Goal: Task Accomplishment & Management: Complete application form

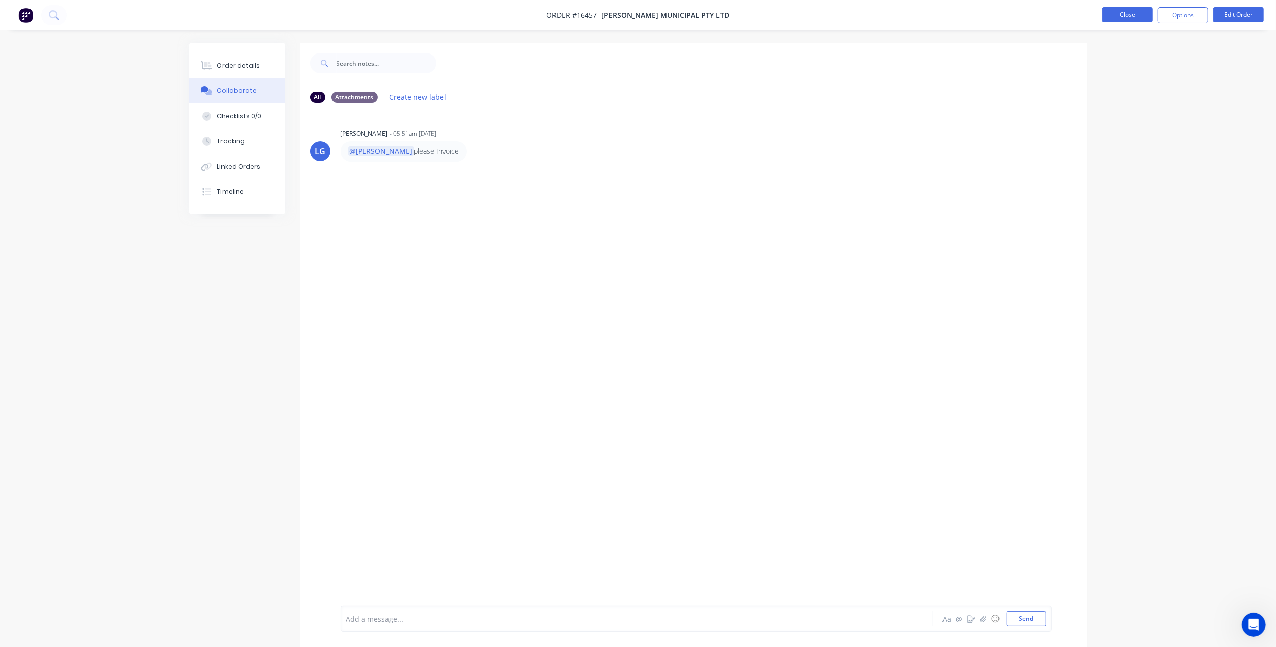
click at [1127, 13] on button "Close" at bounding box center [1127, 14] width 50 height 15
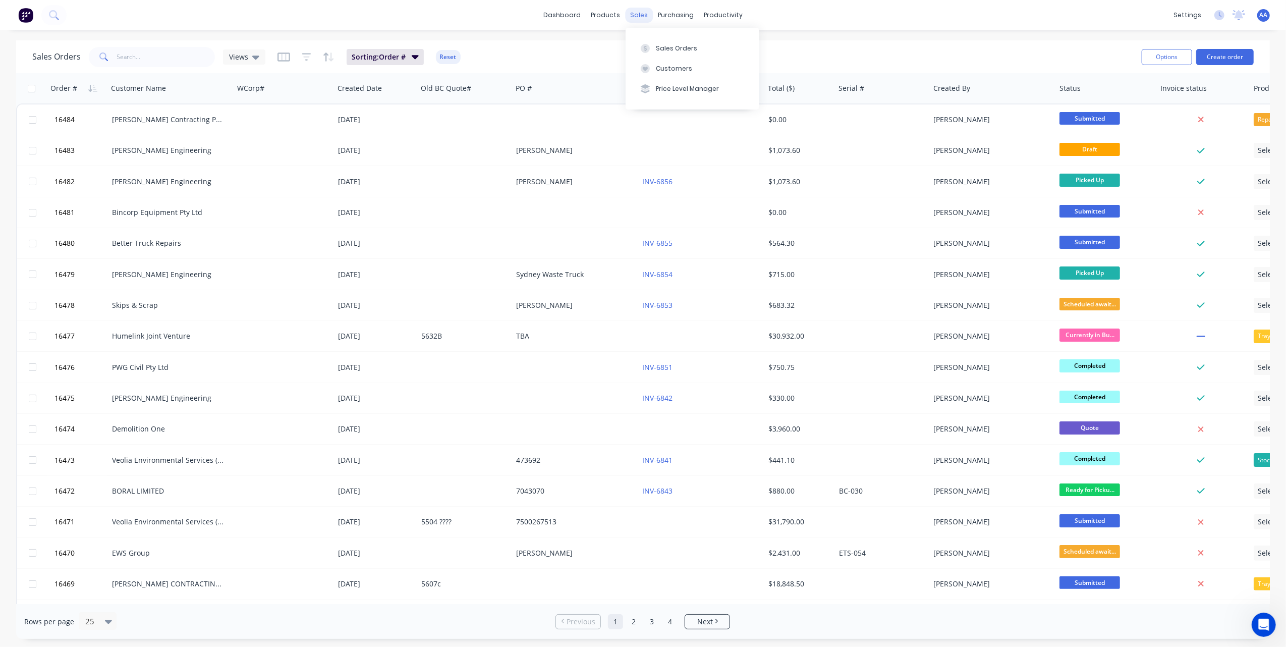
click at [640, 14] on div "sales" at bounding box center [639, 15] width 28 height 15
click at [655, 39] on button "Sales Orders" at bounding box center [693, 48] width 134 height 20
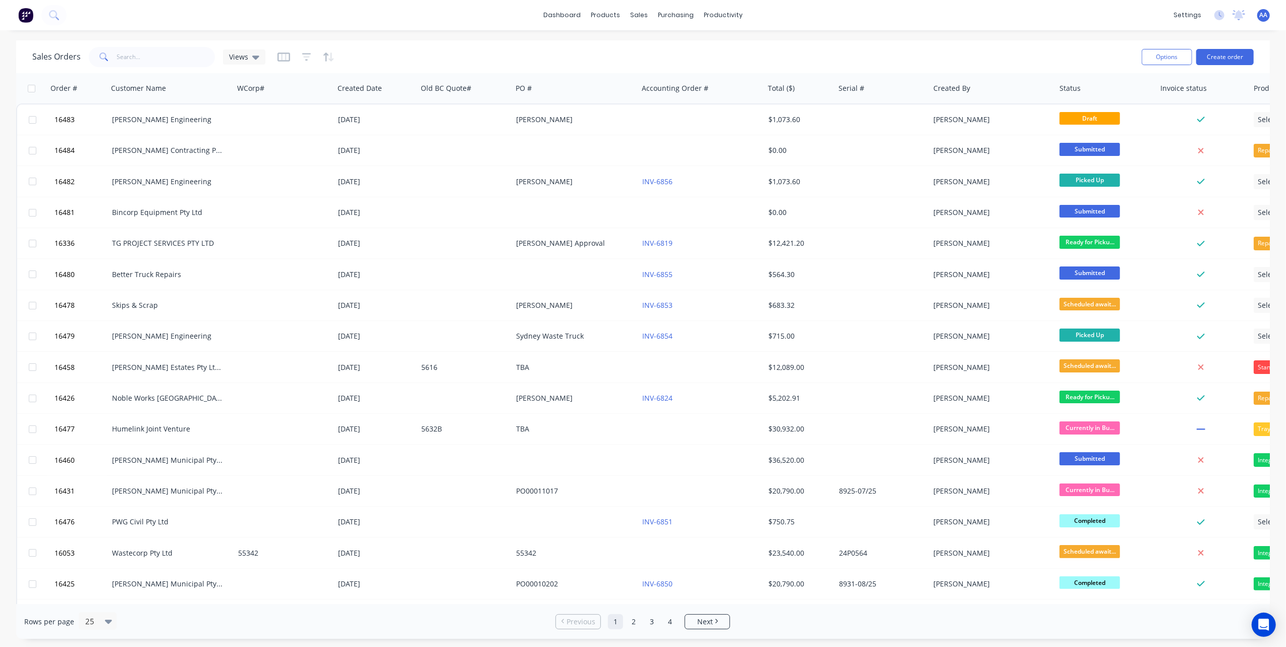
click at [22, 11] on img at bounding box center [25, 15] width 15 height 15
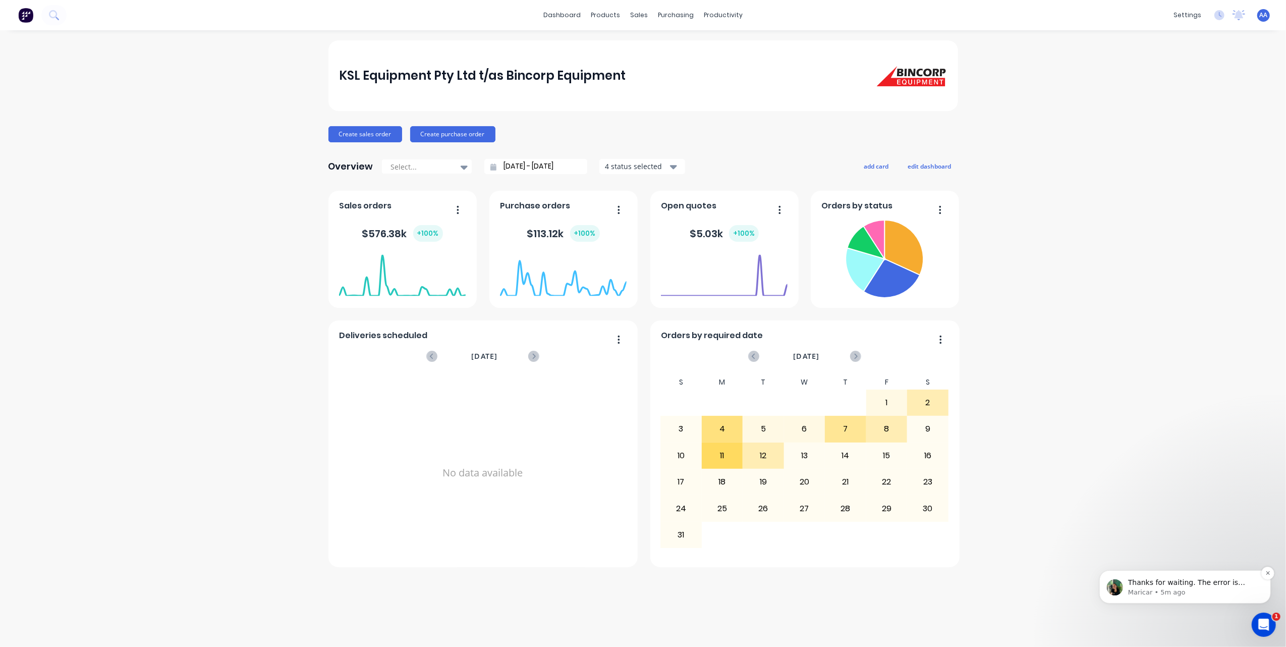
click at [1197, 592] on p "Maricar • 5m ago" at bounding box center [1193, 591] width 130 height 9
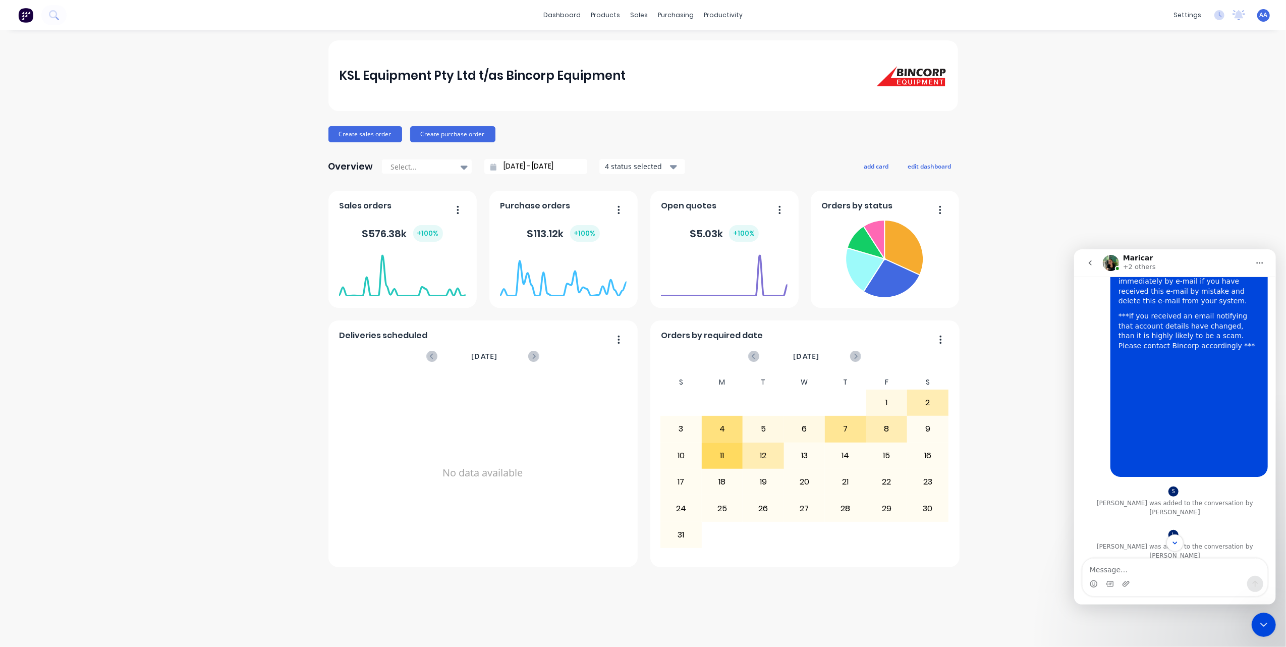
scroll to position [2441, 0]
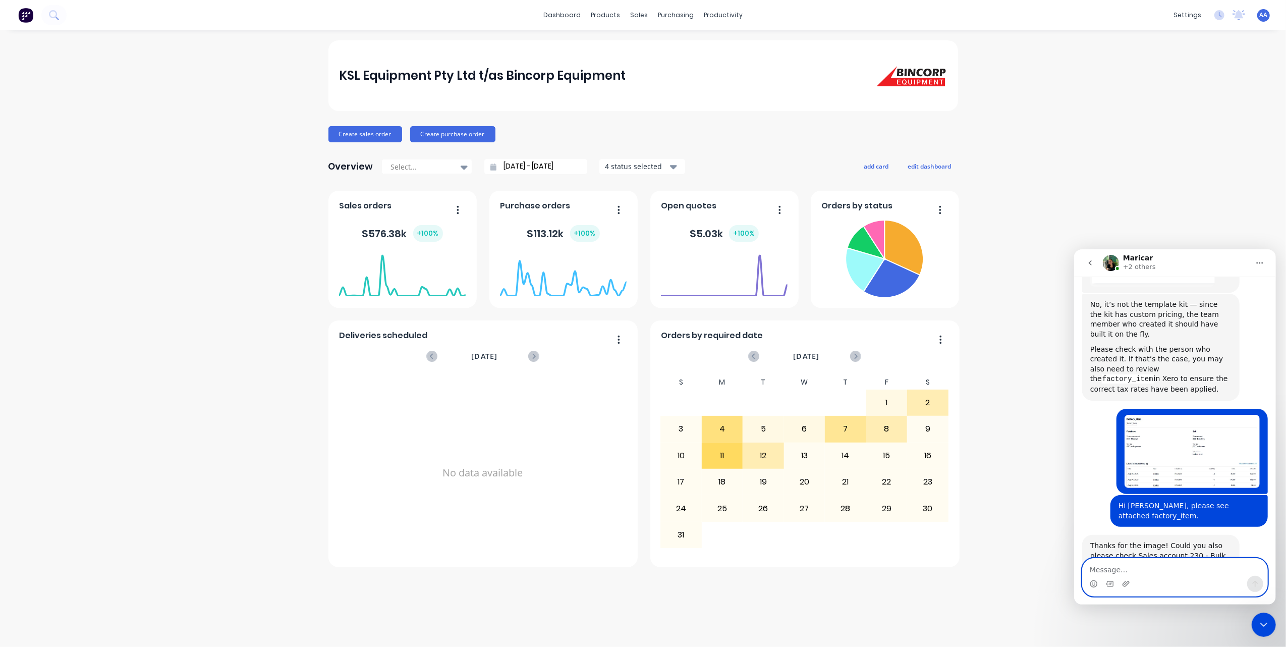
click at [1117, 564] on textarea "Message…" at bounding box center [1174, 566] width 185 height 17
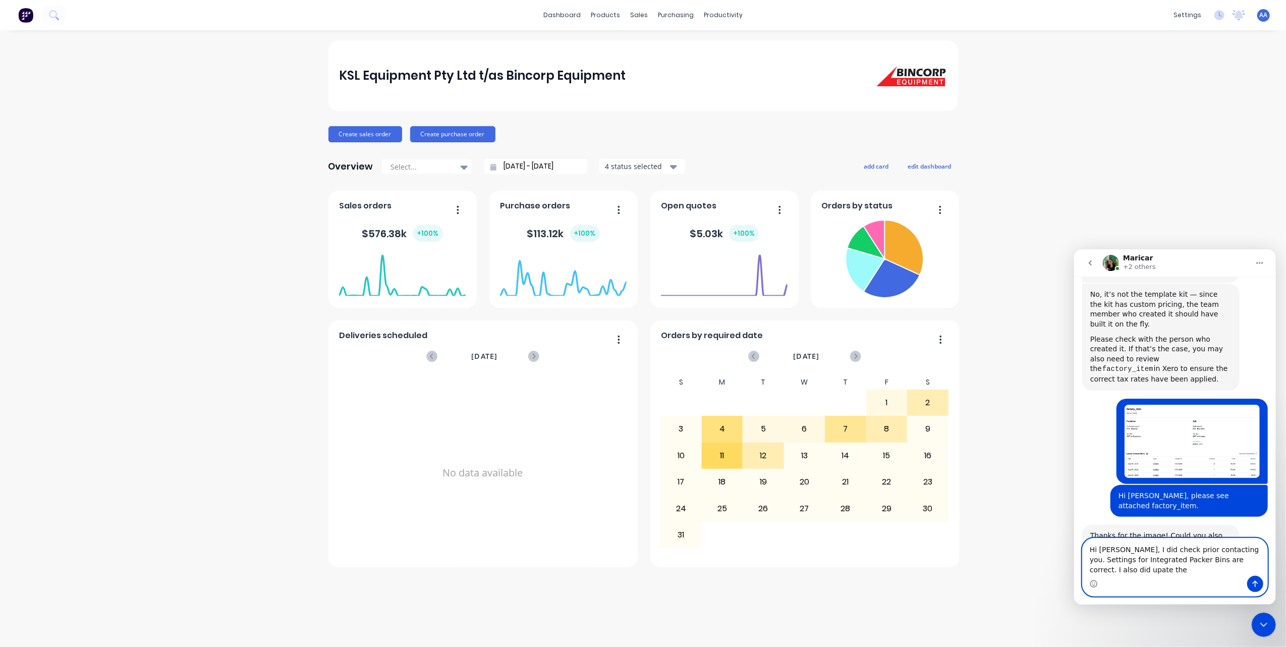
scroll to position [2461, 0]
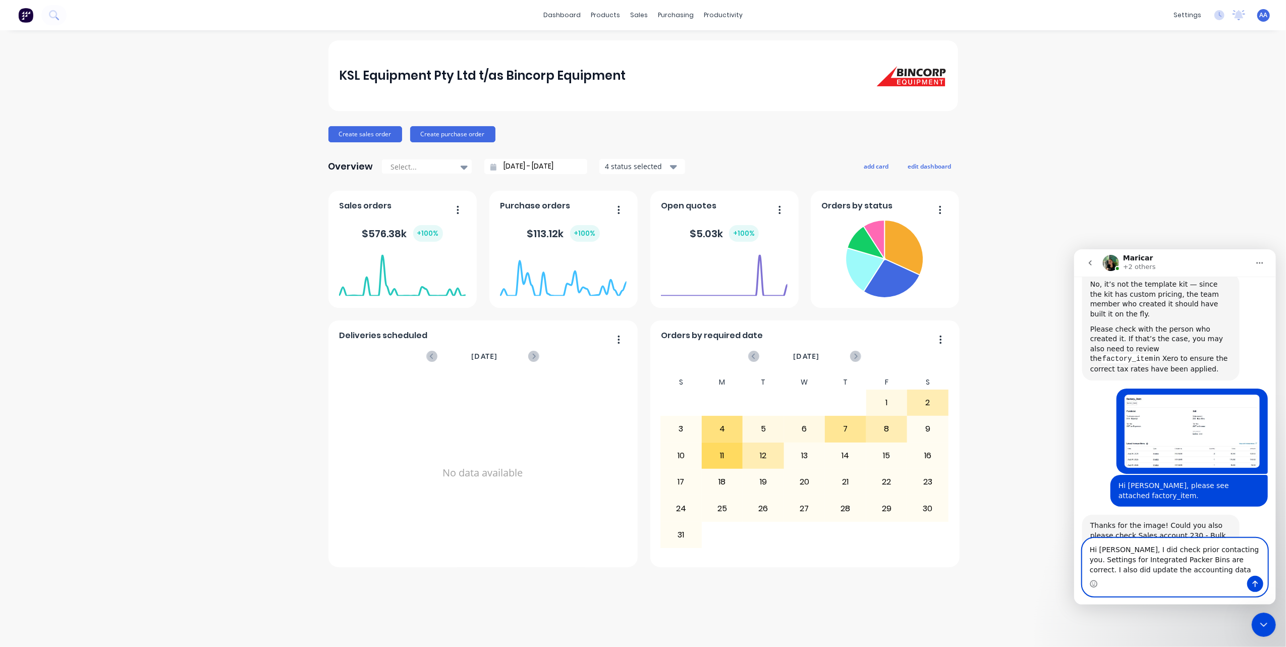
click at [1160, 569] on textarea "Hi [PERSON_NAME], I did check prior contacting you. Settings for Integrated Pac…" at bounding box center [1174, 556] width 185 height 37
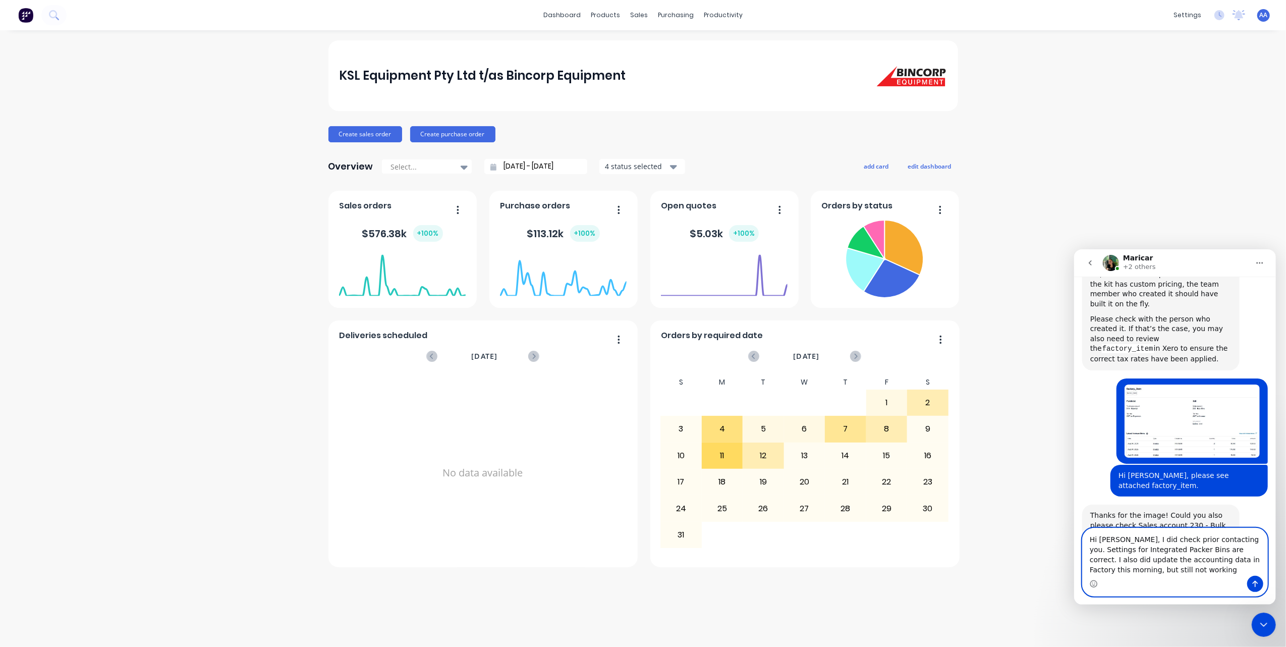
type textarea "Hi [PERSON_NAME], I did check prior contacting you. Settings for Integrated Pac…"
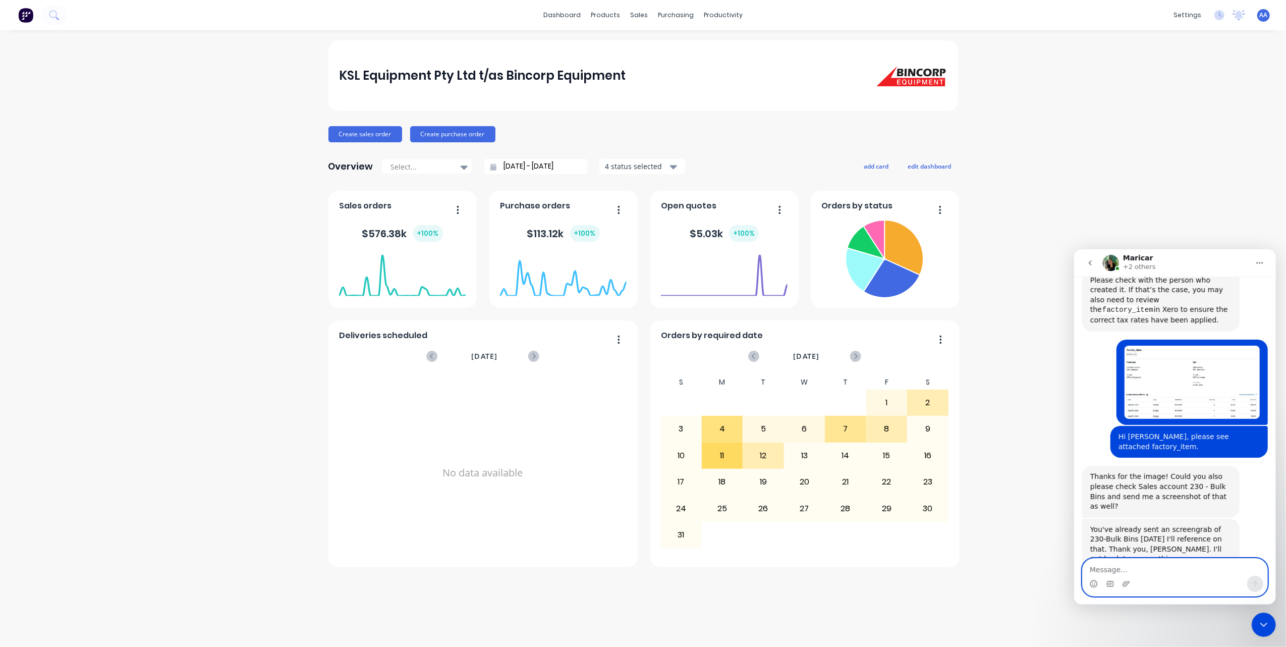
scroll to position [2511, 0]
click at [1122, 584] on icon "Upload attachment" at bounding box center [1126, 583] width 8 height 8
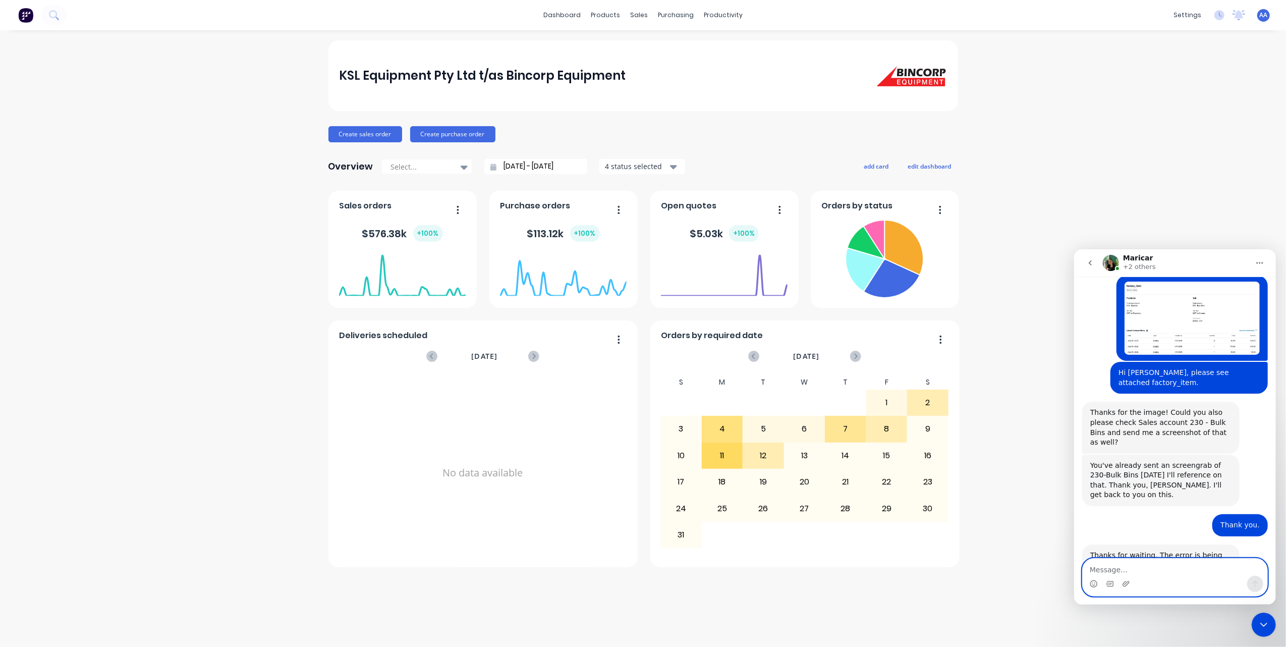
scroll to position [2580, 0]
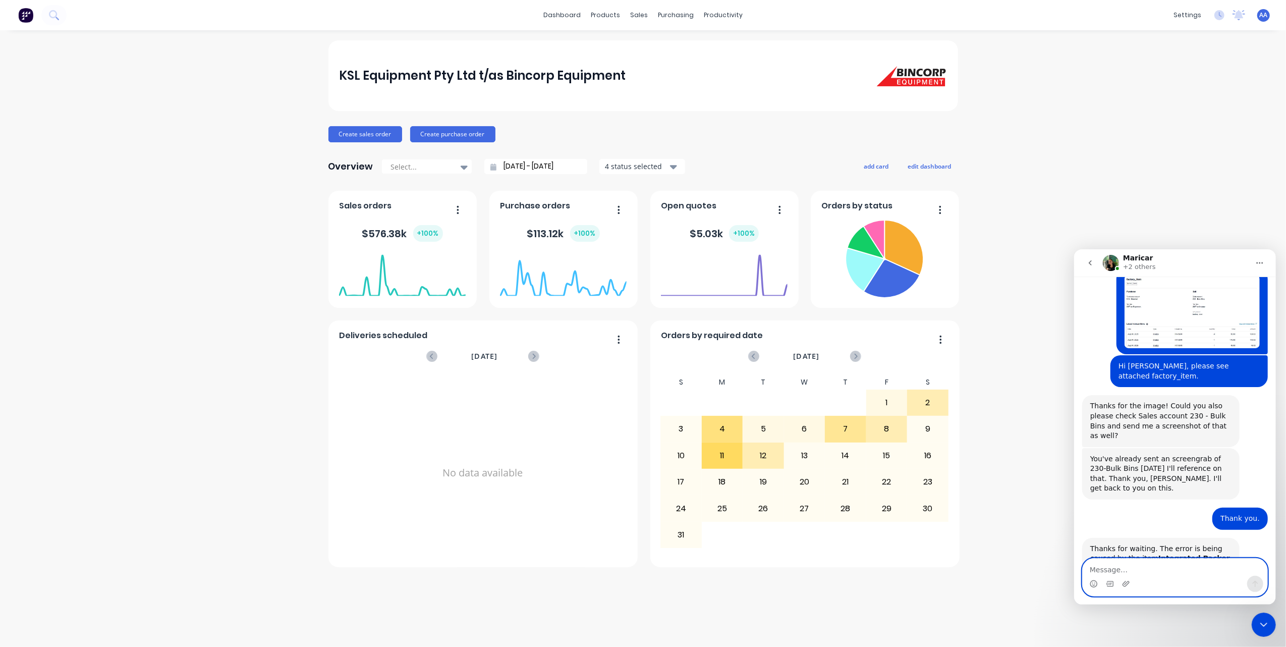
click at [1111, 564] on textarea "Message…" at bounding box center [1174, 566] width 185 height 17
type textarea "Attached snip for your reference."
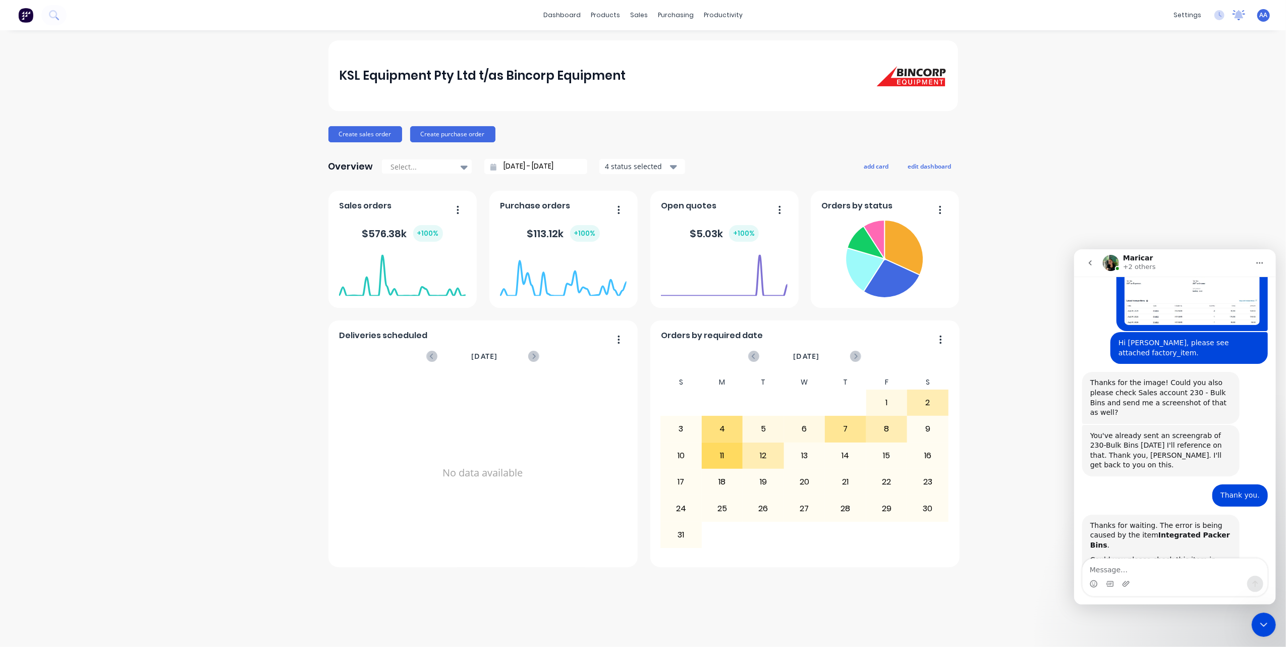
click at [1235, 14] on icon at bounding box center [1239, 15] width 13 height 10
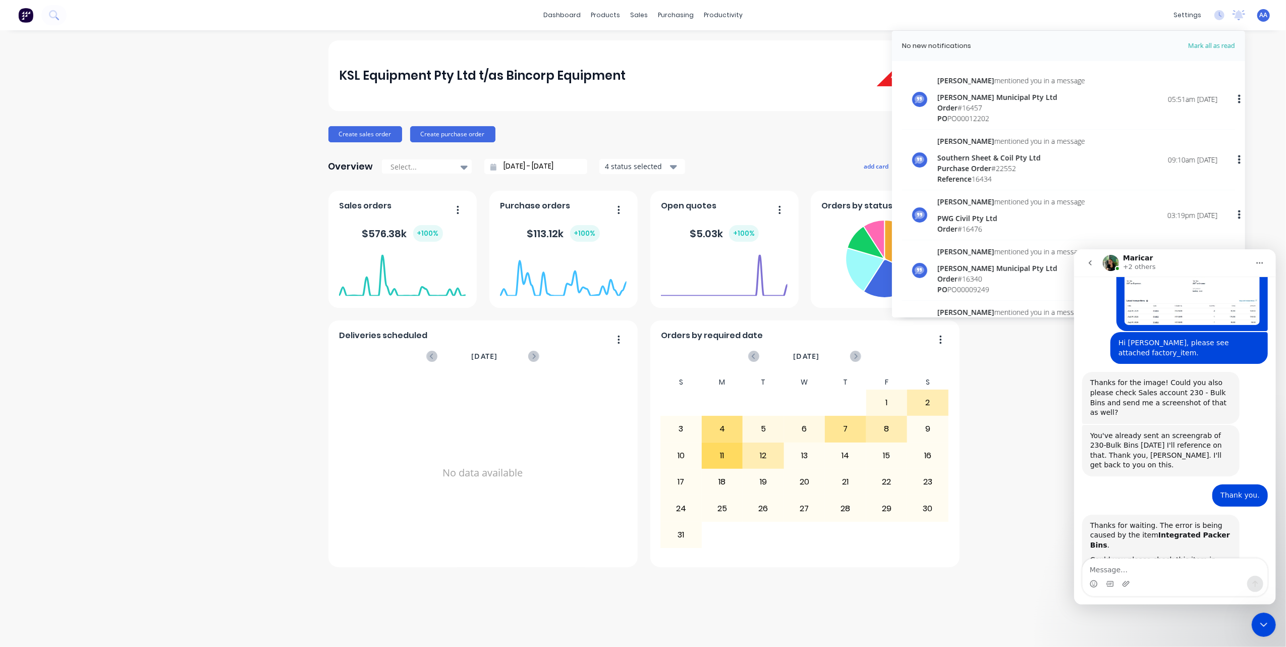
drag, startPoint x: 238, startPoint y: 362, endPoint x: 211, endPoint y: 362, distance: 27.3
click at [238, 362] on div "KSL Equipment Pty Ltd t/as Bincorp Equipment Create sales order Create purchase…" at bounding box center [643, 338] width 1286 height 596
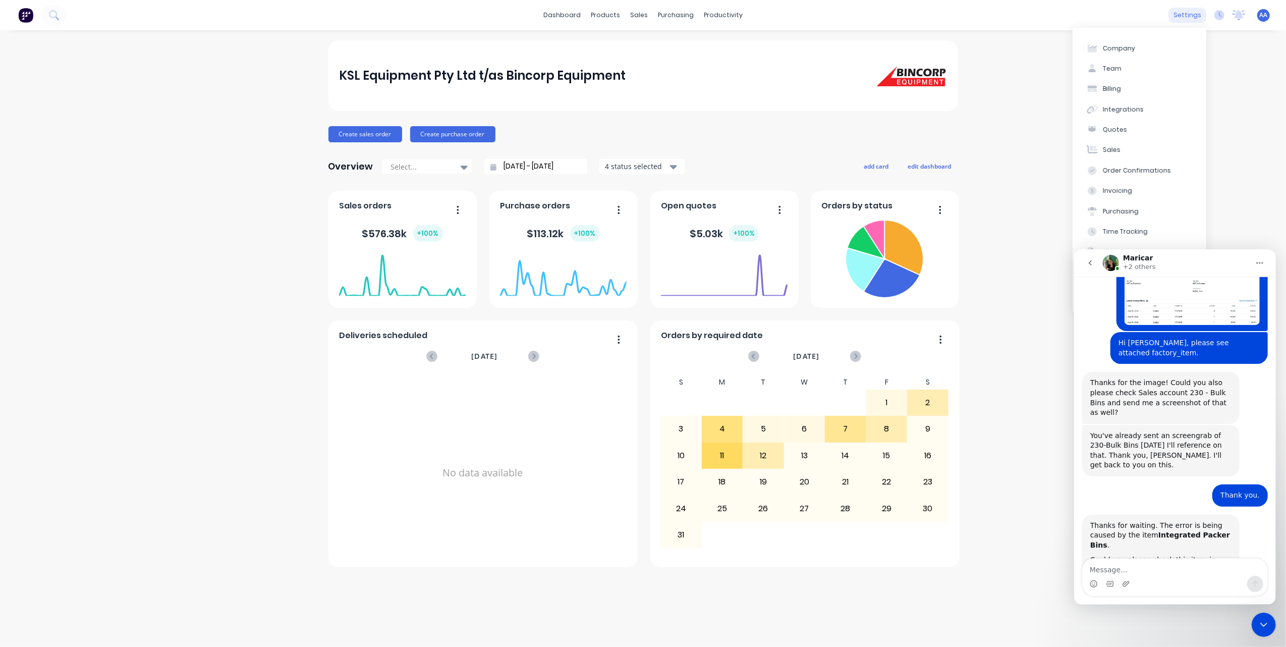
click at [1195, 18] on div "settings" at bounding box center [1188, 15] width 38 height 15
click at [1145, 105] on button "Integrations" at bounding box center [1140, 109] width 134 height 20
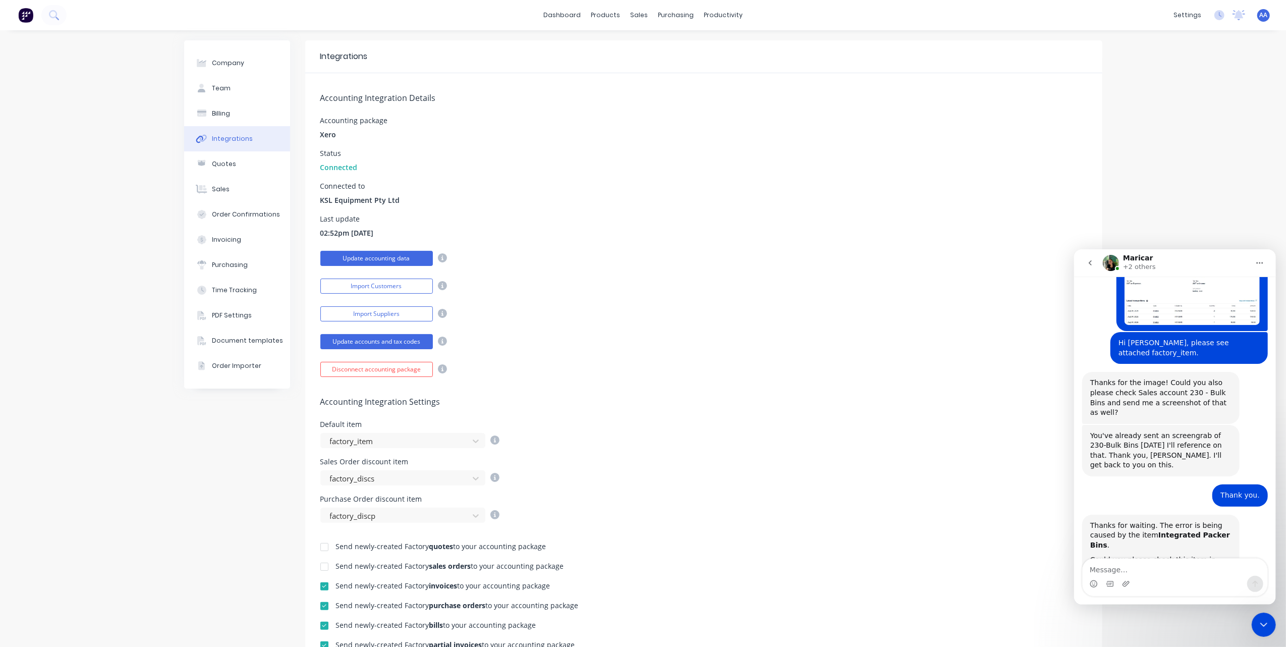
click at [388, 257] on button "Update accounting data" at bounding box center [376, 258] width 113 height 15
click at [1233, 11] on icon at bounding box center [1239, 15] width 13 height 10
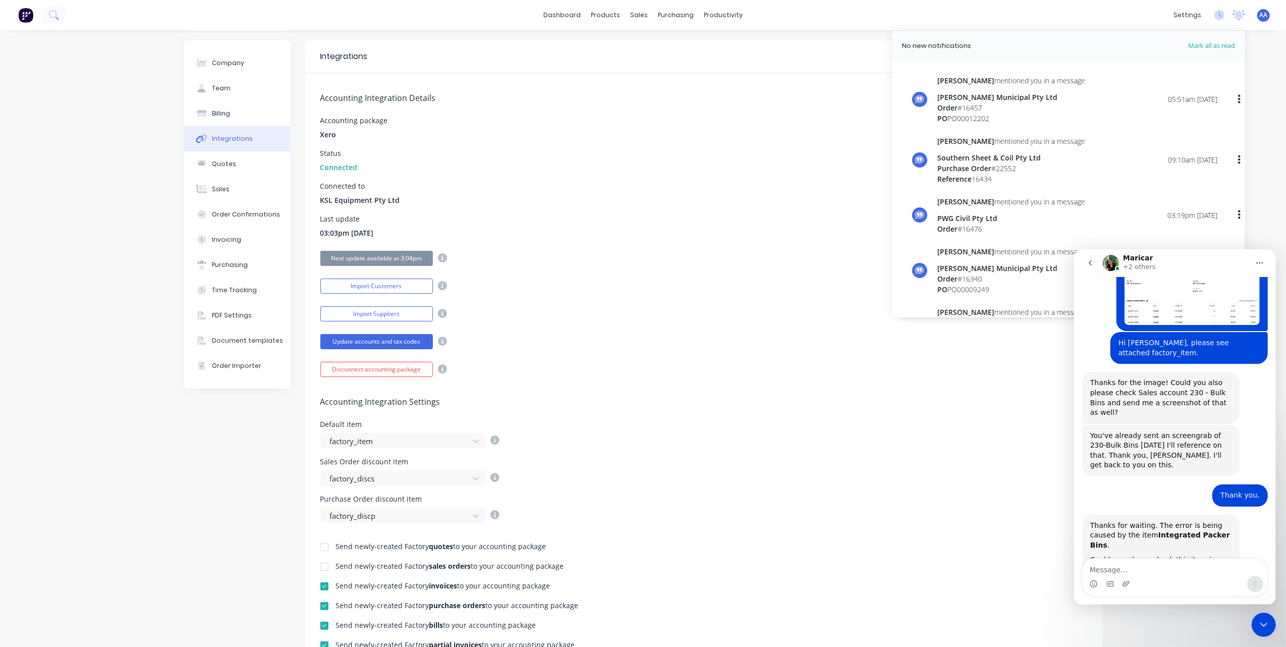
click at [982, 92] on div "[PERSON_NAME] Municipal Pty Ltd" at bounding box center [1011, 97] width 148 height 11
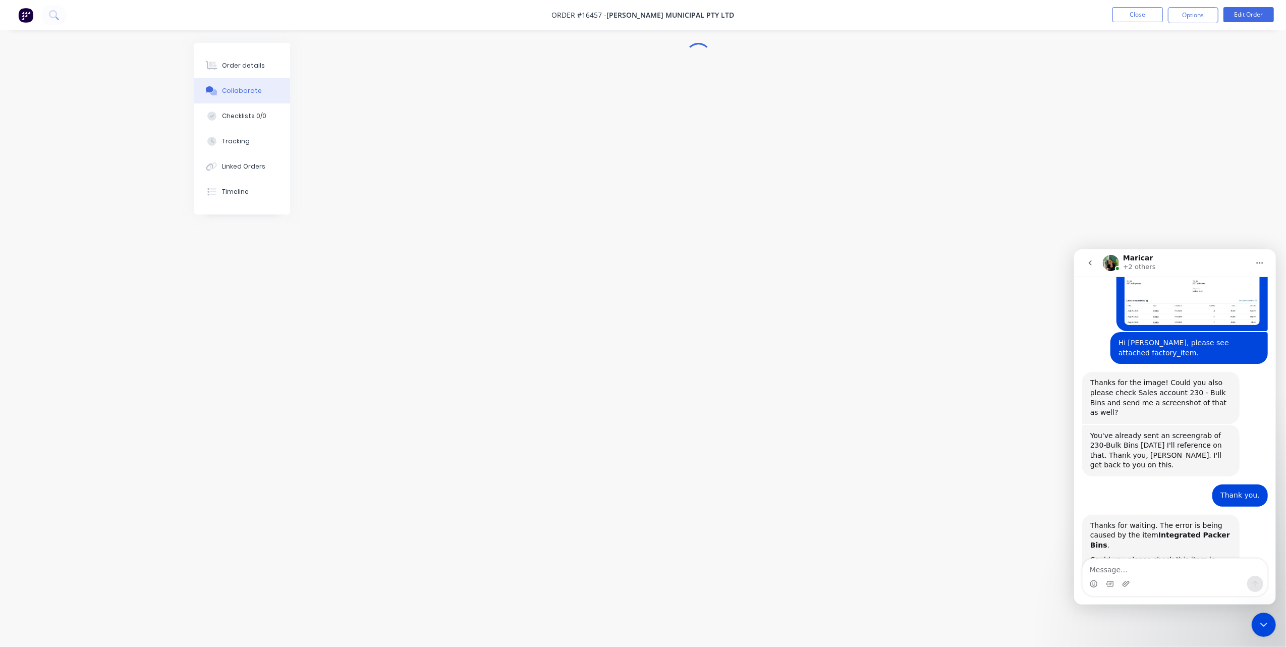
drag, startPoint x: 1270, startPoint y: 621, endPoint x: 2338, endPoint y: 758, distance: 1076.4
click at [1270, 621] on div "Close Intercom Messenger" at bounding box center [1263, 624] width 24 height 24
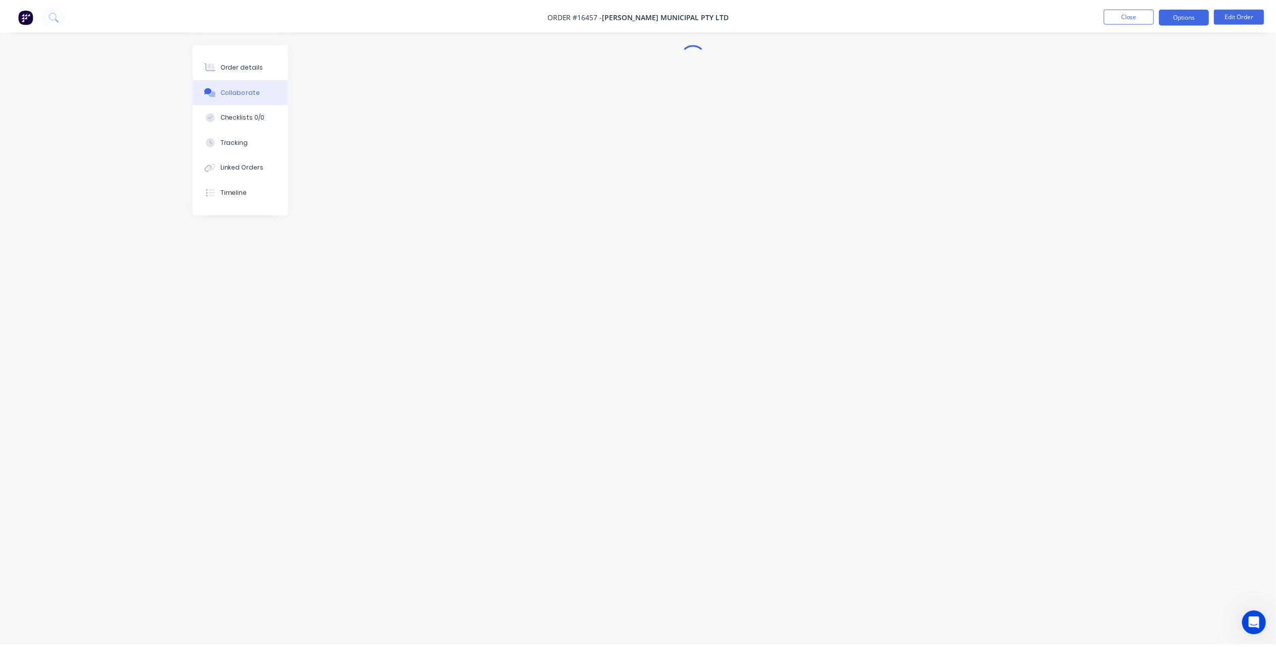
scroll to position [2604, 0]
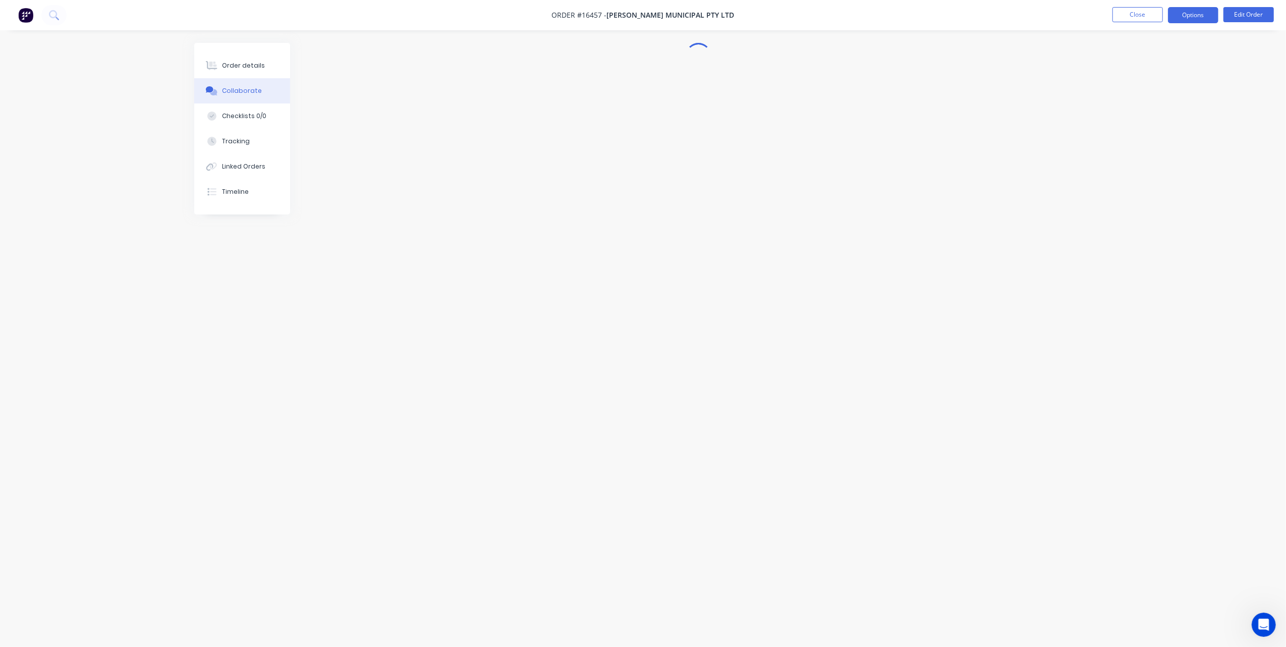
click at [1190, 16] on button "Options" at bounding box center [1193, 15] width 50 height 16
click at [1139, 62] on div "Invoice" at bounding box center [1163, 61] width 93 height 15
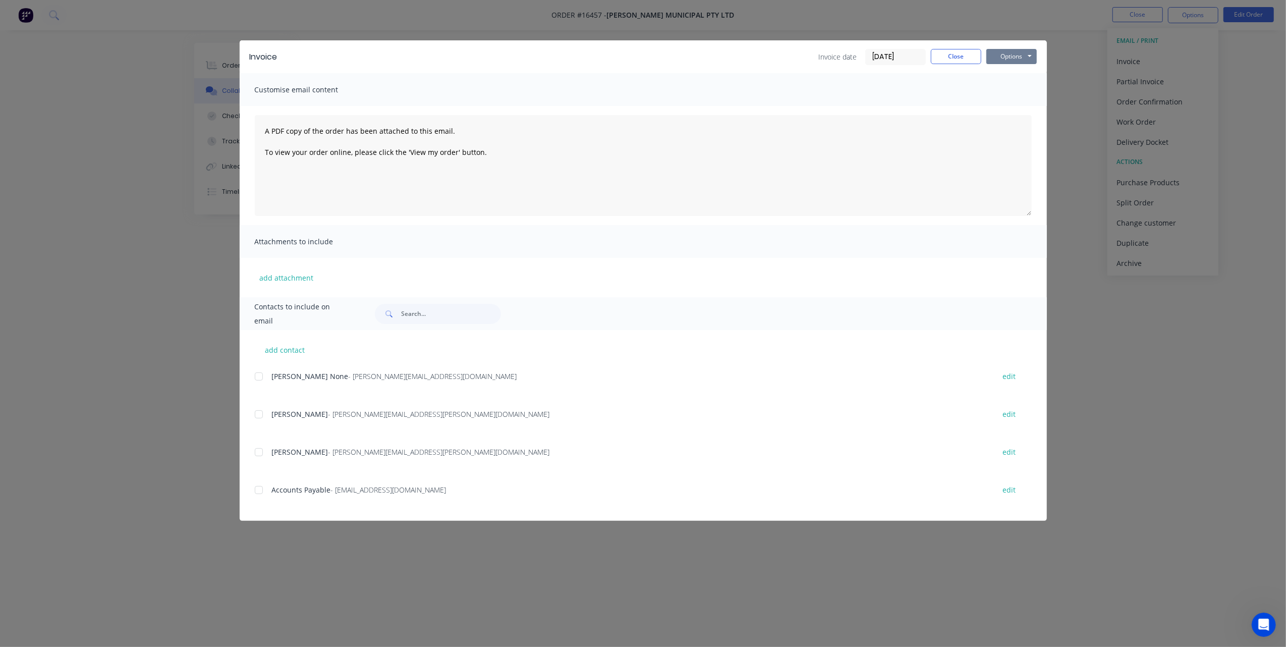
click at [1016, 59] on button "Options" at bounding box center [1011, 56] width 50 height 15
click at [1008, 90] on button "Print" at bounding box center [1018, 91] width 65 height 17
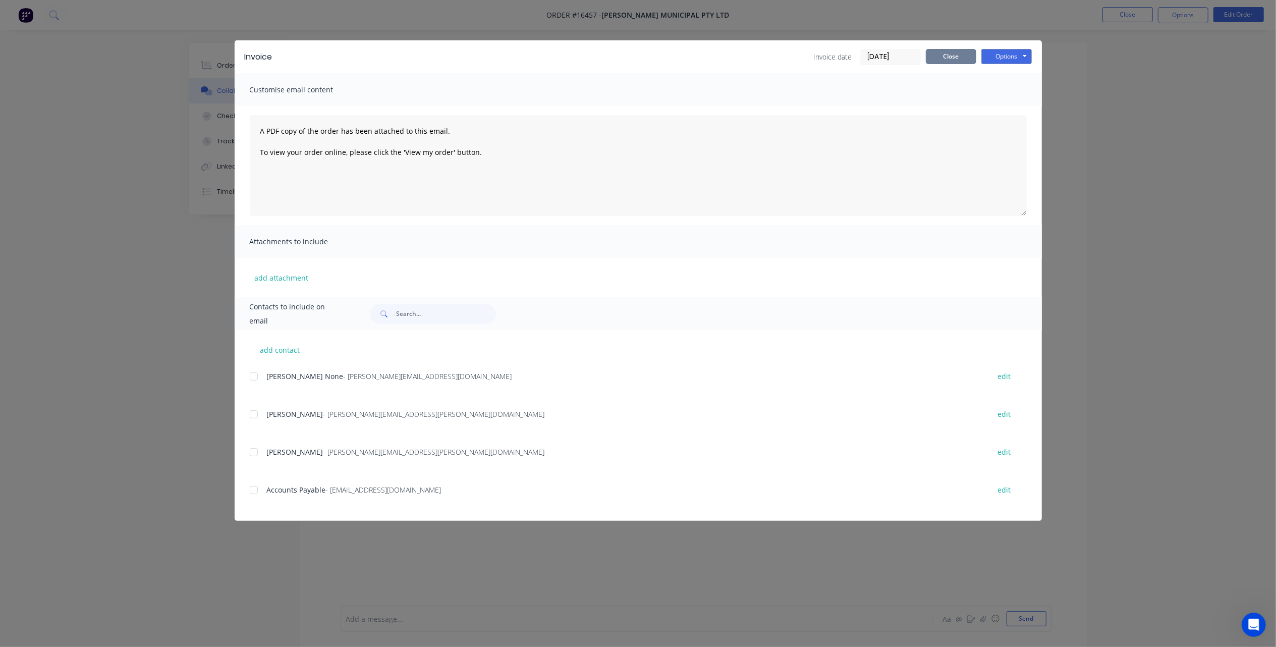
click at [957, 55] on button "Close" at bounding box center [951, 56] width 50 height 15
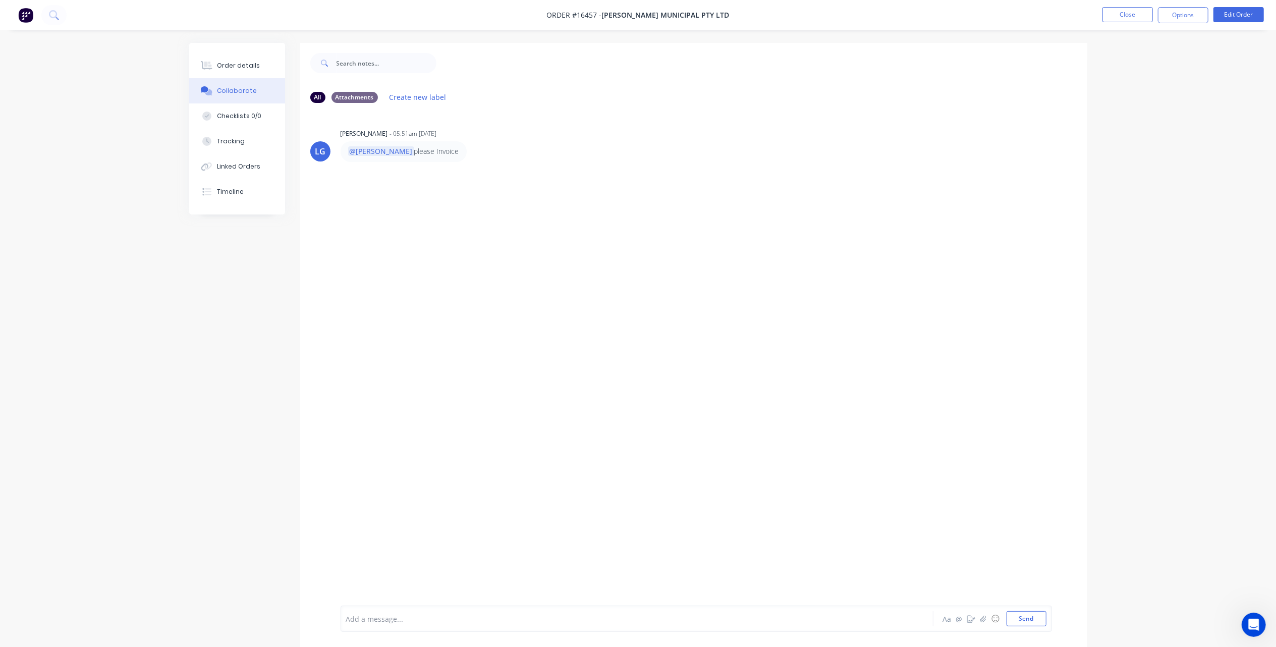
click at [1248, 625] on icon "Open Intercom Messenger" at bounding box center [1253, 624] width 17 height 17
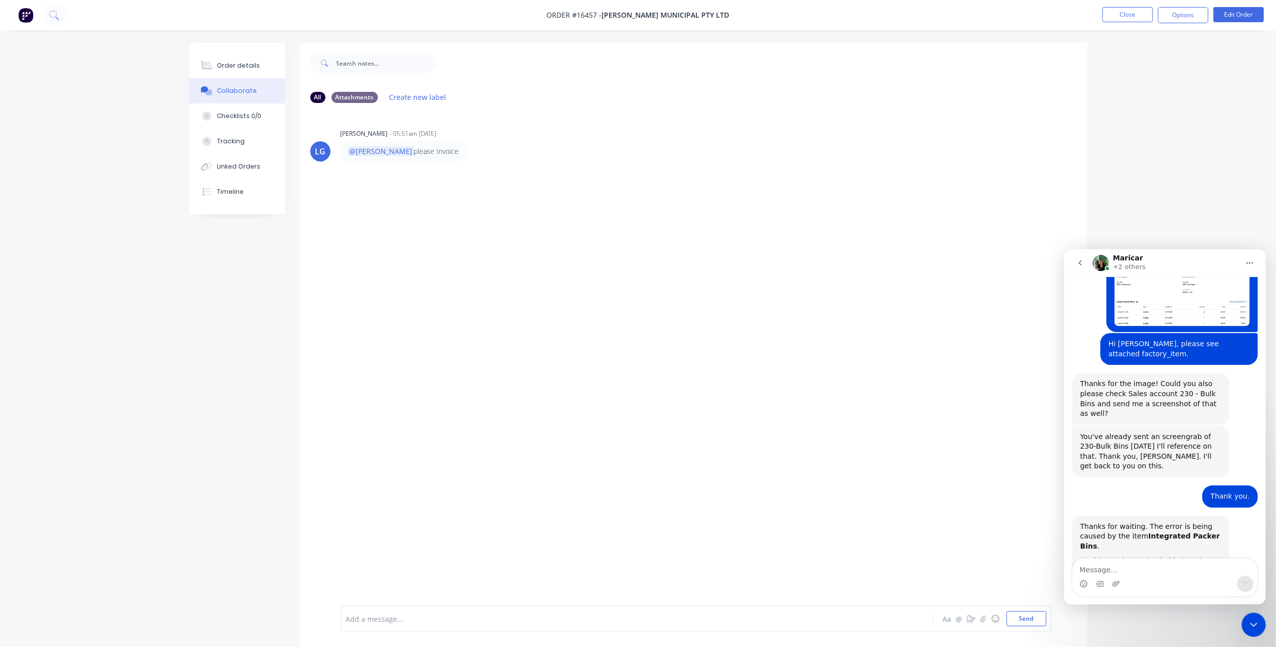
click at [1125, 573] on textarea "Message…" at bounding box center [1164, 566] width 185 height 17
type textarea "Hi [PERSON_NAME], Its now working."
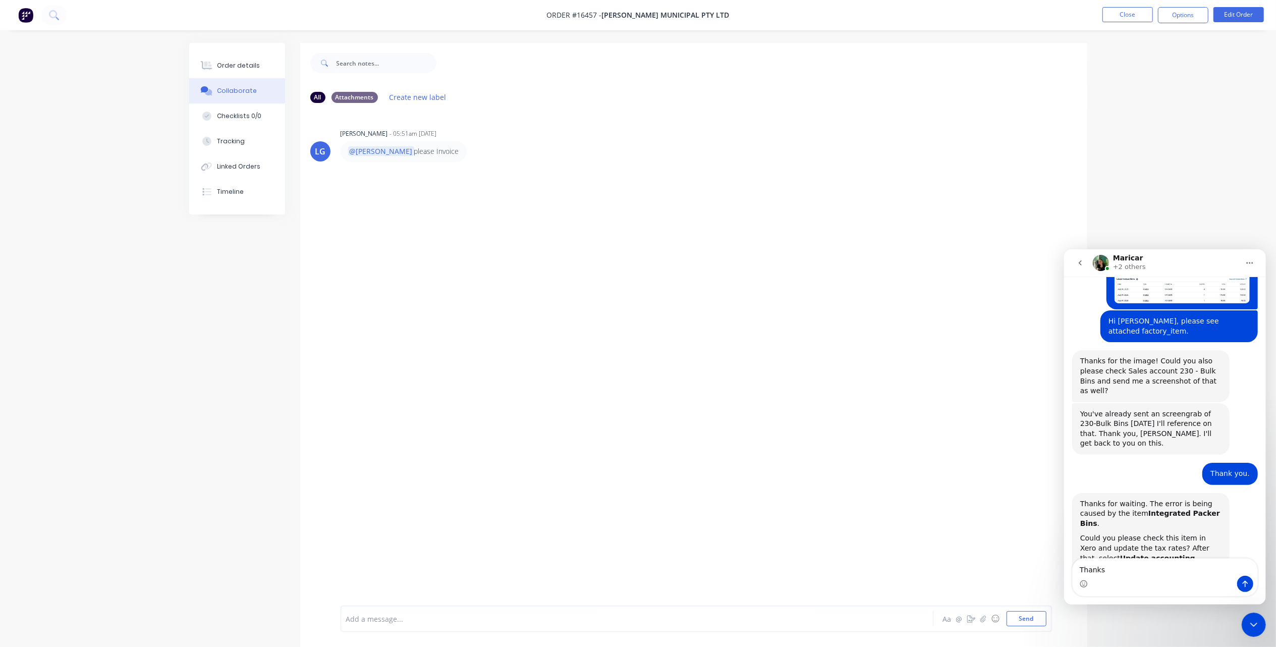
type textarea "Thanks."
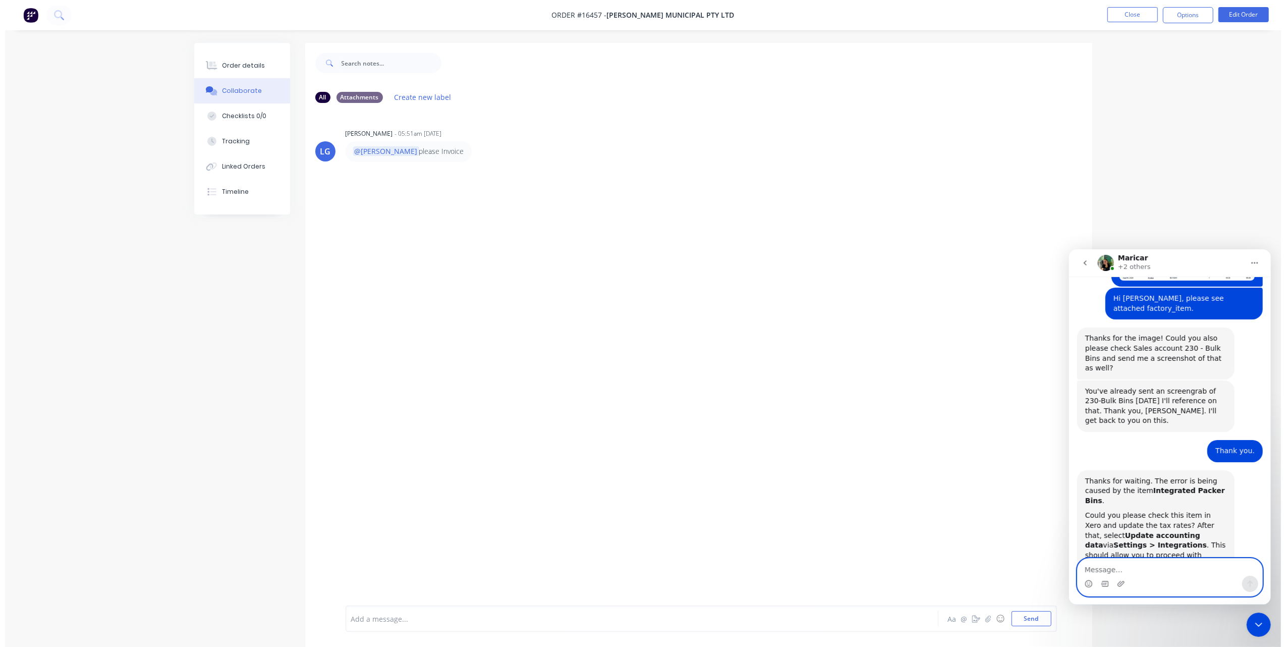
scroll to position [2679, 0]
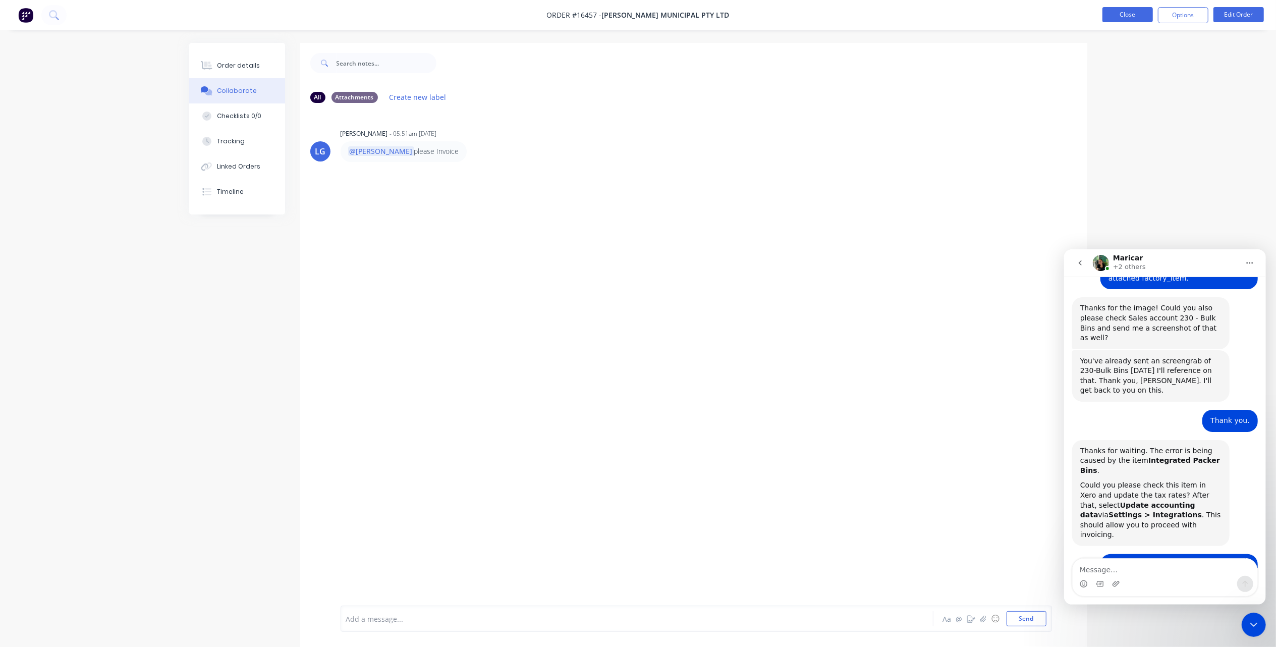
click at [1121, 14] on button "Close" at bounding box center [1127, 14] width 50 height 15
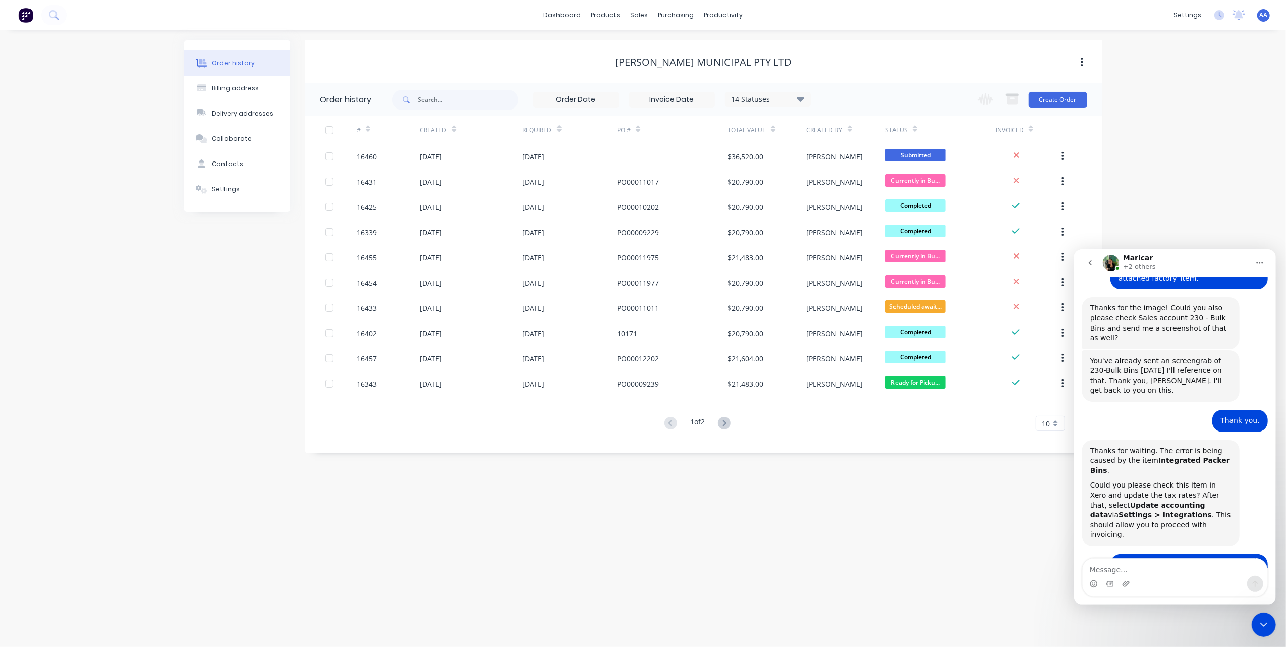
drag, startPoint x: 192, startPoint y: 271, endPoint x: 184, endPoint y: 252, distance: 20.1
click at [192, 271] on div "Order history Billing address Delivery addresses Collaborate Contacts Settings" at bounding box center [237, 246] width 106 height 413
click at [658, 63] on button "Customers" at bounding box center [693, 69] width 134 height 20
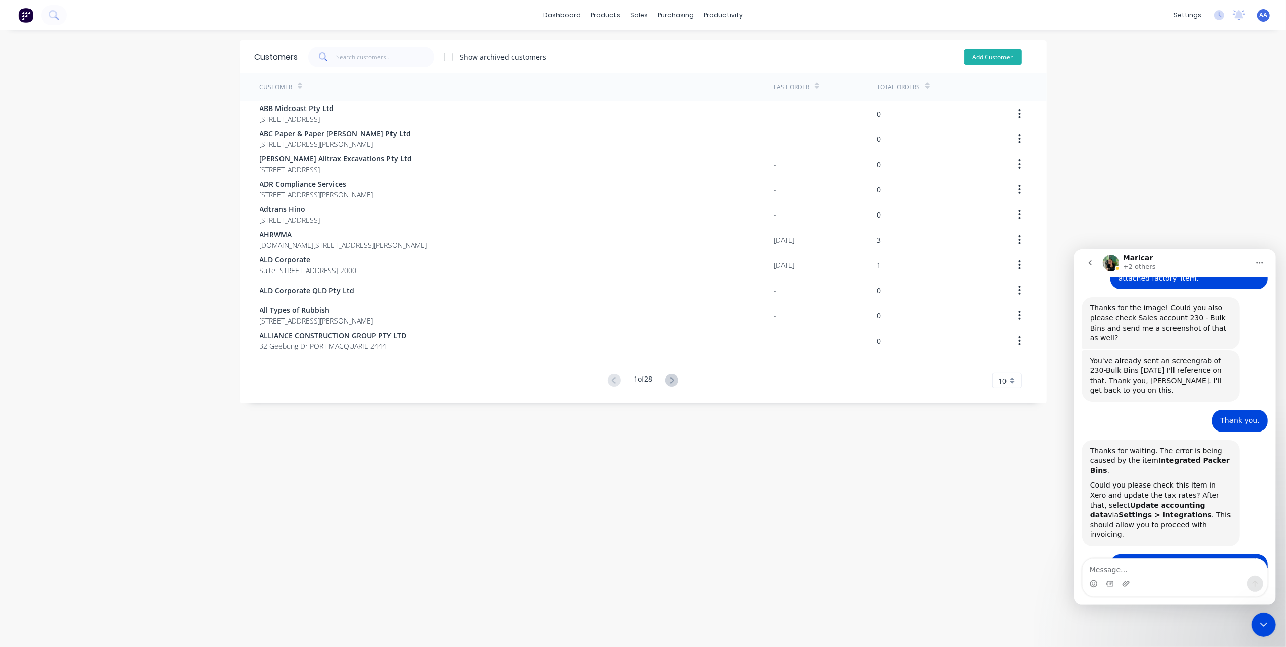
click at [1009, 58] on button "Add Customer" at bounding box center [993, 56] width 58 height 15
select select "AU"
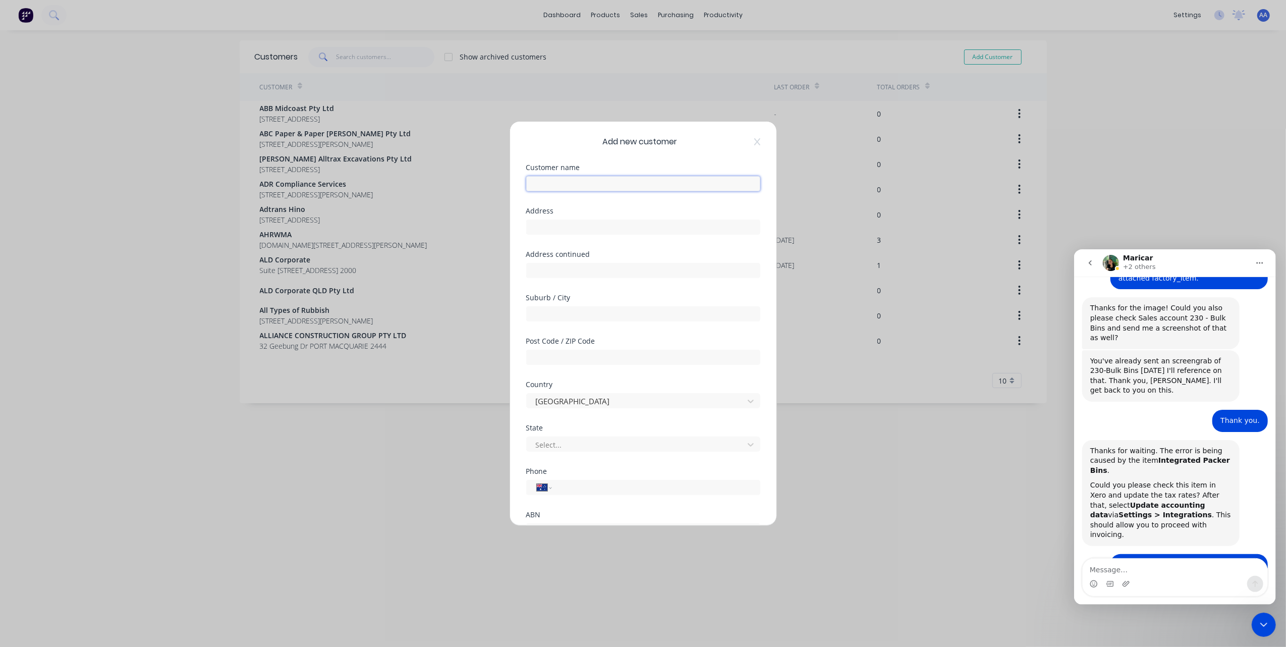
click at [582, 181] on input "text" at bounding box center [643, 183] width 234 height 15
type input "ENV Solutions"
drag, startPoint x: 575, startPoint y: 439, endPoint x: 582, endPoint y: 423, distance: 17.6
click at [575, 439] on input "text" at bounding box center [643, 441] width 234 height 15
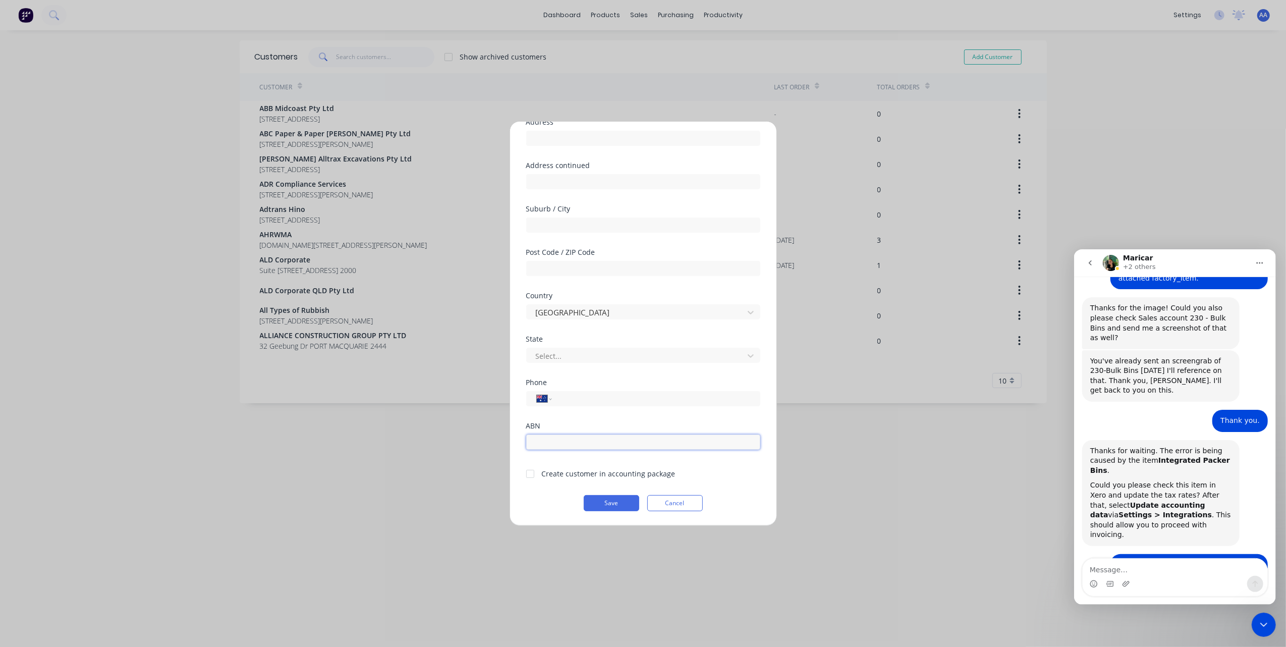
paste input "58 600 788 814"
type input "58 600 788 814"
click at [596, 399] on input "tel" at bounding box center [654, 399] width 190 height 12
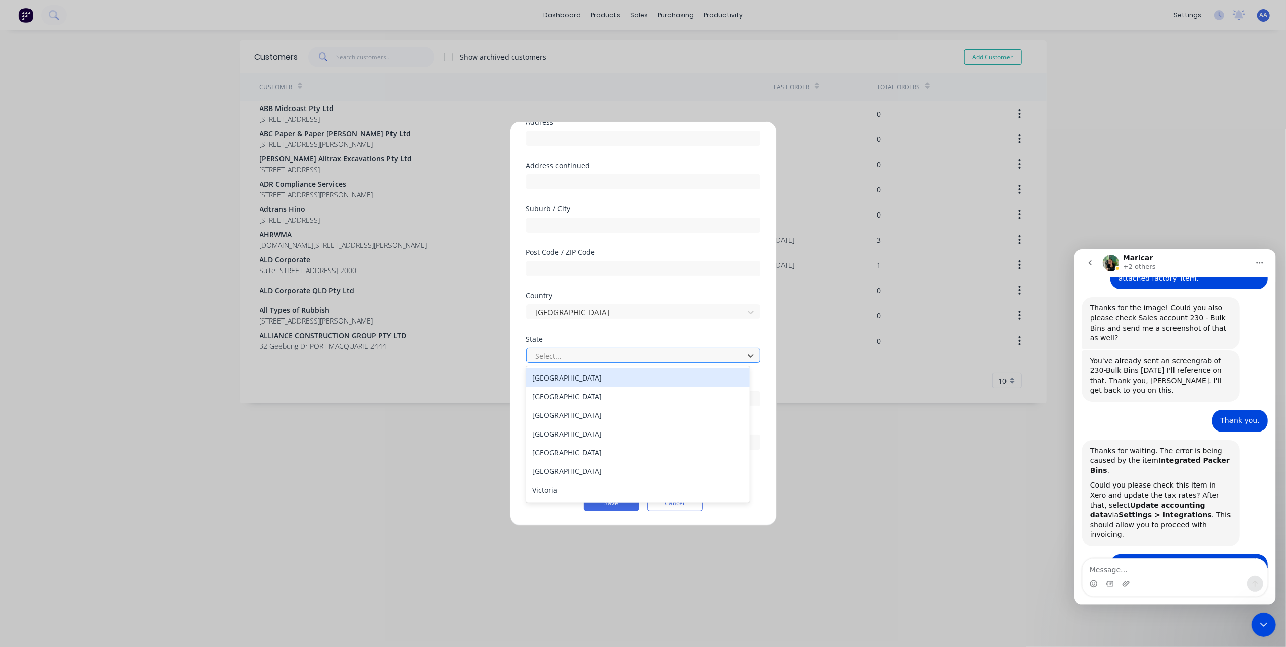
click at [583, 356] on div at bounding box center [637, 356] width 204 height 13
click at [582, 391] on div "[GEOGRAPHIC_DATA]" at bounding box center [638, 396] width 224 height 19
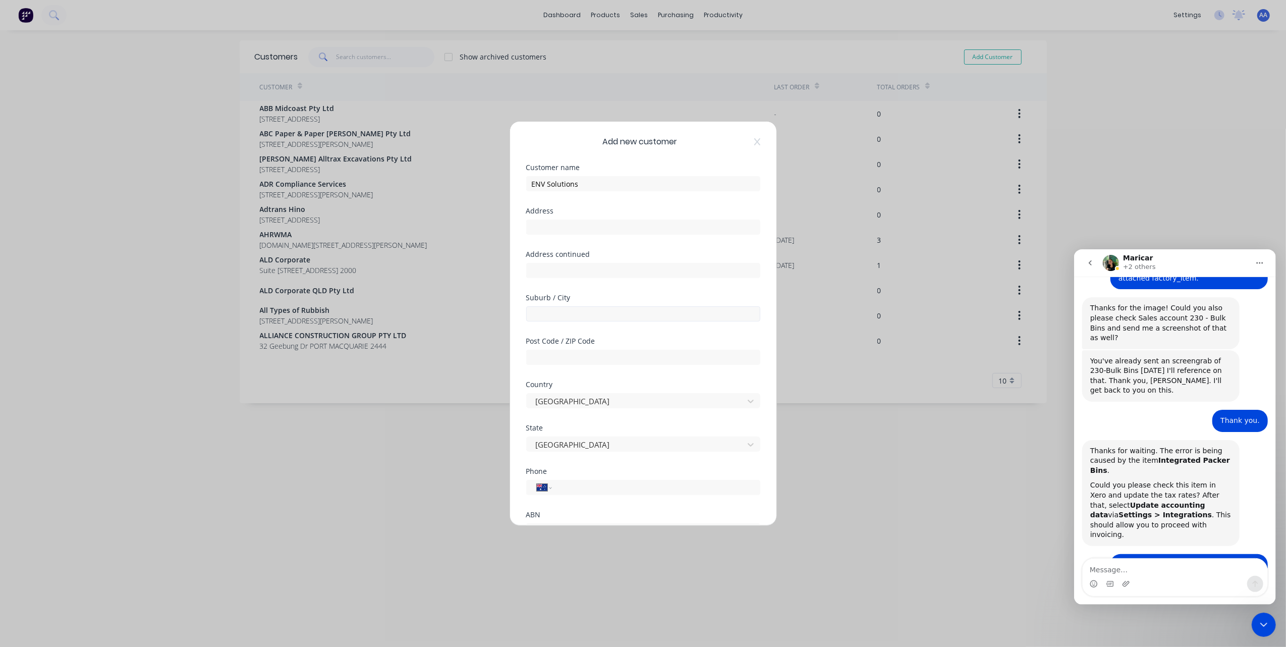
scroll to position [67, 0]
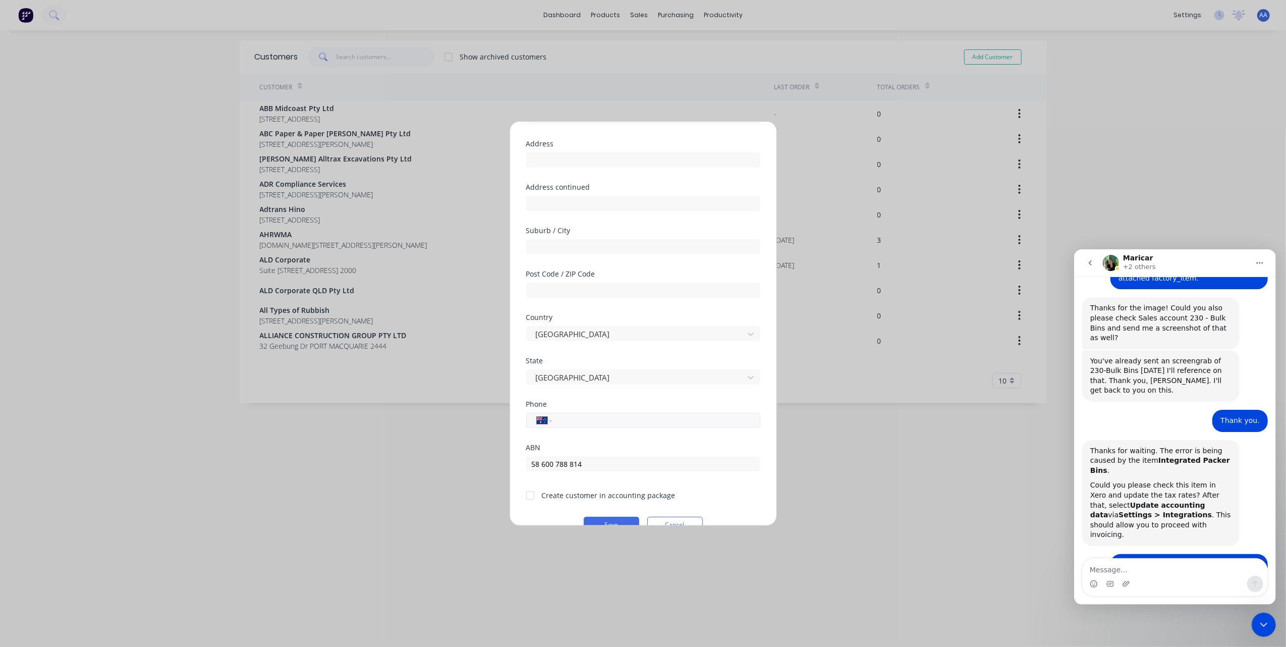
click at [591, 417] on input "tel" at bounding box center [654, 421] width 190 height 12
paste input "491138727"
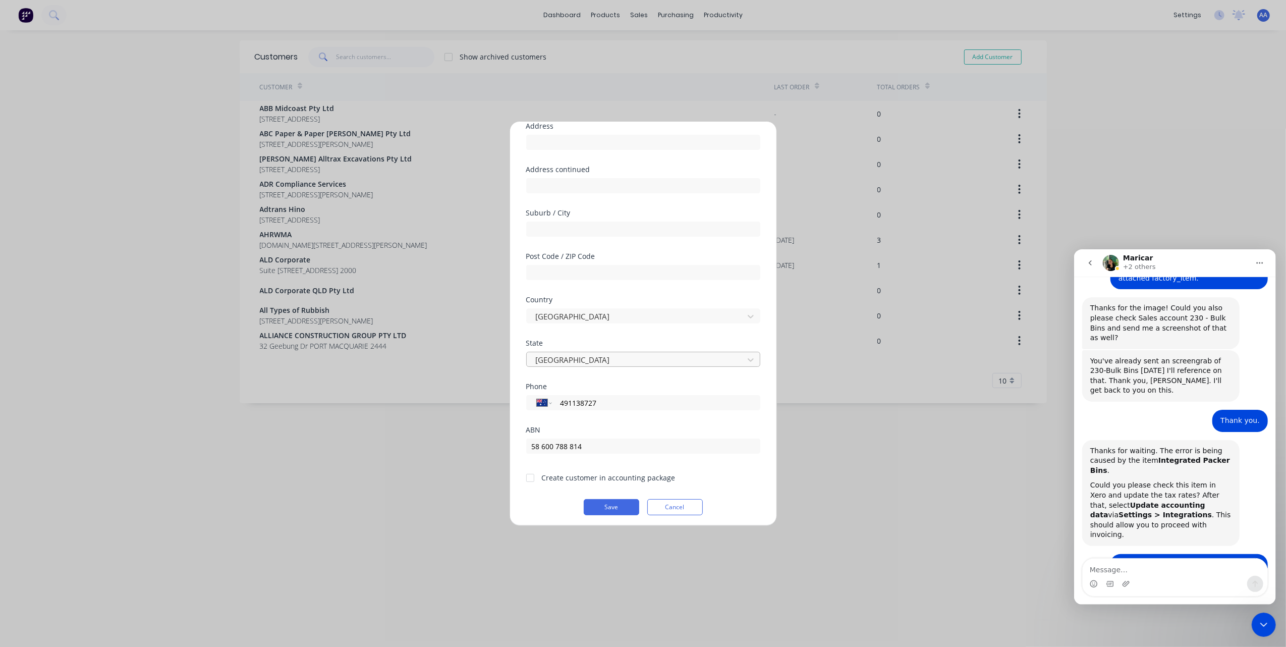
scroll to position [89, 0]
type input "491138727"
click at [529, 471] on div at bounding box center [530, 474] width 20 height 20
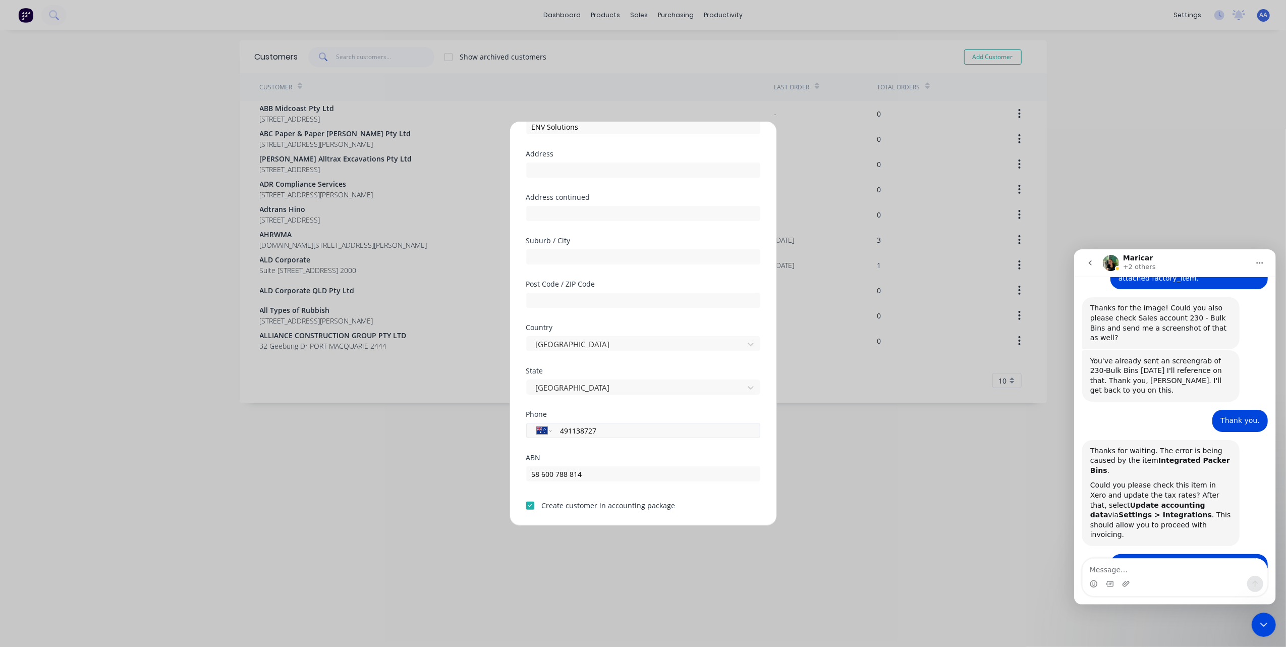
scroll to position [0, 0]
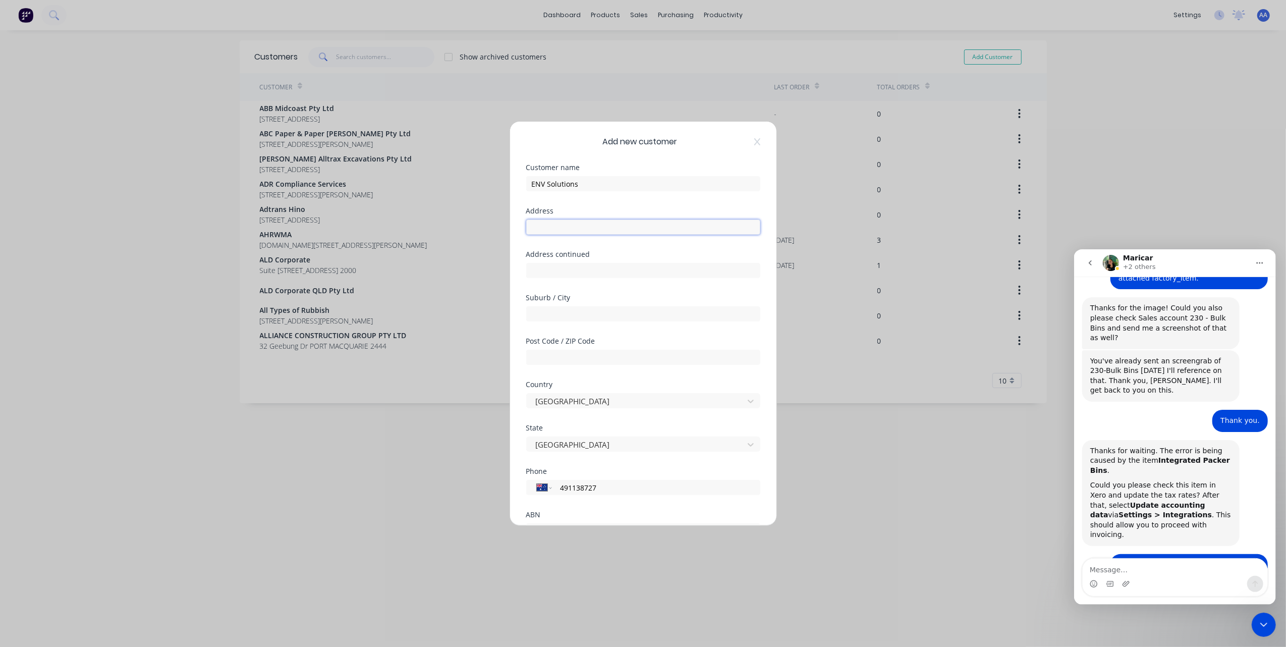
click at [572, 222] on input "text" at bounding box center [643, 226] width 234 height 15
paste input "[STREET_ADDRESS]"
drag, startPoint x: 651, startPoint y: 227, endPoint x: 587, endPoint y: 229, distance: 63.6
click at [587, 229] on input "[STREET_ADDRESS]" at bounding box center [643, 226] width 234 height 15
type input "[STREET_ADDRESS]"
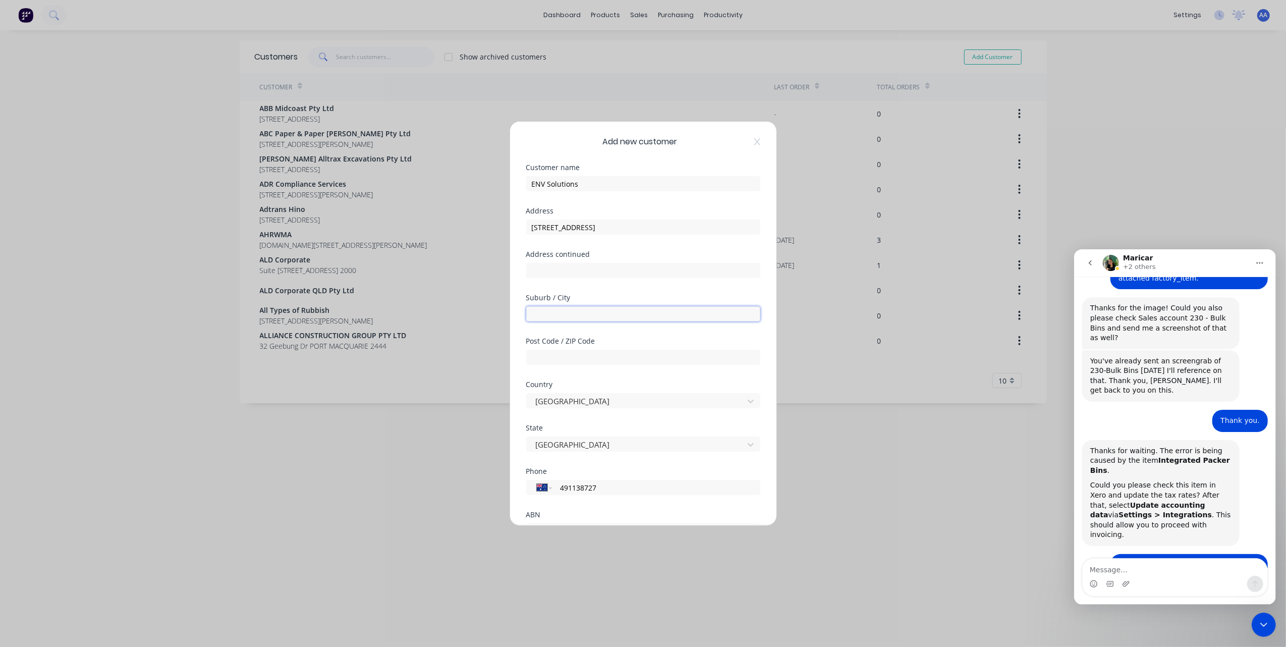
click at [569, 313] on input "text" at bounding box center [643, 313] width 234 height 15
type input "Ballina"
click at [560, 357] on input "text" at bounding box center [643, 357] width 234 height 15
type input "2478"
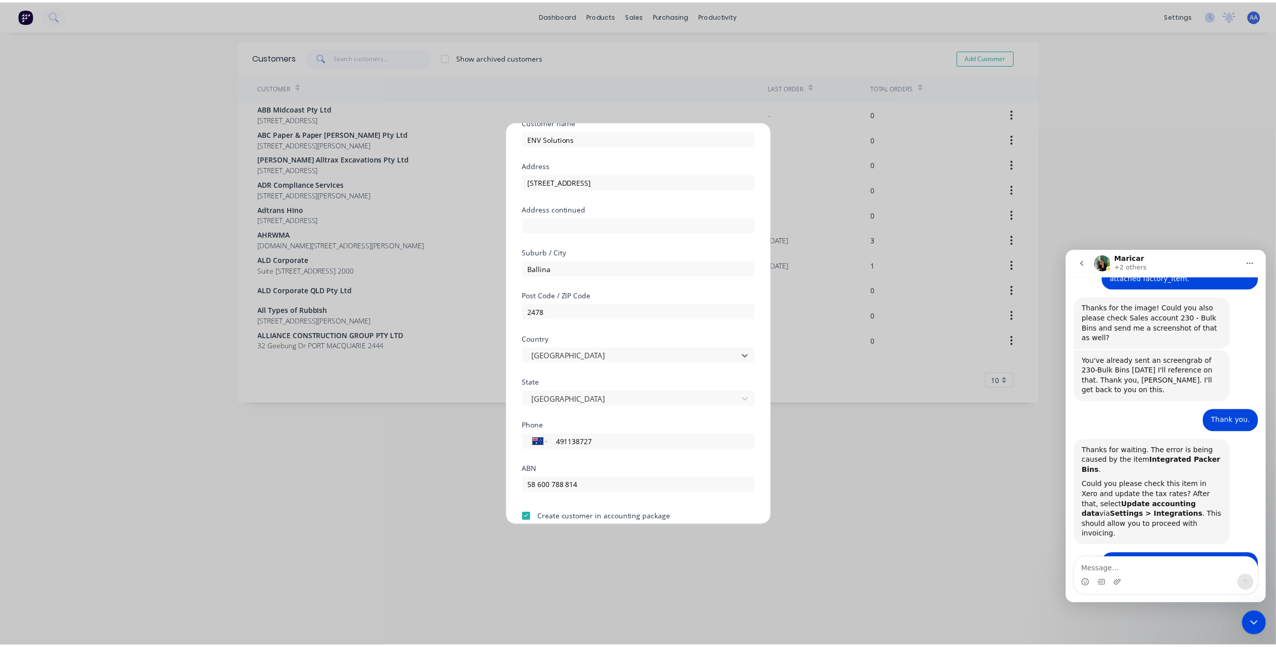
scroll to position [89, 0]
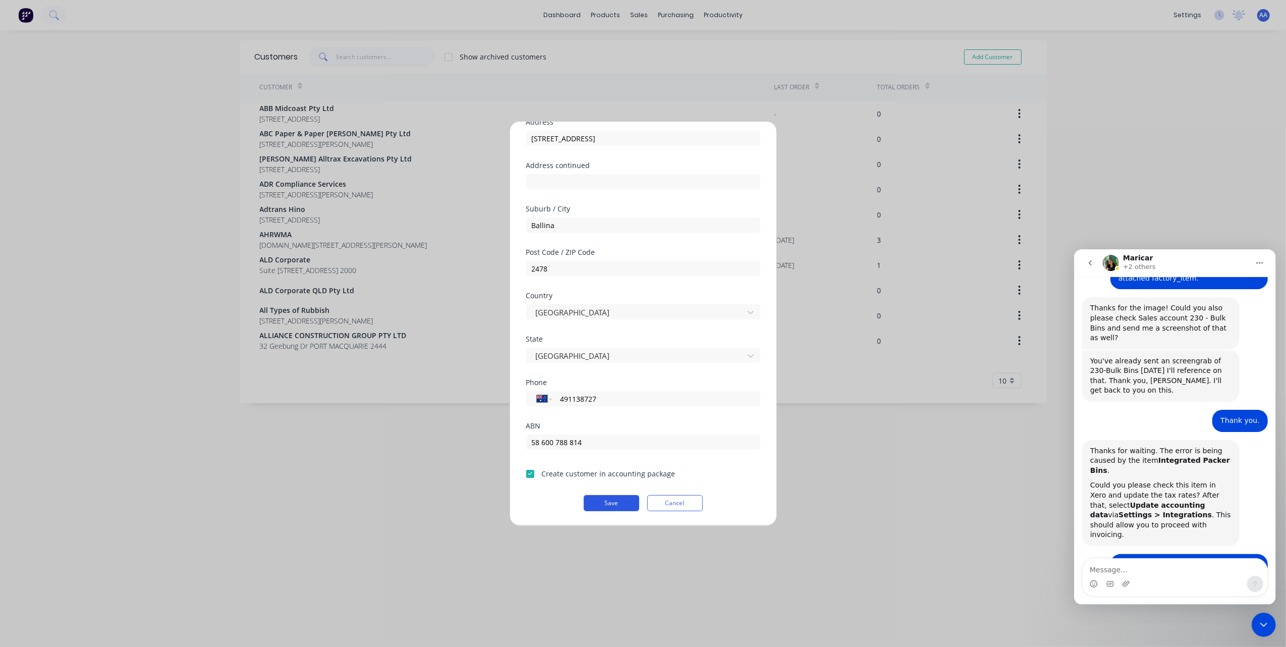
click at [615, 499] on button "Save" at bounding box center [612, 503] width 56 height 16
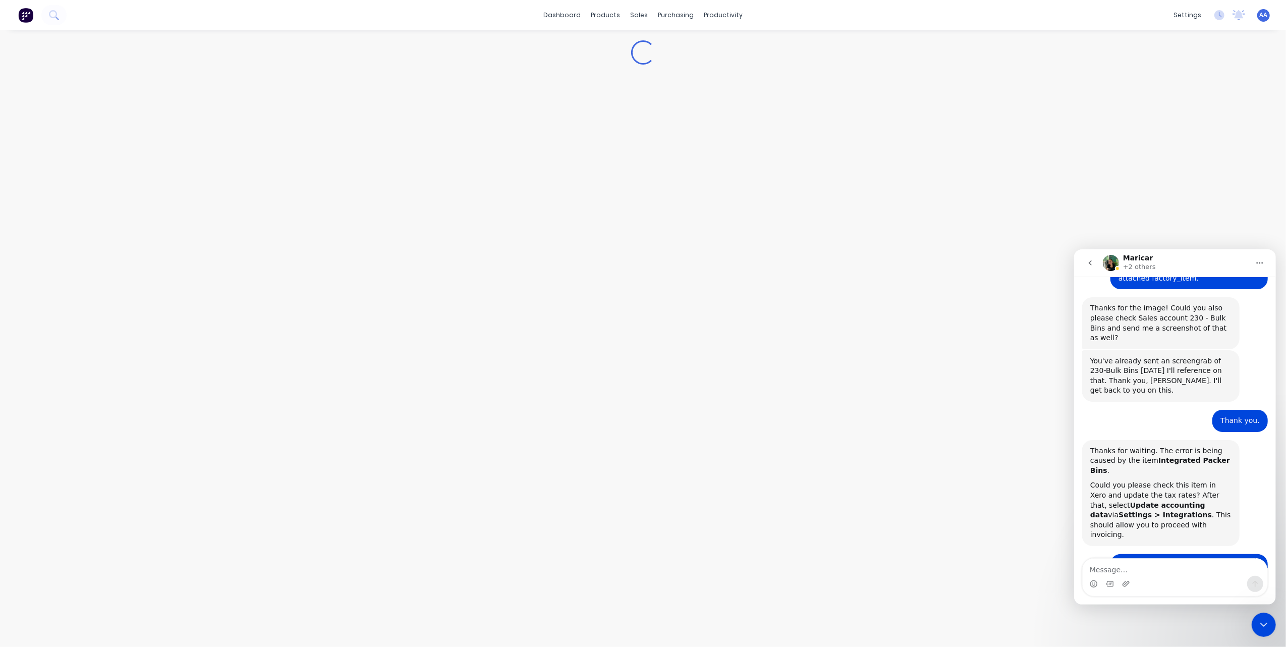
click at [608, 503] on div "Loading..." at bounding box center [643, 338] width 1286 height 617
click at [1070, 89] on div "Change order status Submitted Scheduled awaiting start Currently in Build Paint…" at bounding box center [1029, 99] width 115 height 33
click at [1066, 100] on button "Create Order" at bounding box center [1058, 100] width 59 height 16
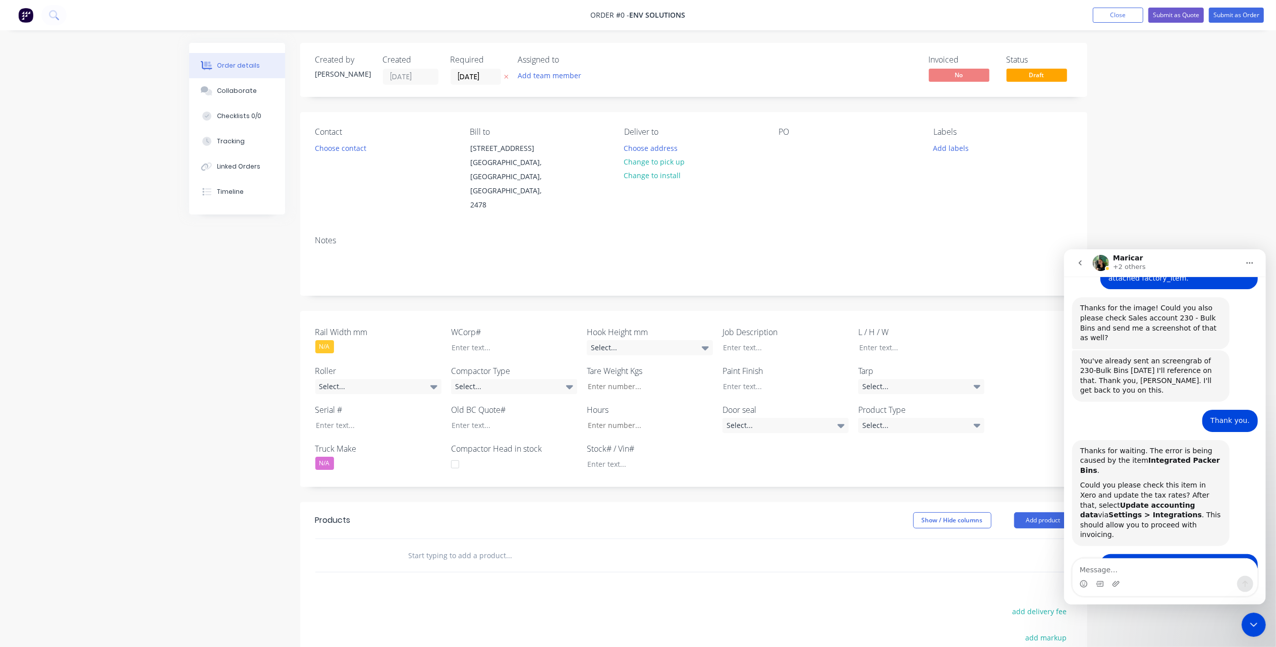
click at [329, 140] on div "Contact Choose contact" at bounding box center [384, 169] width 138 height 85
click at [338, 150] on button "Choose contact" at bounding box center [340, 148] width 62 height 14
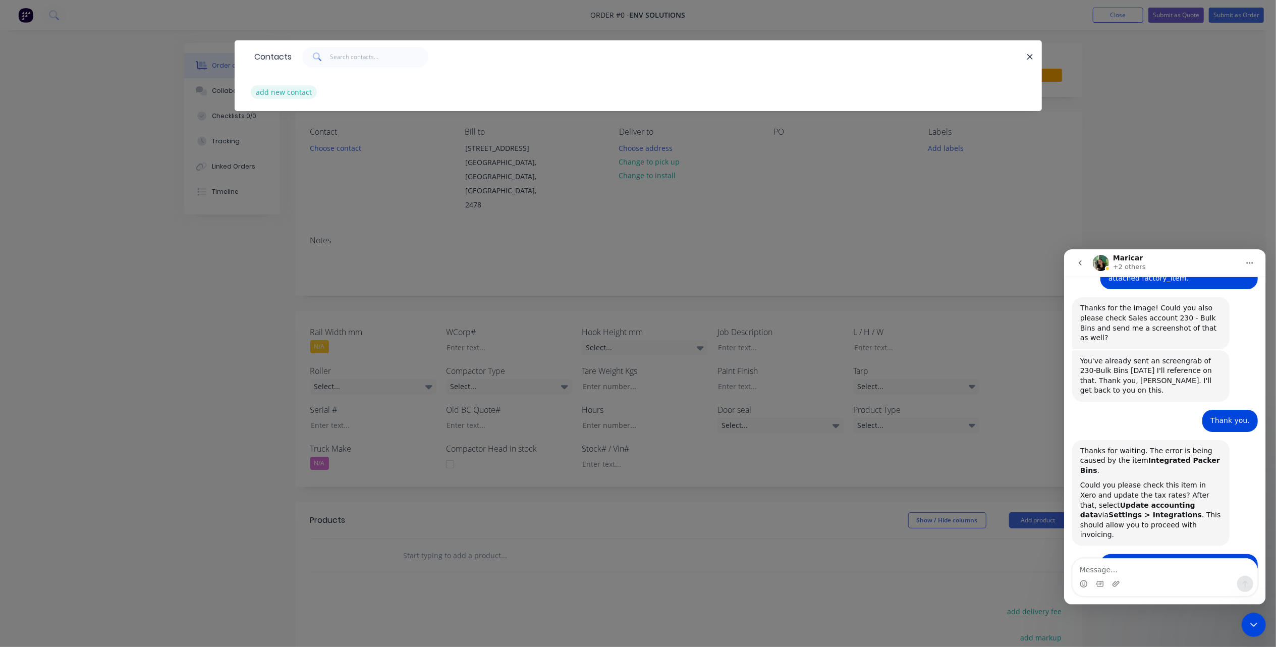
click at [268, 91] on button "add new contact" at bounding box center [284, 92] width 67 height 14
select select "AU"
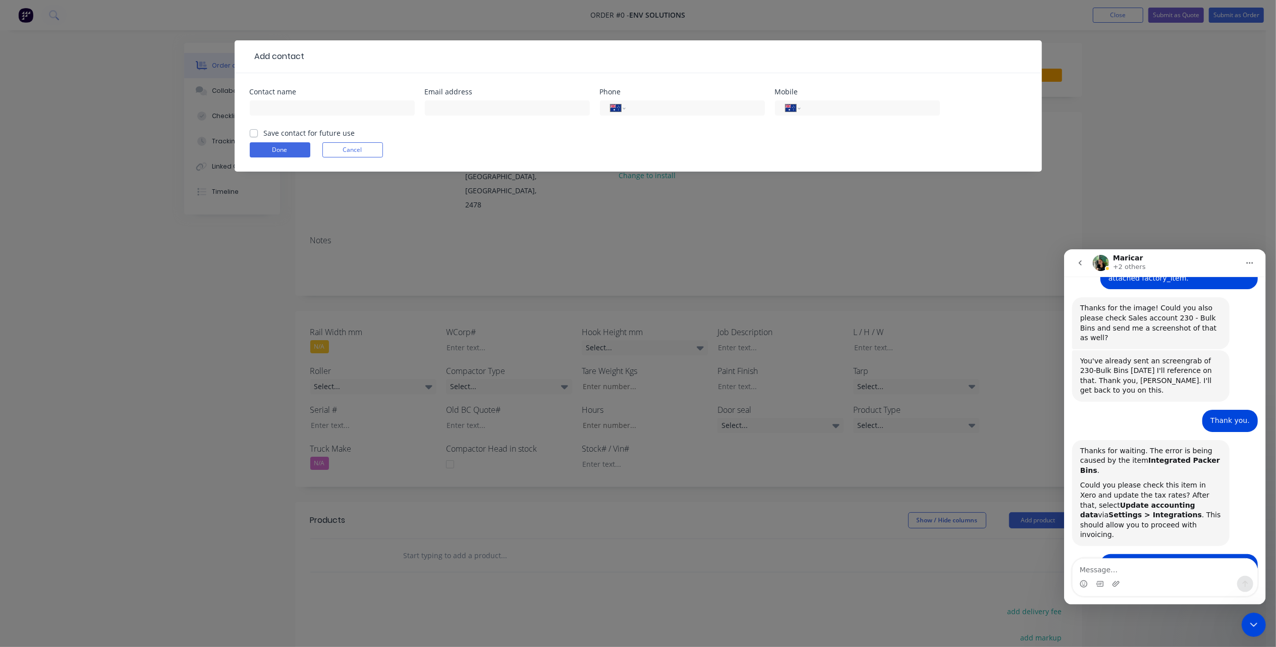
click at [302, 99] on div at bounding box center [332, 113] width 165 height 30
click at [298, 105] on input "text" at bounding box center [332, 107] width 165 height 15
type input "[PERSON_NAME]"
click at [463, 110] on input "text" at bounding box center [507, 107] width 165 height 15
paste input "[PERSON_NAME][EMAIL_ADDRESS][PERSON_NAME][DOMAIN_NAME]"
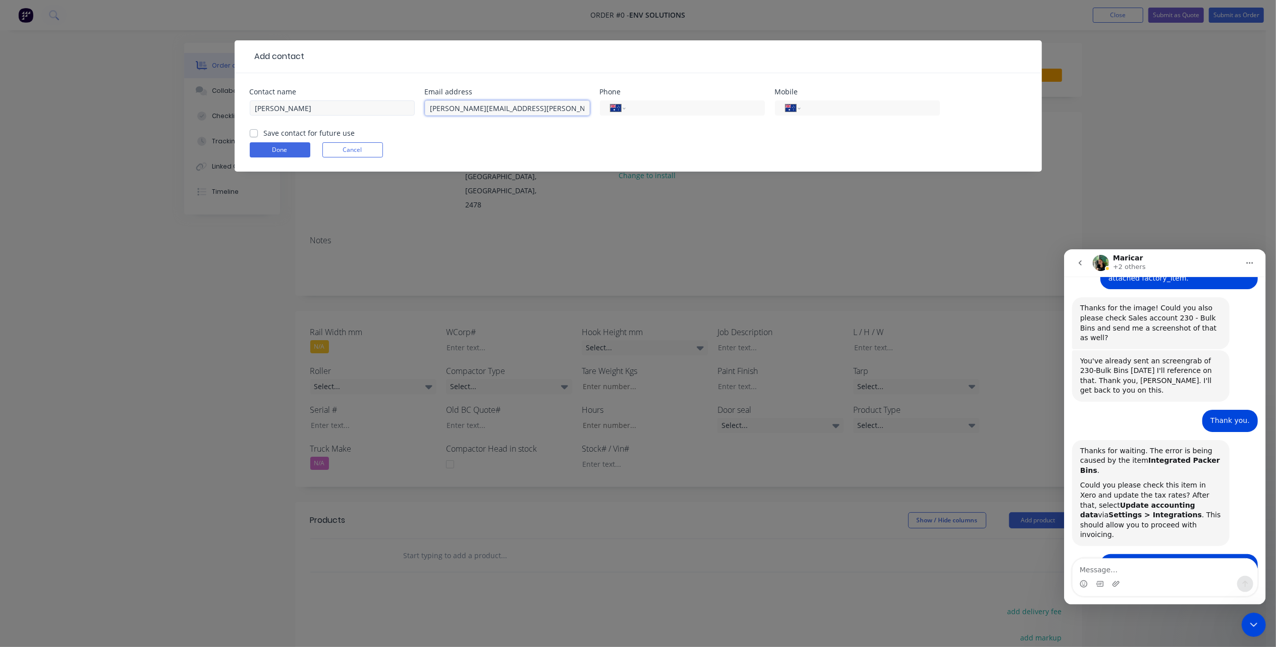
type input "[PERSON_NAME][EMAIL_ADDRESS][PERSON_NAME][DOMAIN_NAME]"
click at [267, 112] on input "[PERSON_NAME]" at bounding box center [332, 107] width 165 height 15
type input "[PERSON_NAME]"
click at [821, 105] on input "tel" at bounding box center [868, 108] width 121 height 12
paste input "0491 138 727"
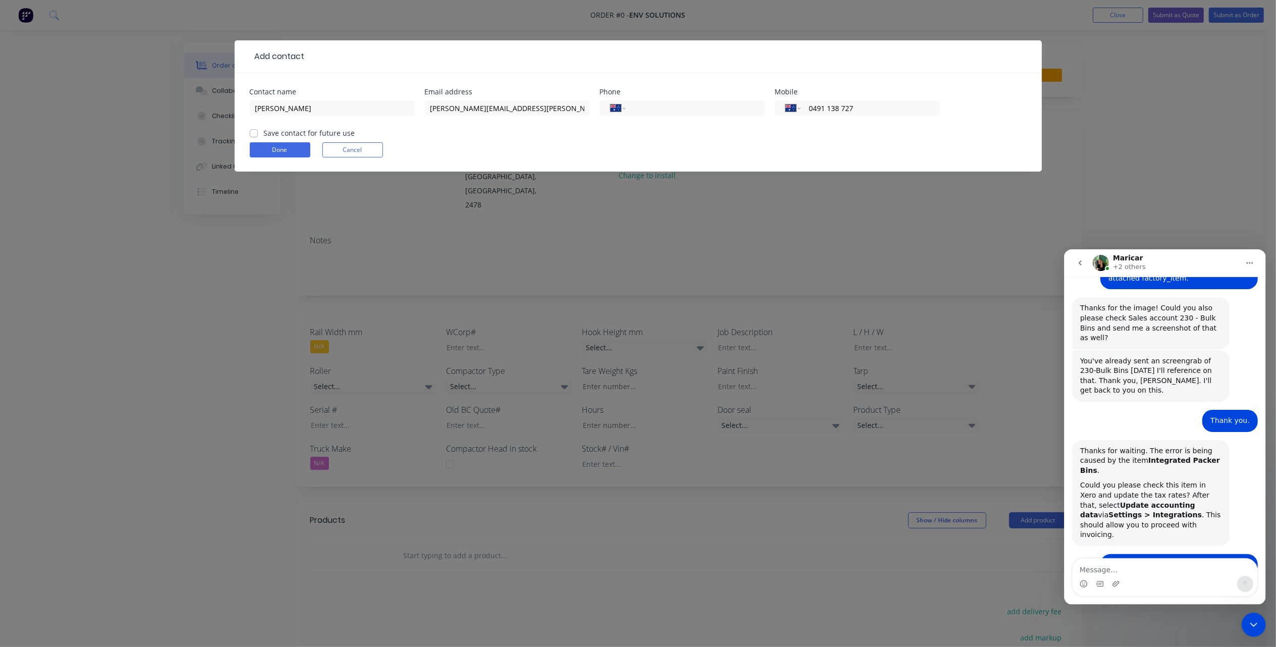
type input "0491 138 727"
click at [275, 131] on label "Save contact for future use" at bounding box center [309, 133] width 91 height 11
click at [258, 131] on input "Save contact for future use" at bounding box center [254, 133] width 8 height 10
checkbox input "true"
click at [269, 146] on button "Done" at bounding box center [280, 149] width 61 height 15
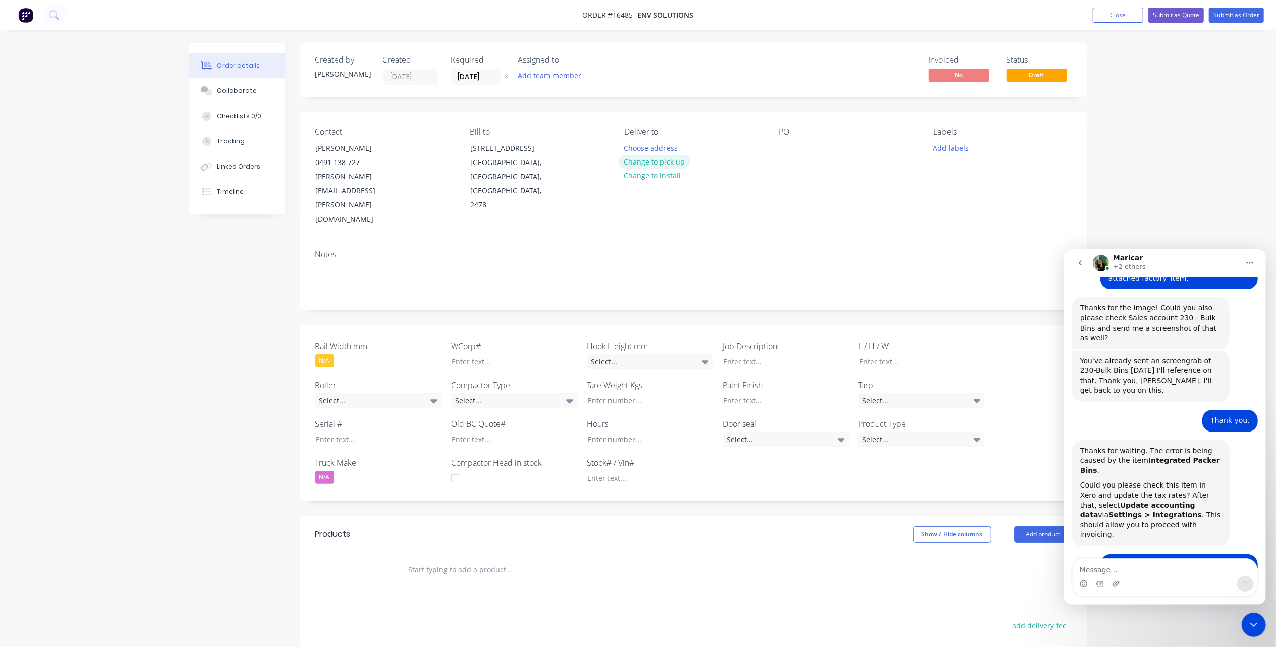
click at [669, 163] on button "Change to pick up" at bounding box center [655, 162] width 72 height 14
click at [800, 144] on div "PO" at bounding box center [848, 176] width 138 height 99
click at [783, 140] on div "PO" at bounding box center [848, 176] width 138 height 99
click at [788, 151] on div at bounding box center [787, 148] width 16 height 15
paste div
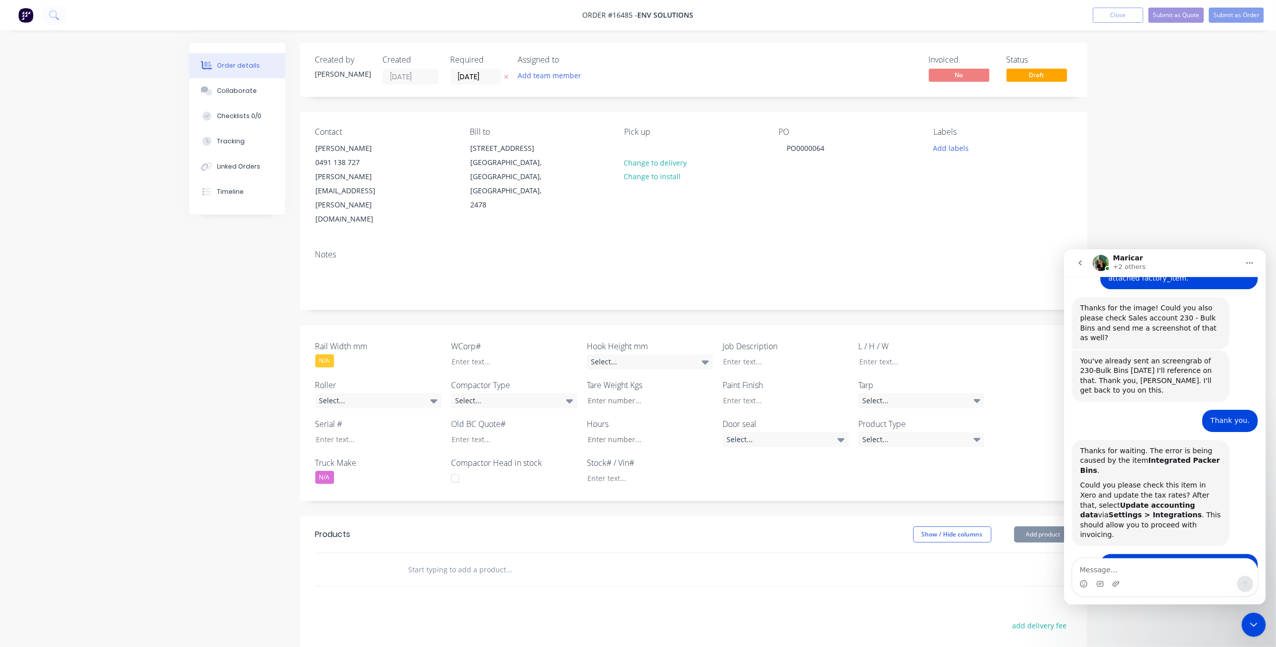
click at [772, 250] on div "Notes" at bounding box center [693, 255] width 757 height 10
click at [453, 559] on input "text" at bounding box center [509, 569] width 202 height 20
paste input "8m Heavy Duty Open Skip Bin"
type input "8m Heavy Duty Open Skip Bin"
drag, startPoint x: 1252, startPoint y: 622, endPoint x: 1246, endPoint y: 621, distance: 6.2
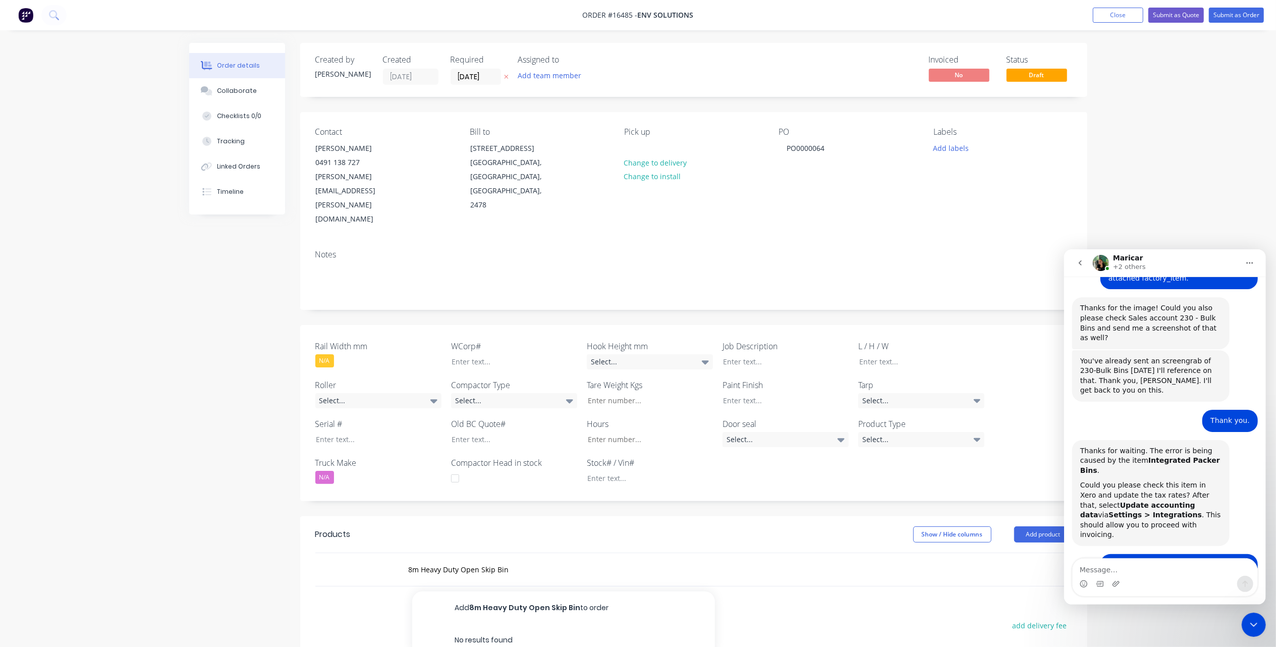
click at [1252, 623] on icon "Close Intercom Messenger" at bounding box center [1253, 624] width 12 height 12
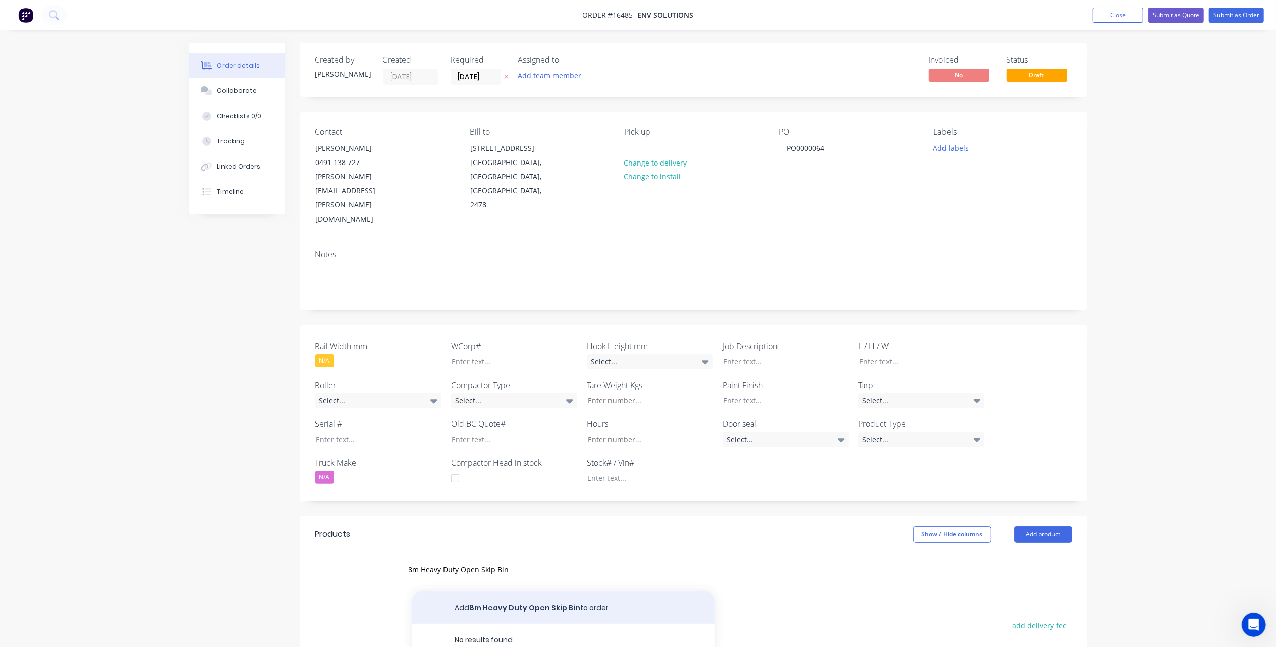
click at [561, 591] on button "Add 8m Heavy Duty Open Skip Bin to order" at bounding box center [563, 607] width 303 height 32
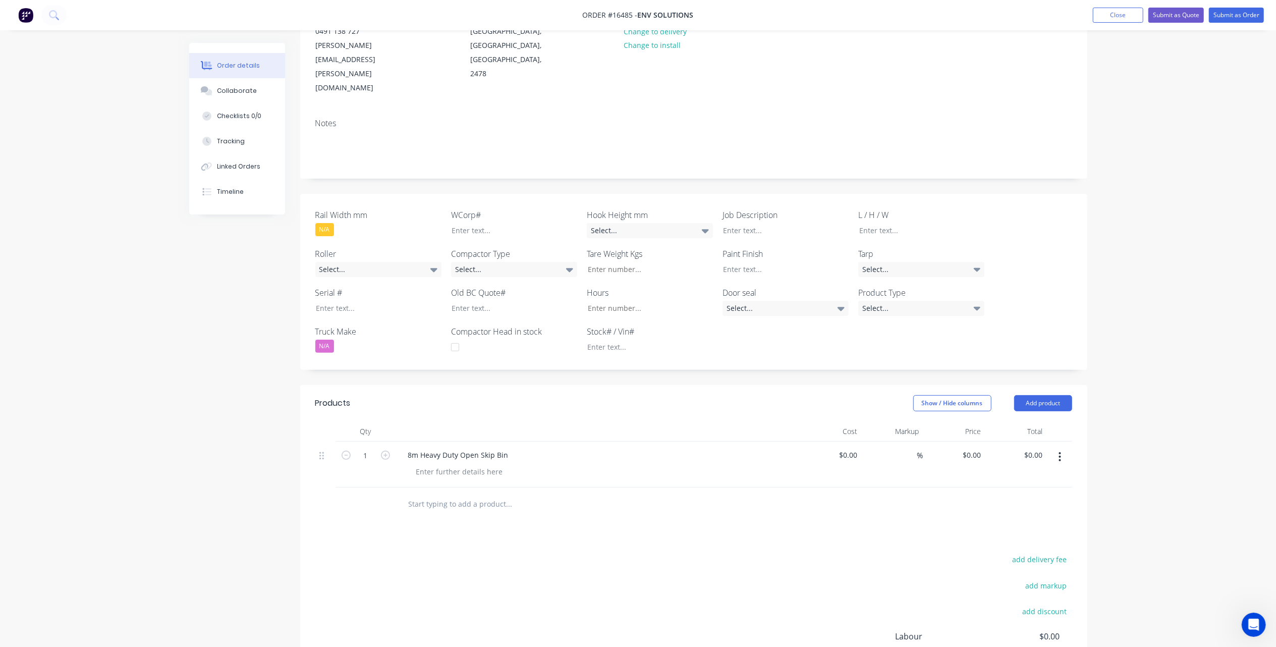
scroll to position [134, 0]
click at [963, 438] on div "0 $0.00" at bounding box center [954, 461] width 62 height 46
click at [973, 445] on input "$0.00" at bounding box center [973, 452] width 23 height 15
type input "$5,350.00"
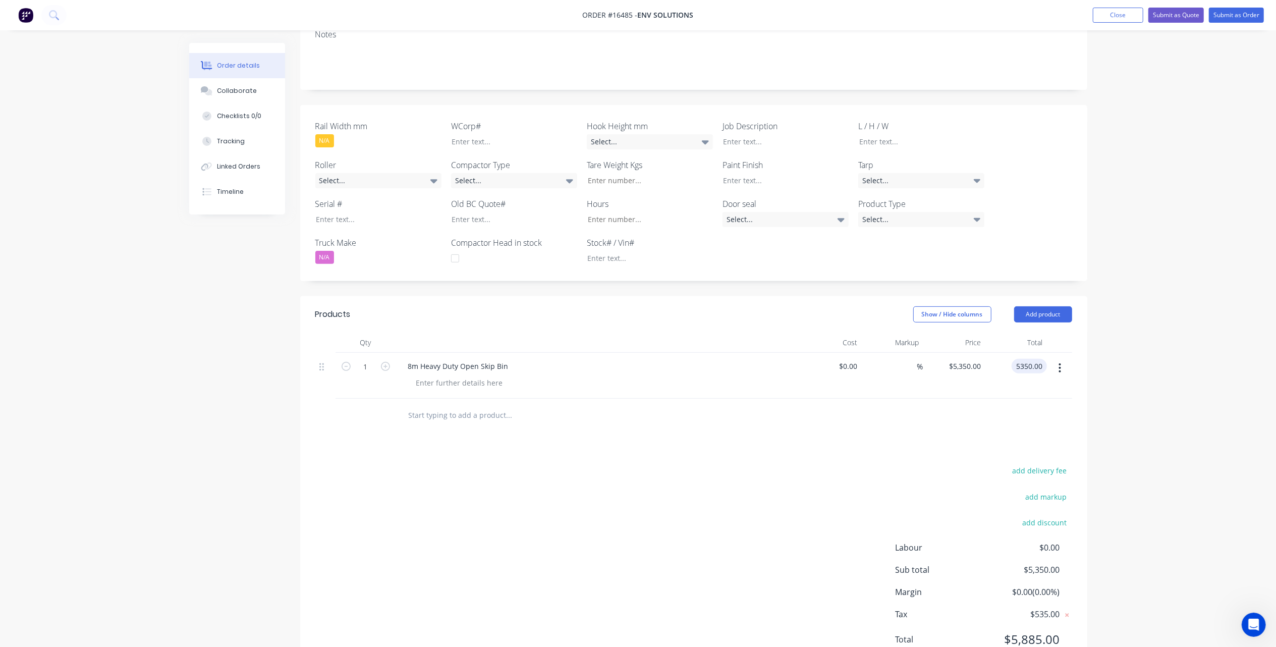
scroll to position [220, 0]
type input "$5,350.00"
click at [1239, 11] on button "Submit as Order" at bounding box center [1236, 15] width 55 height 15
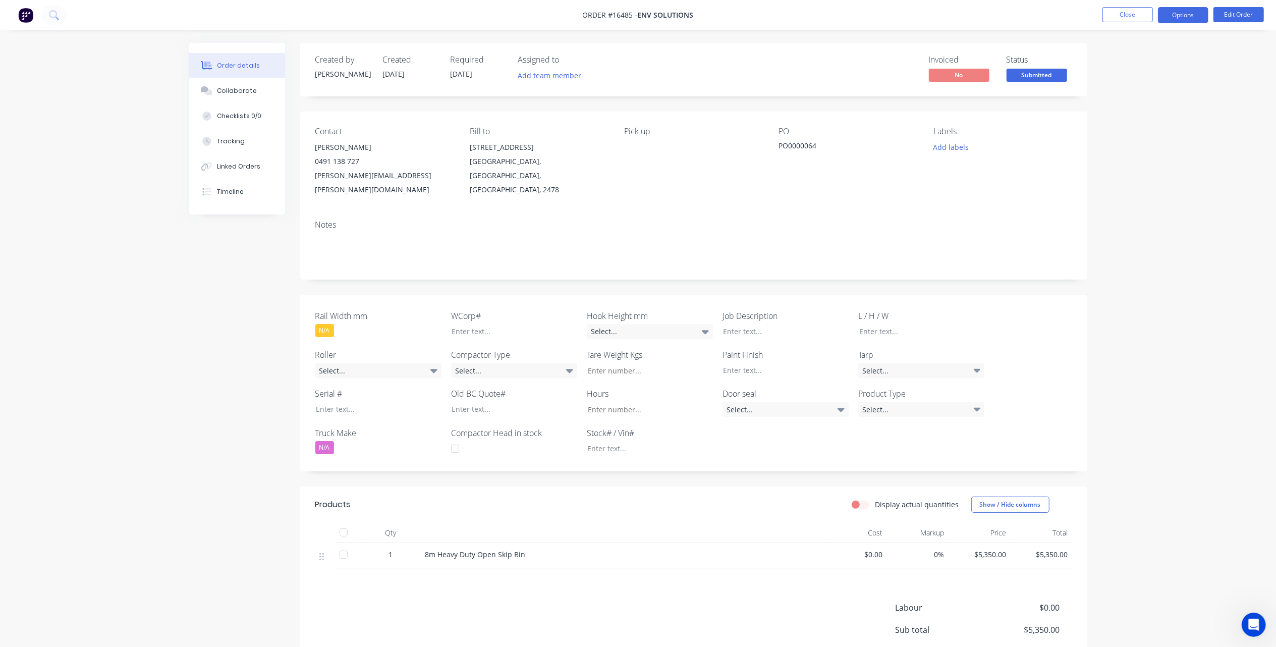
click at [1182, 13] on button "Options" at bounding box center [1183, 15] width 50 height 16
click at [1143, 235] on button "Duplicate" at bounding box center [1152, 243] width 111 height 20
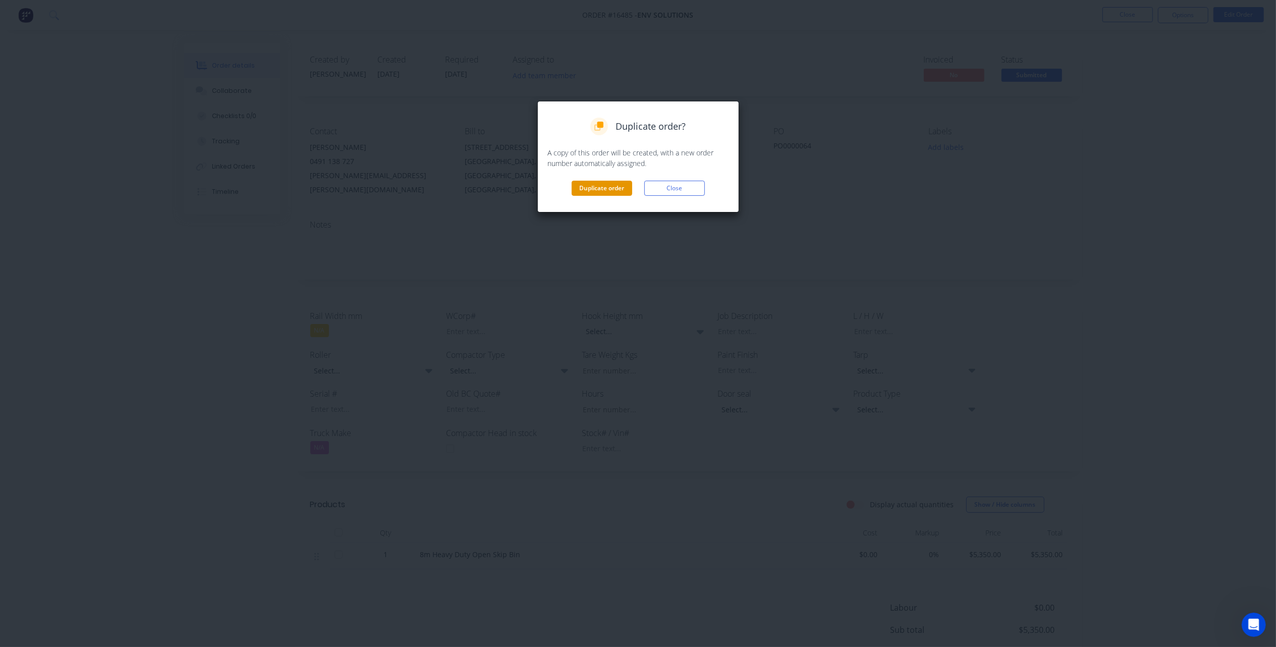
click at [582, 189] on button "Duplicate order" at bounding box center [602, 188] width 61 height 15
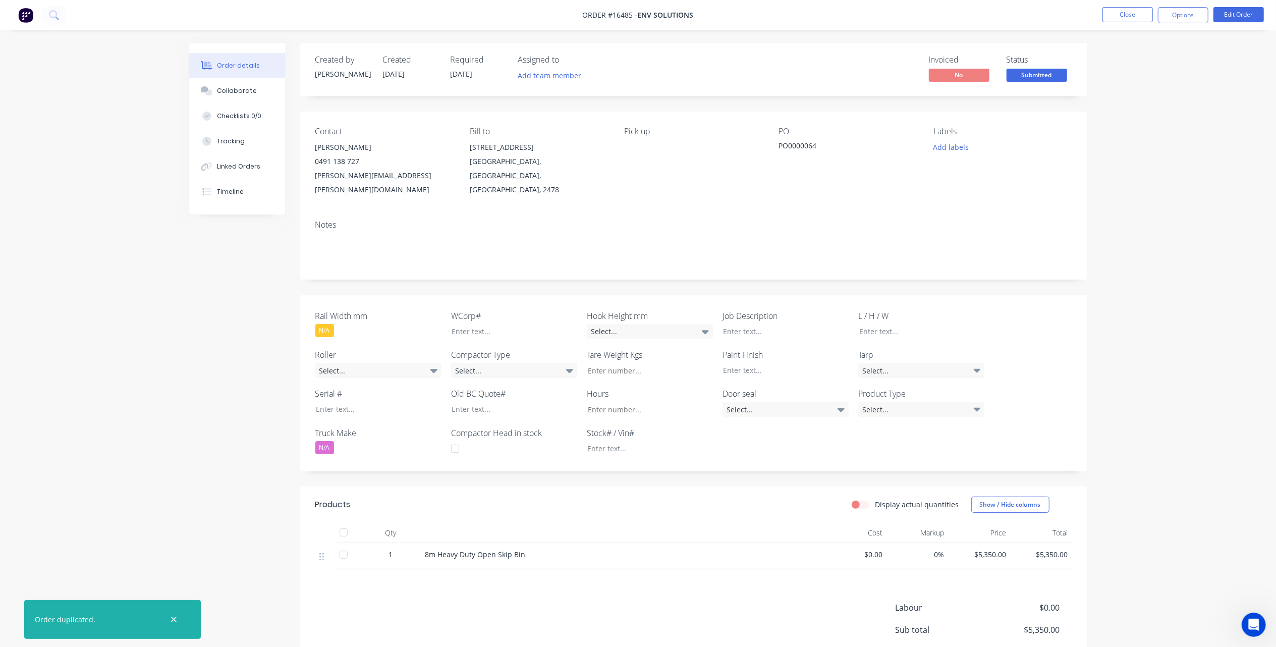
click at [29, 13] on img at bounding box center [25, 15] width 15 height 15
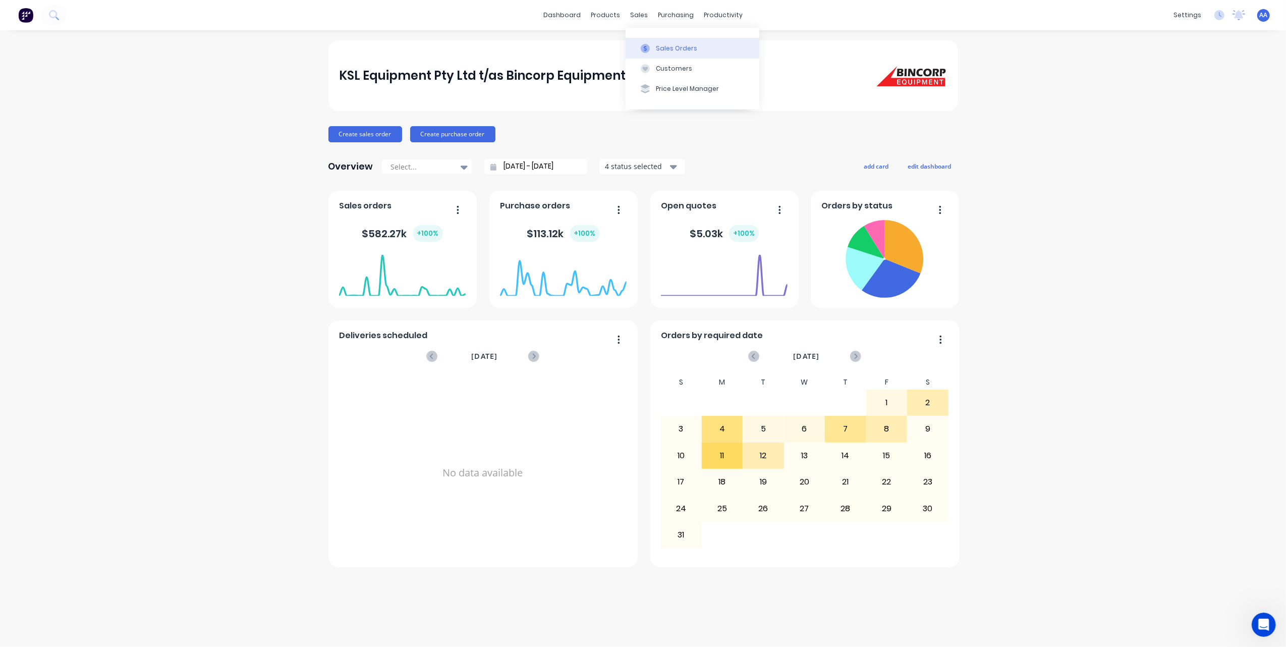
click at [679, 47] on div "Sales Orders" at bounding box center [676, 48] width 41 height 9
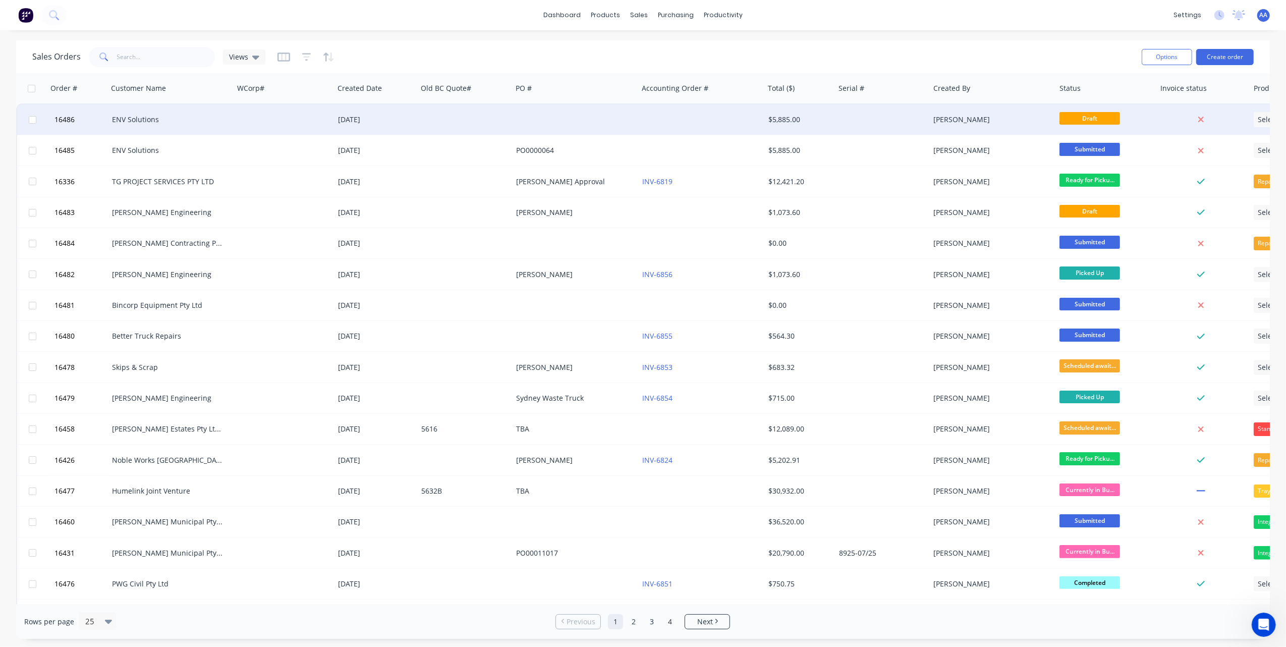
click at [350, 118] on div "[DATE]" at bounding box center [376, 120] width 75 height 10
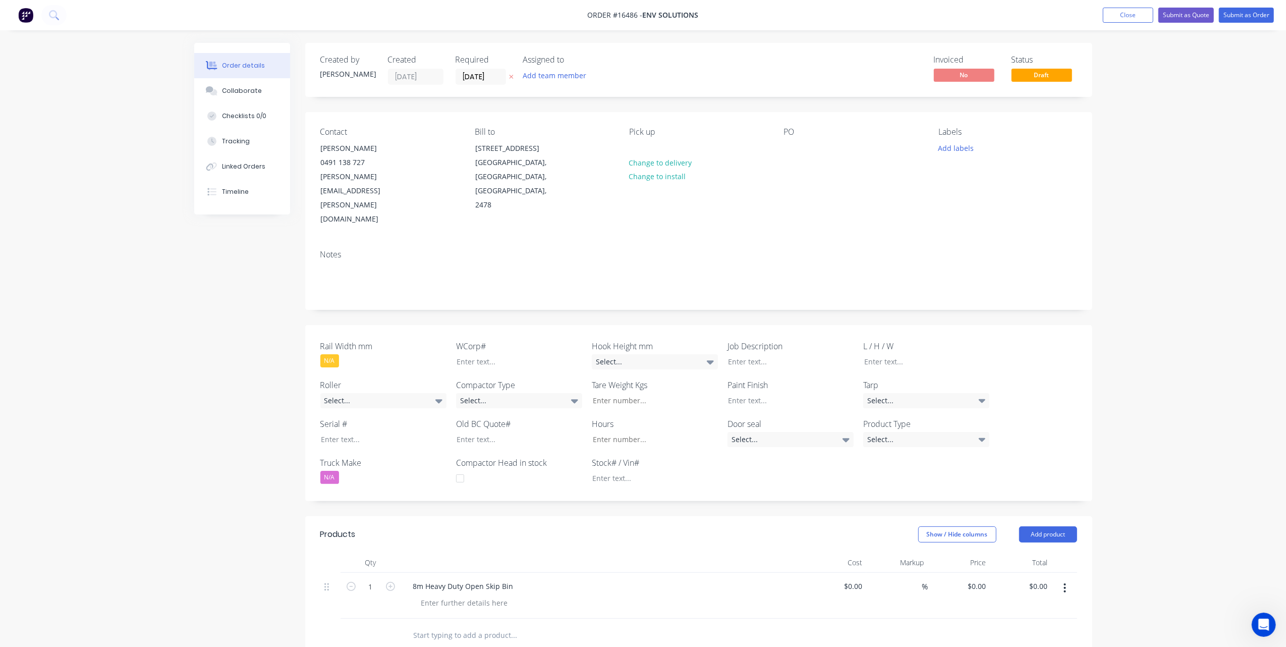
type input "$5,350.00"
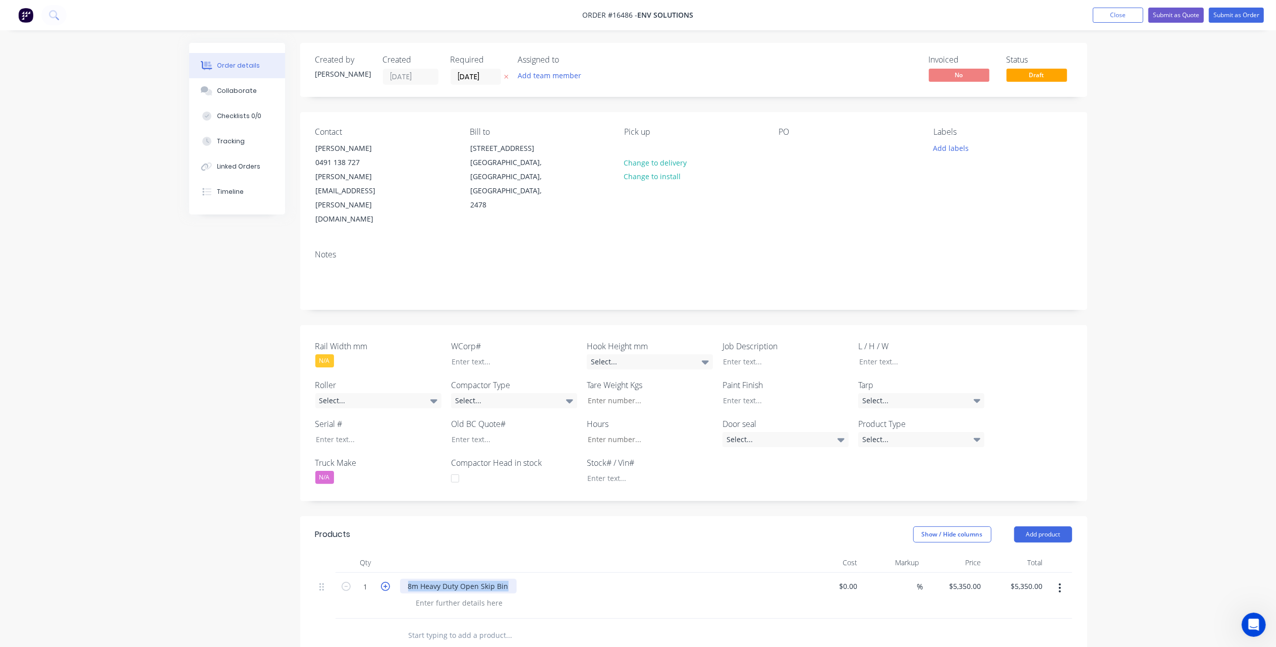
drag, startPoint x: 513, startPoint y: 545, endPoint x: 386, endPoint y: 541, distance: 126.7
click at [386, 573] on div "1 8m Heavy Duty Open Skip Bin $0.00 $0.00 % $5,350.00 $5,350.00 $5,350.00 $5,35…" at bounding box center [693, 596] width 757 height 46
copy div "8m Heavy Duty Open Skip Bin"
click at [337, 250] on div "Notes" at bounding box center [693, 255] width 757 height 10
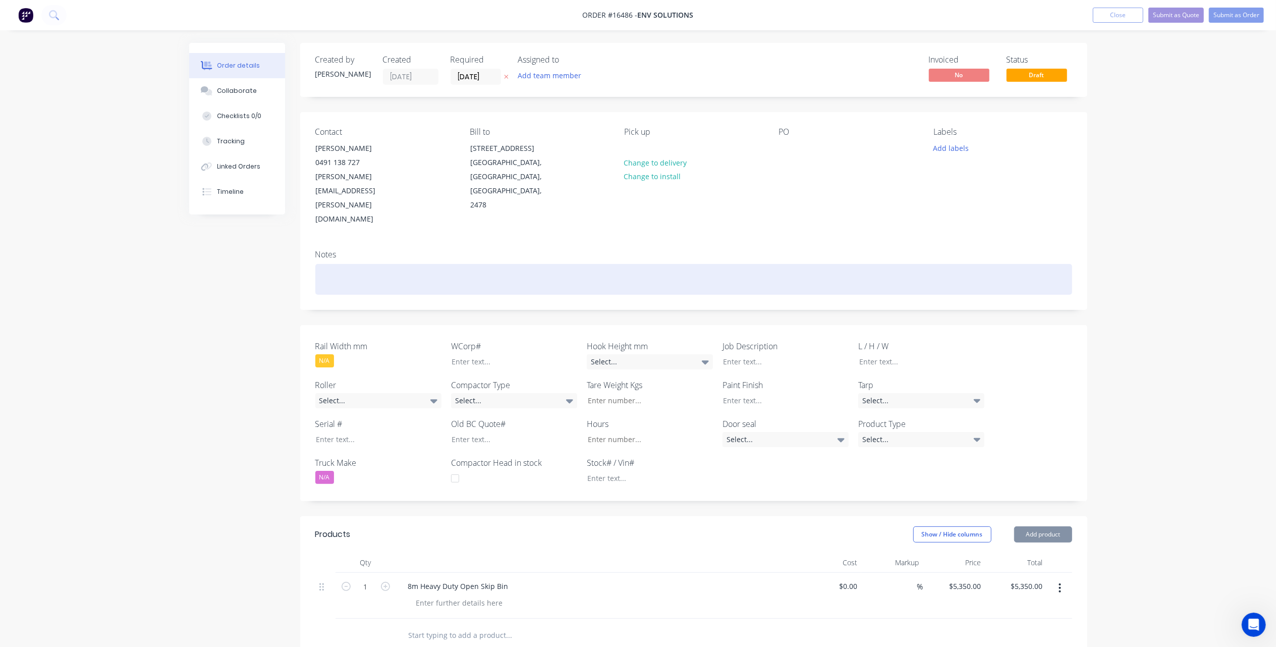
click at [342, 264] on div at bounding box center [693, 279] width 757 height 31
paste div
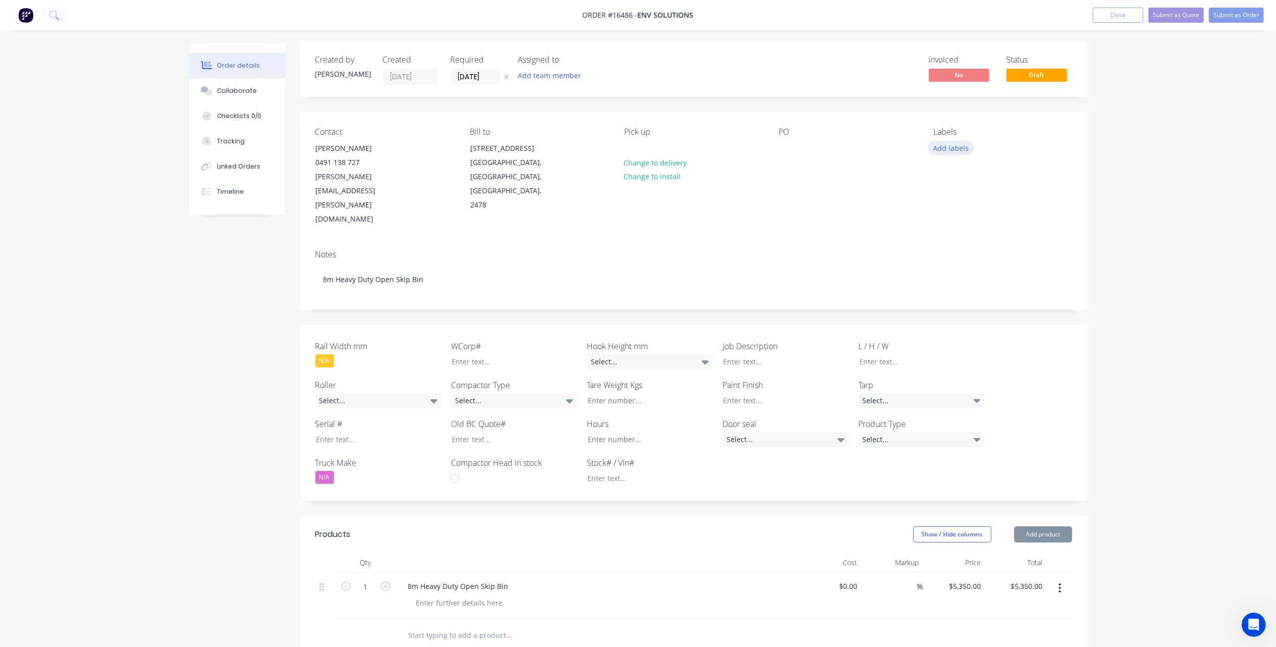
click at [955, 146] on button "Add labels" at bounding box center [951, 148] width 46 height 14
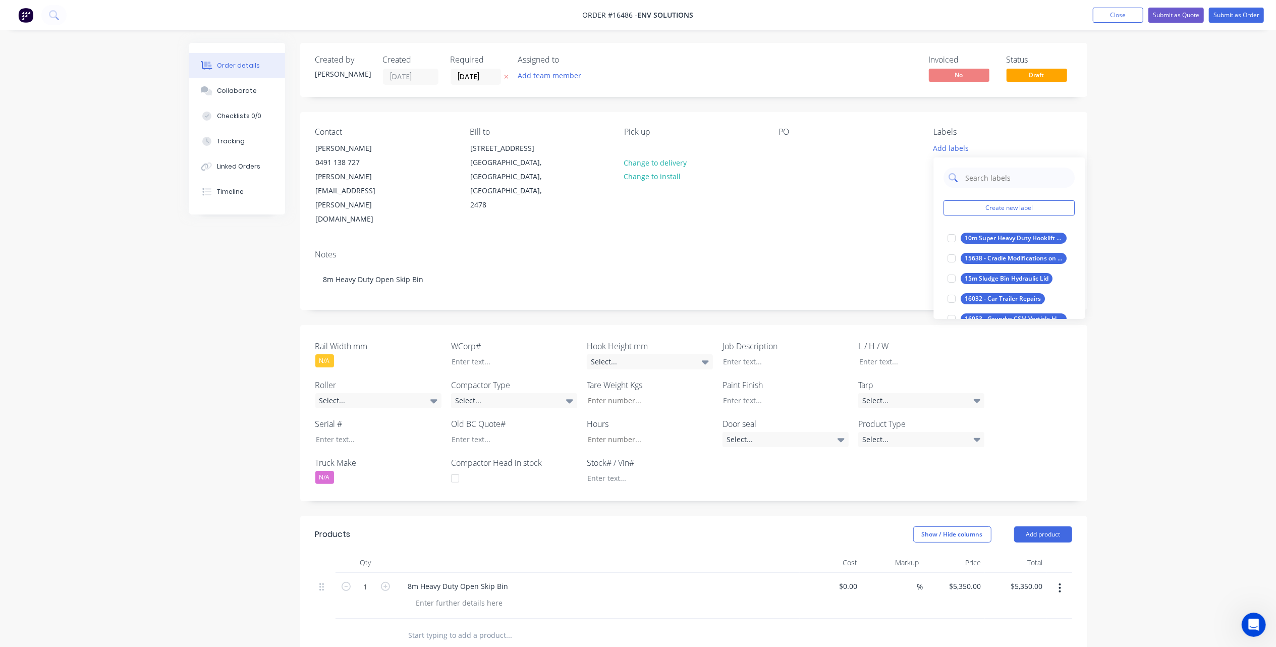
click at [983, 179] on input "text" at bounding box center [1017, 178] width 105 height 20
paste input "8m Heavy Duty Open Skip Bin"
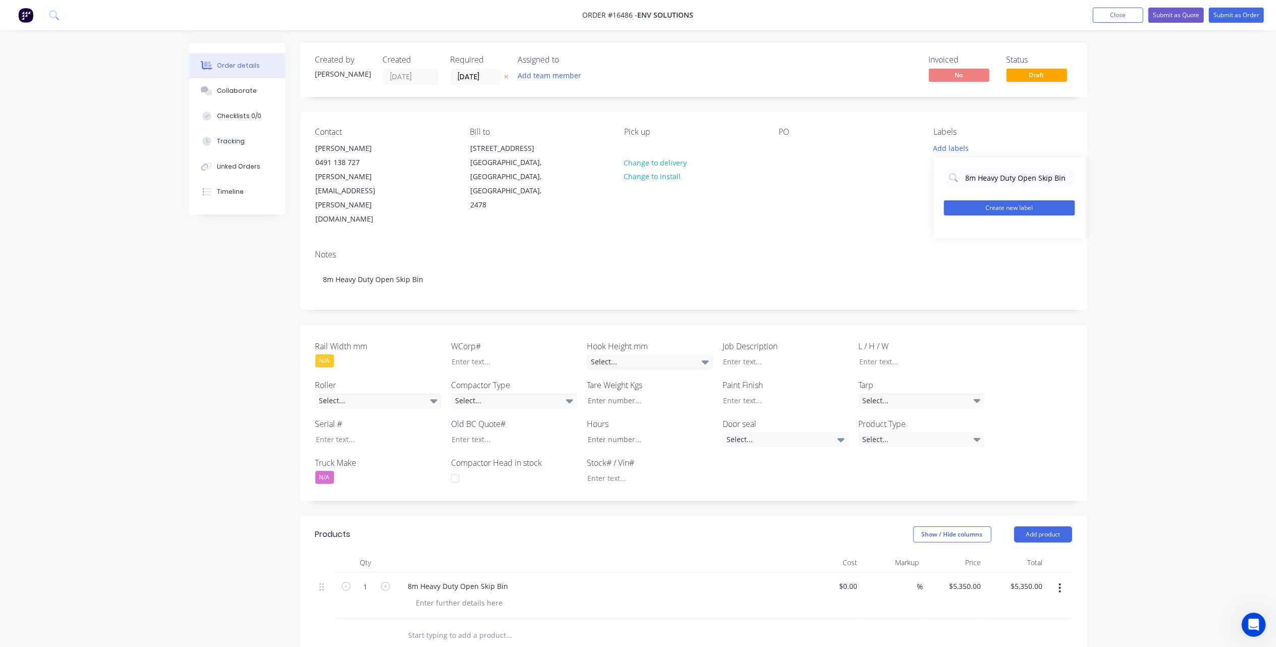
type input "8m Heavy Duty Open Skip Bin"
click at [1018, 205] on button "Create new label" at bounding box center [1009, 207] width 131 height 15
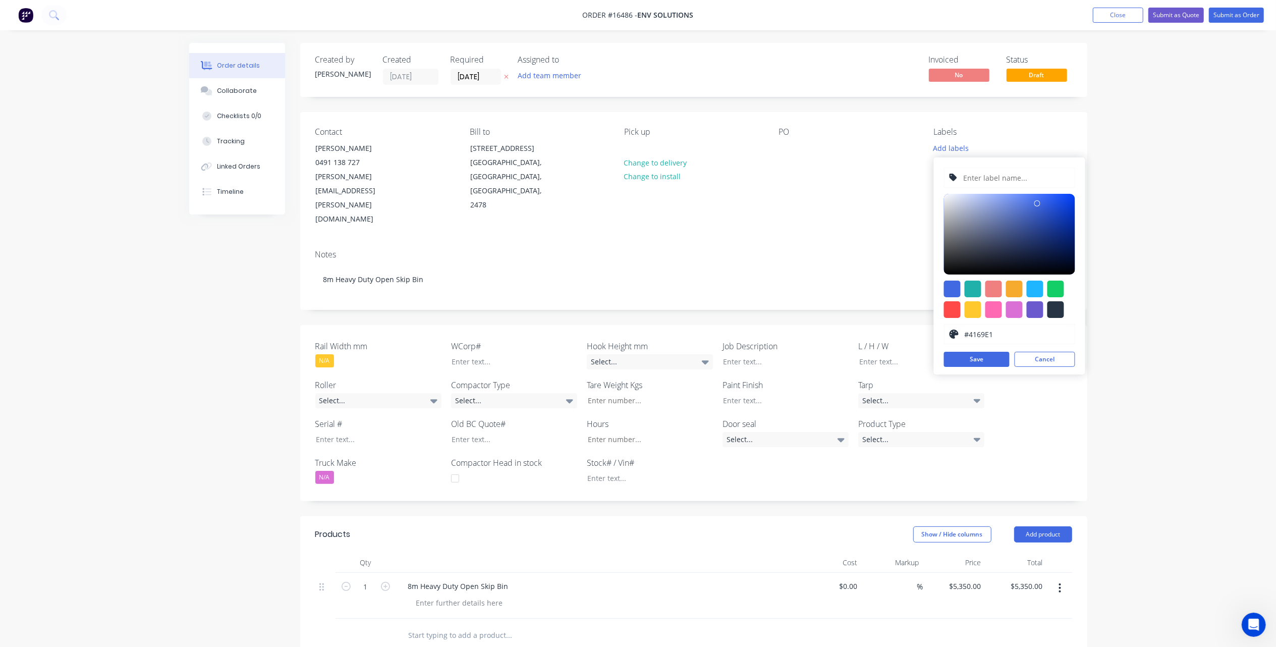
click at [943, 287] on div "#4169E1 hex #4169E1 Save Cancel" at bounding box center [1009, 265] width 151 height 217
click at [959, 286] on div at bounding box center [952, 289] width 17 height 17
click at [969, 363] on button "Save" at bounding box center [977, 359] width 66 height 15
click at [973, 174] on input "text" at bounding box center [1015, 177] width 107 height 19
paste input "8m Heavy Duty Open Skip Bin"
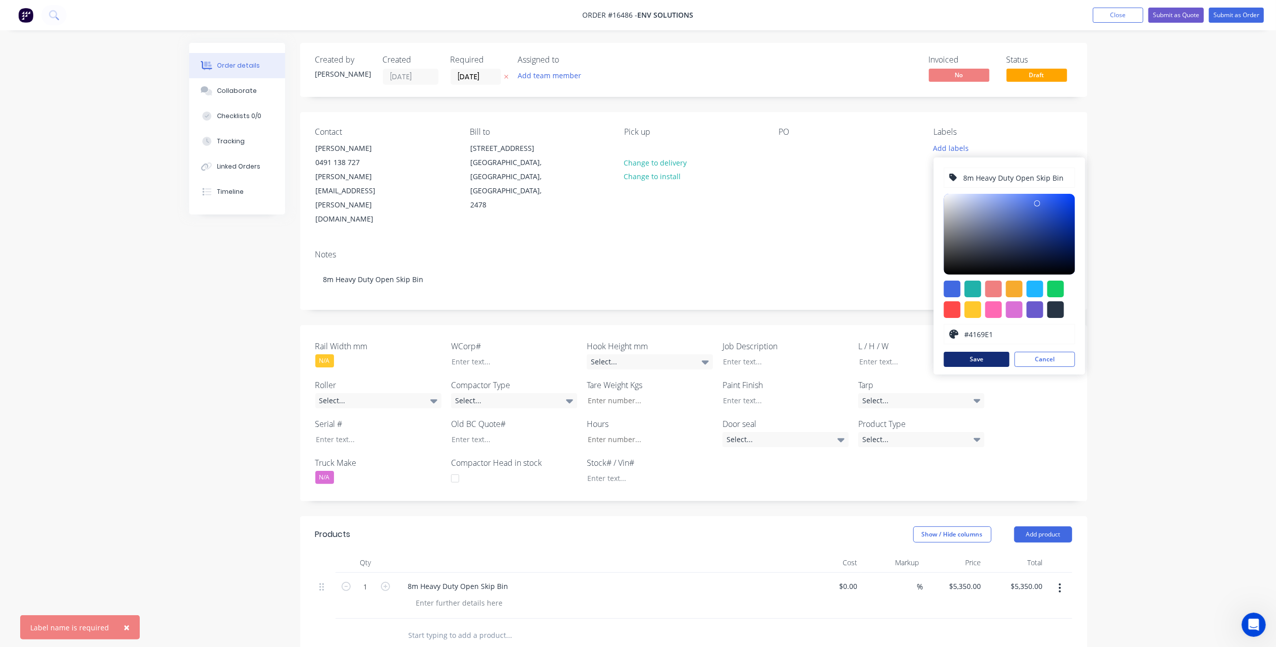
type input "8m Heavy Duty Open Skip Bin"
click at [974, 360] on button "Save" at bounding box center [977, 359] width 66 height 15
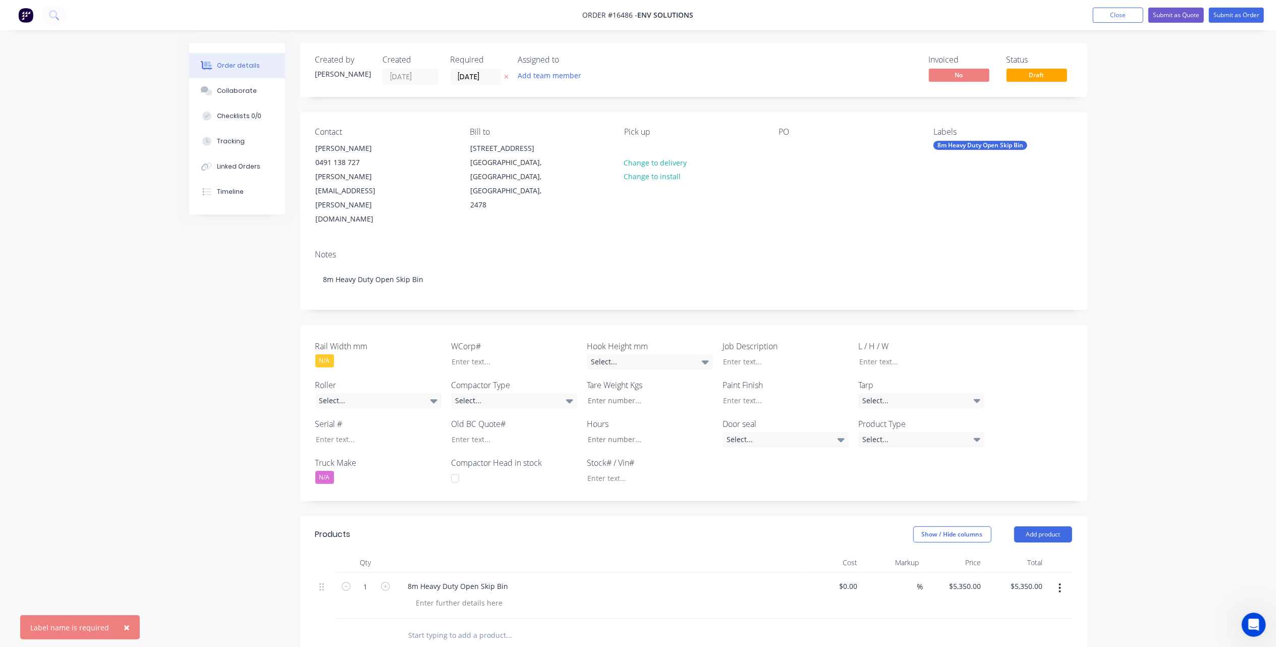
click at [1132, 176] on div "Order details Collaborate Checklists 0/0 Tracking Linked Orders Timeline Order …" at bounding box center [638, 454] width 1276 height 909
click at [788, 144] on div at bounding box center [787, 148] width 16 height 15
paste div
click at [873, 242] on div "Notes 8m Heavy Duty Open Skip Bin" at bounding box center [693, 276] width 787 height 68
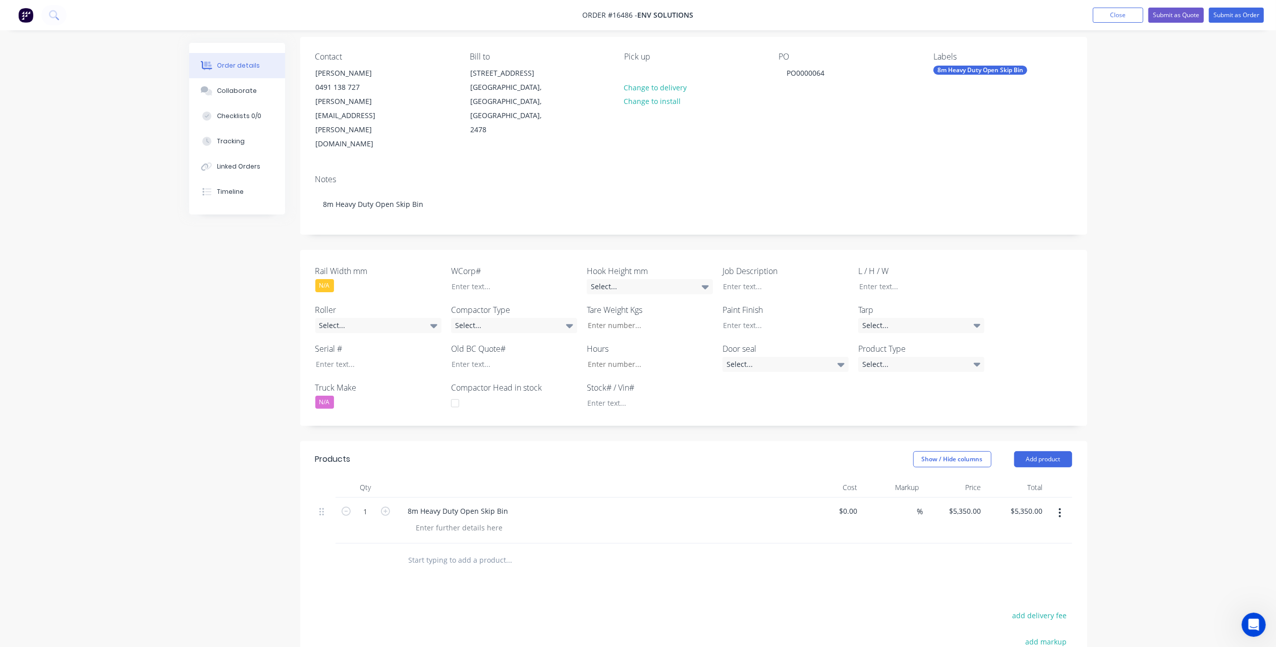
scroll to position [19, 0]
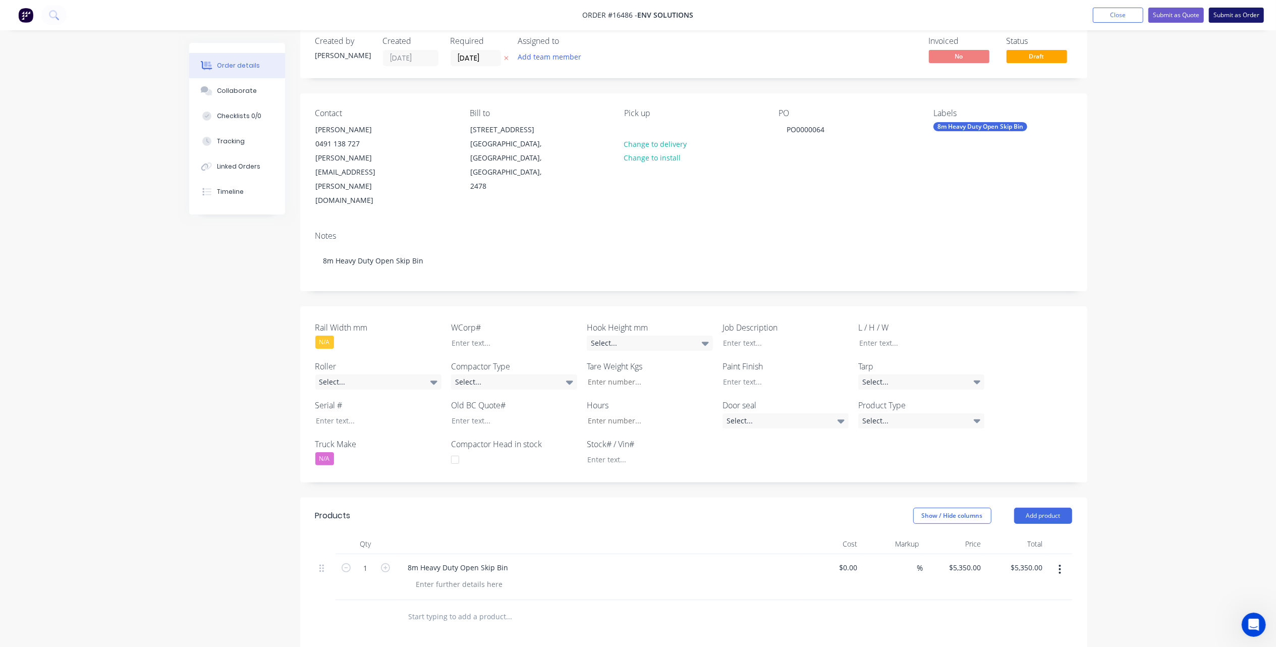
click at [1230, 14] on button "Submit as Order" at bounding box center [1236, 15] width 55 height 15
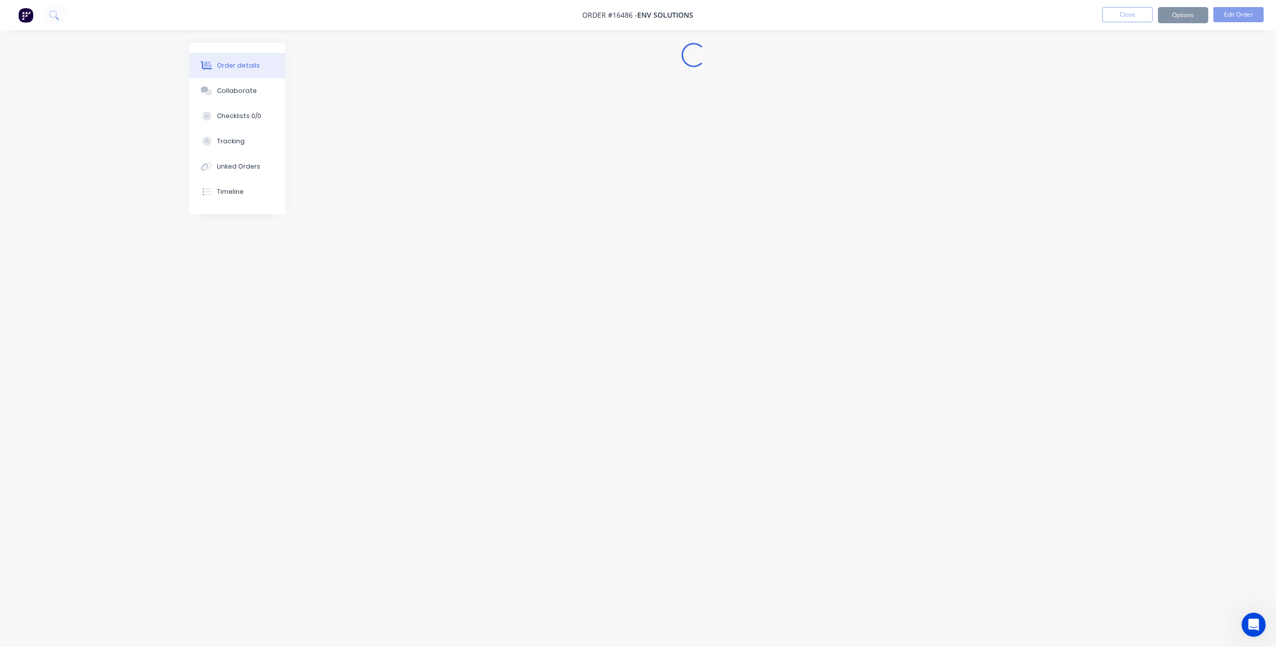
scroll to position [0, 0]
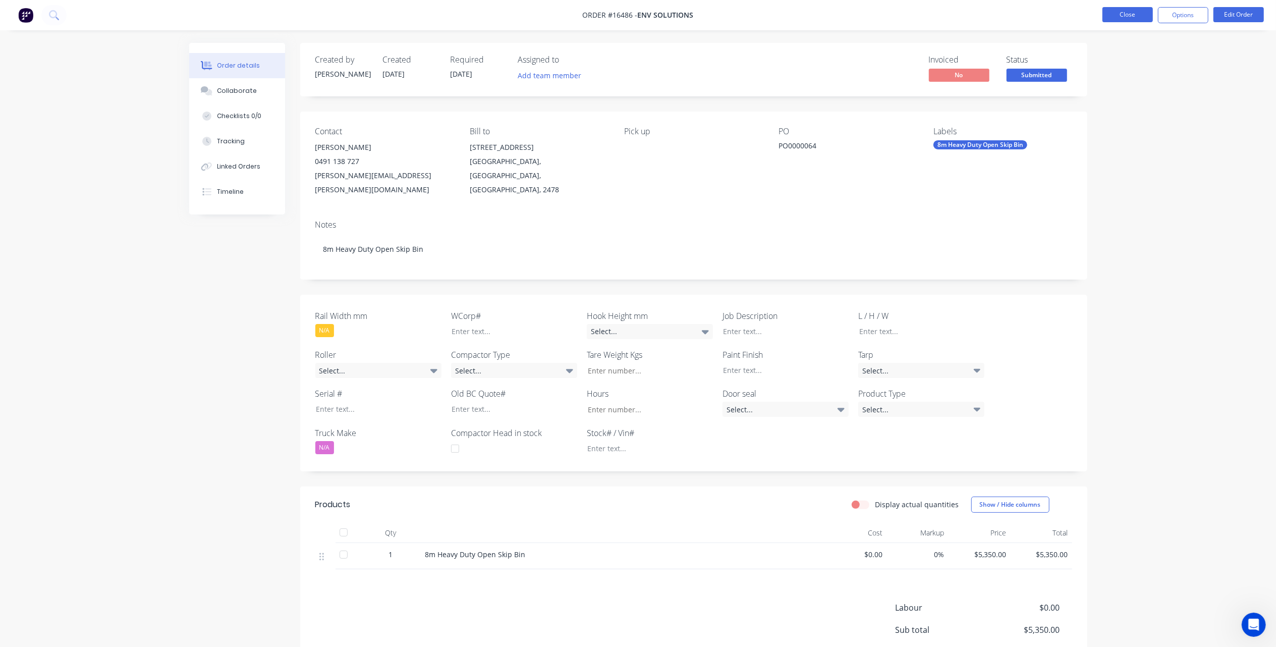
click at [1140, 15] on button "Close" at bounding box center [1127, 14] width 50 height 15
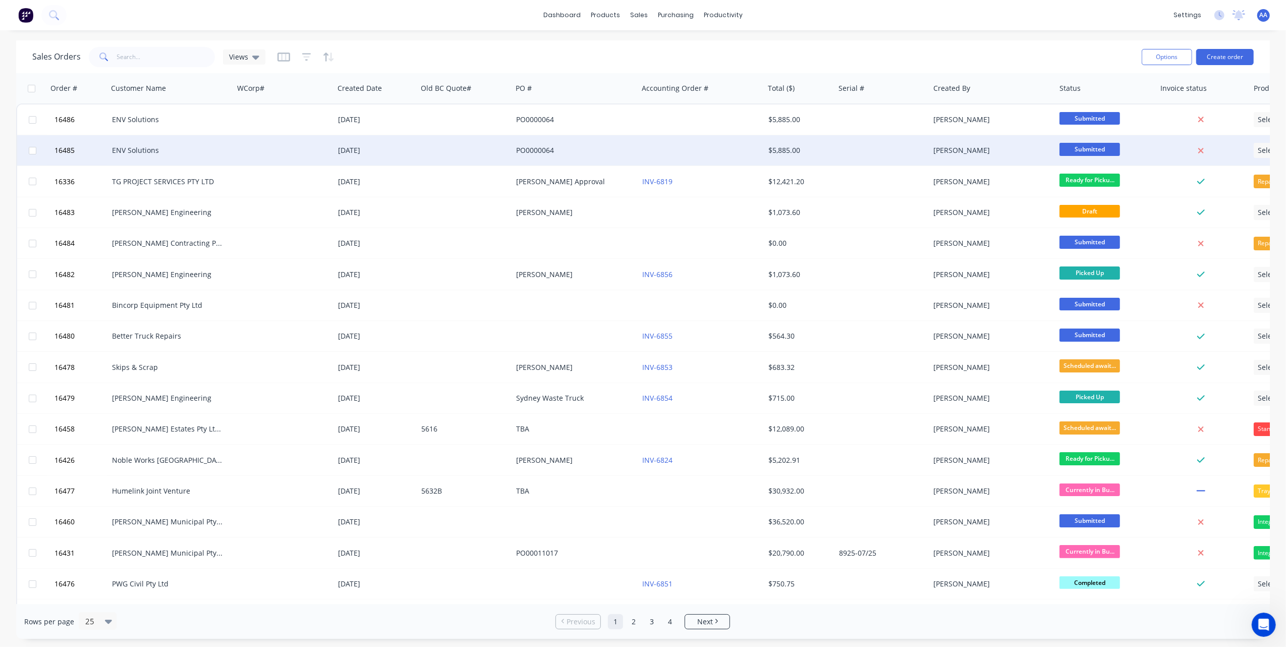
click at [144, 144] on div "ENV Solutions" at bounding box center [171, 150] width 126 height 30
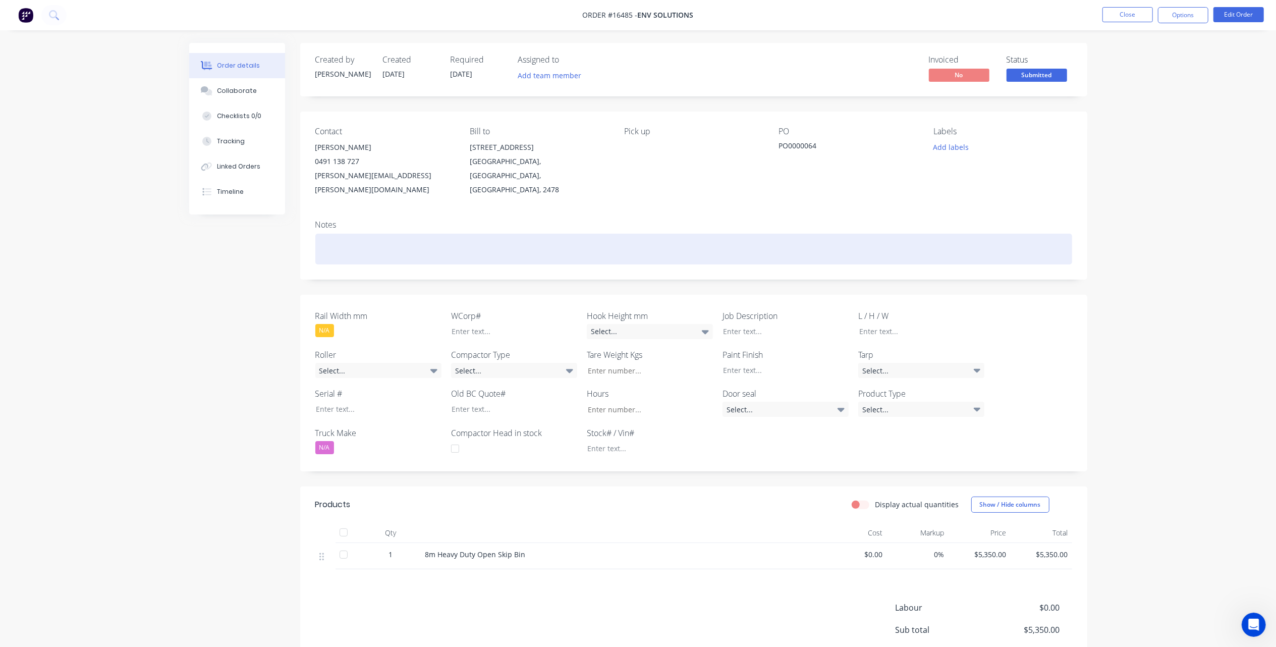
click at [347, 234] on div at bounding box center [693, 249] width 757 height 31
paste div
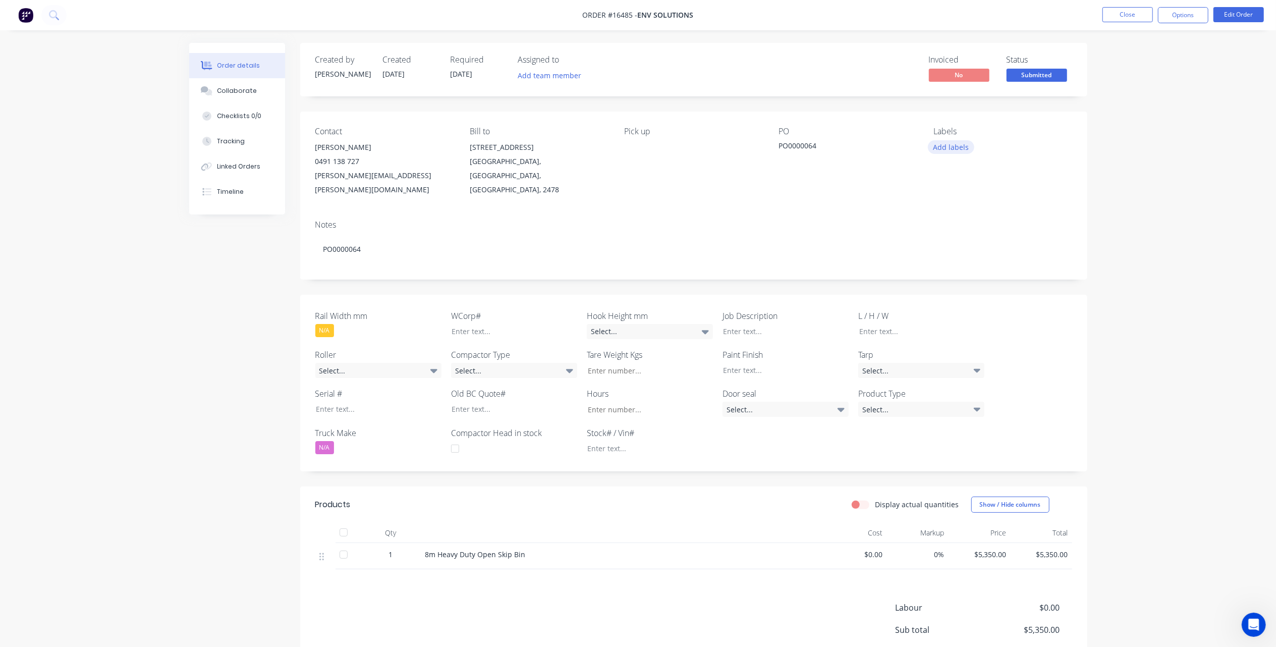
click at [950, 147] on button "Add labels" at bounding box center [951, 147] width 46 height 14
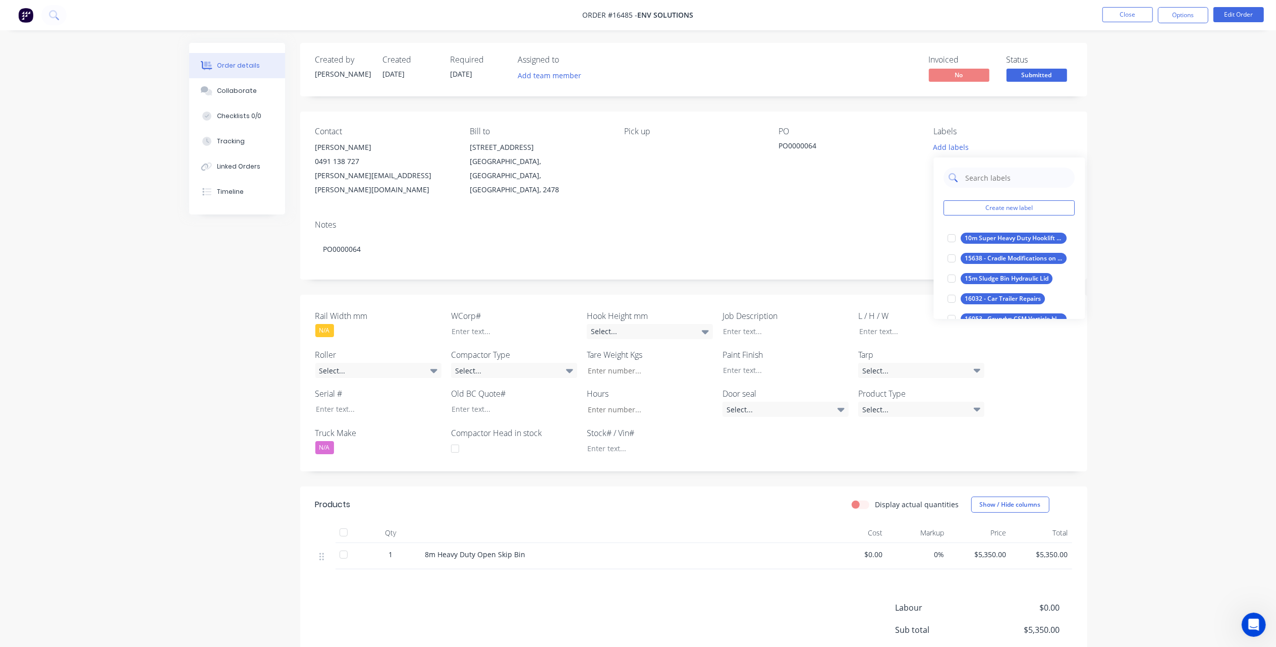
click at [978, 178] on input "text" at bounding box center [1017, 178] width 105 height 20
type textarea "Thanks."
type input "8m Heavy Duty Open Skip Bin"
click at [951, 237] on div at bounding box center [952, 238] width 20 height 20
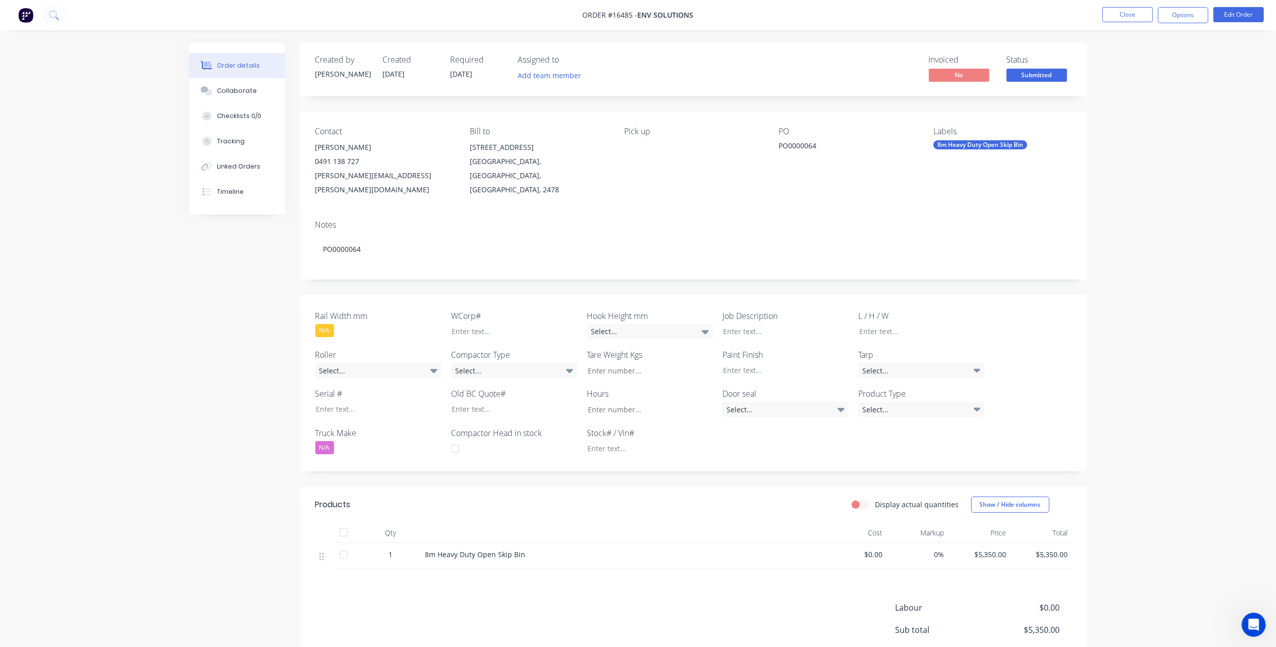
click at [841, 212] on div "Notes PO0000064" at bounding box center [693, 246] width 787 height 68
click at [1118, 21] on button "Close" at bounding box center [1127, 14] width 50 height 15
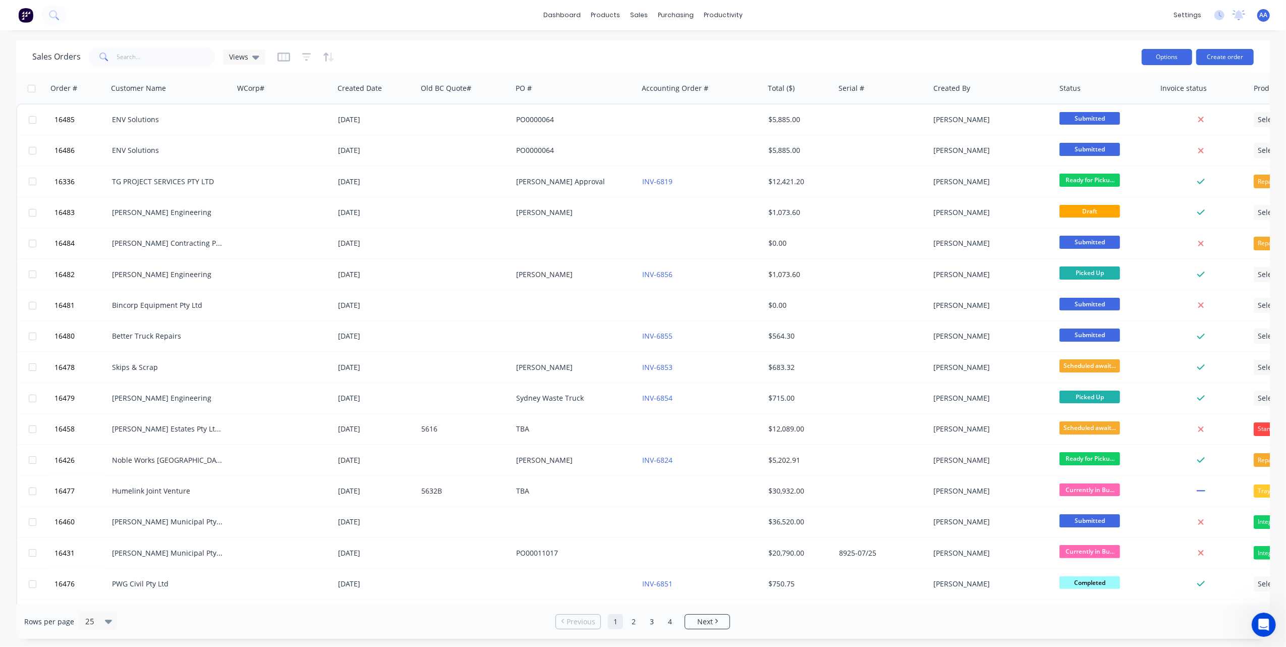
click at [1171, 57] on button "Options" at bounding box center [1167, 57] width 50 height 16
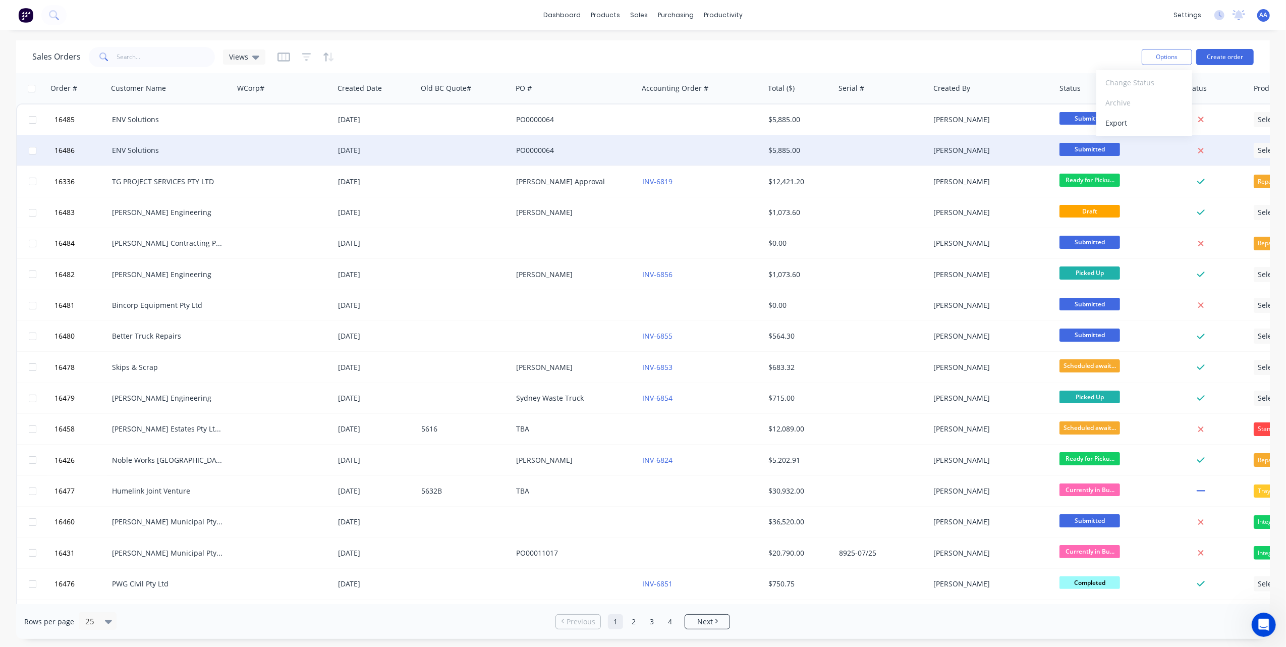
click at [830, 148] on div "$5,885.00" at bounding box center [799, 150] width 63 height 10
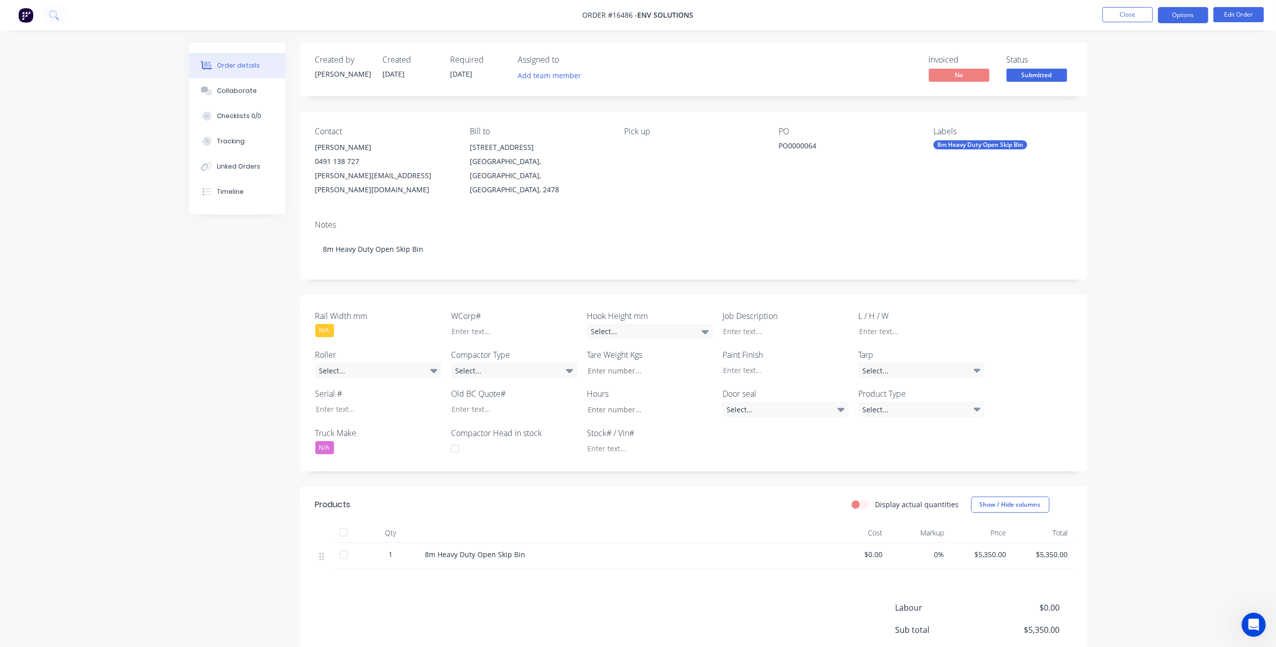
click at [1177, 15] on button "Options" at bounding box center [1183, 15] width 50 height 16
click at [1147, 64] on div "Invoice" at bounding box center [1153, 61] width 93 height 15
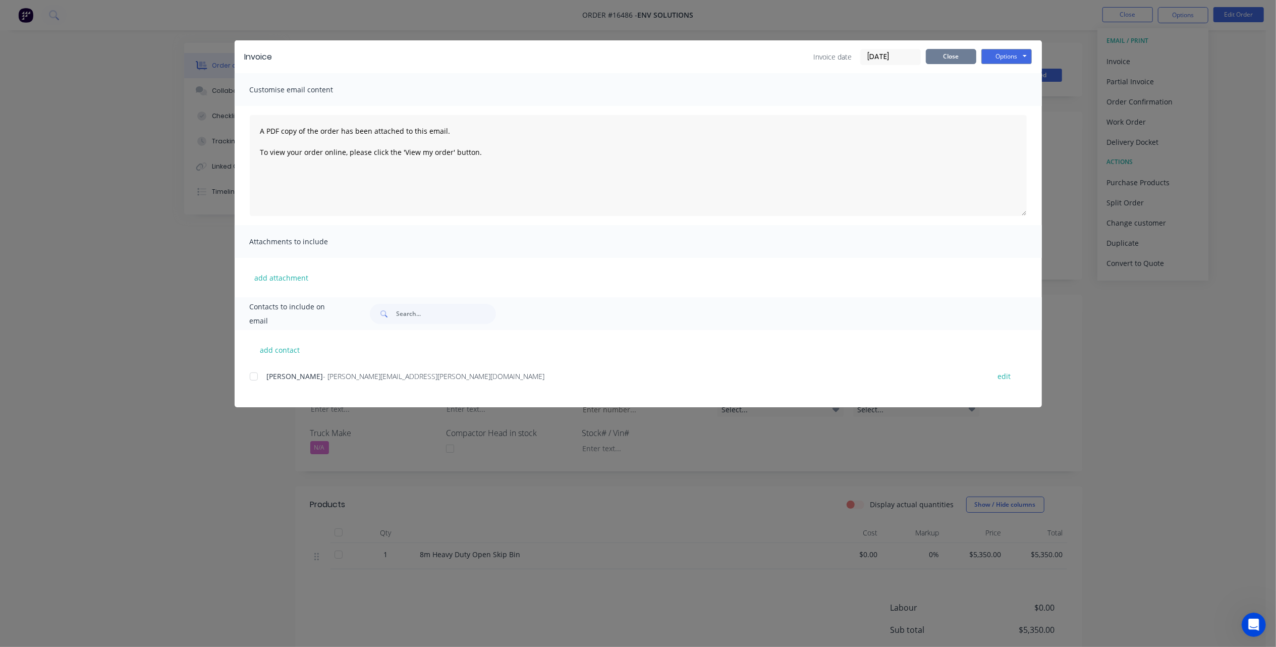
click at [964, 58] on button "Close" at bounding box center [951, 56] width 50 height 15
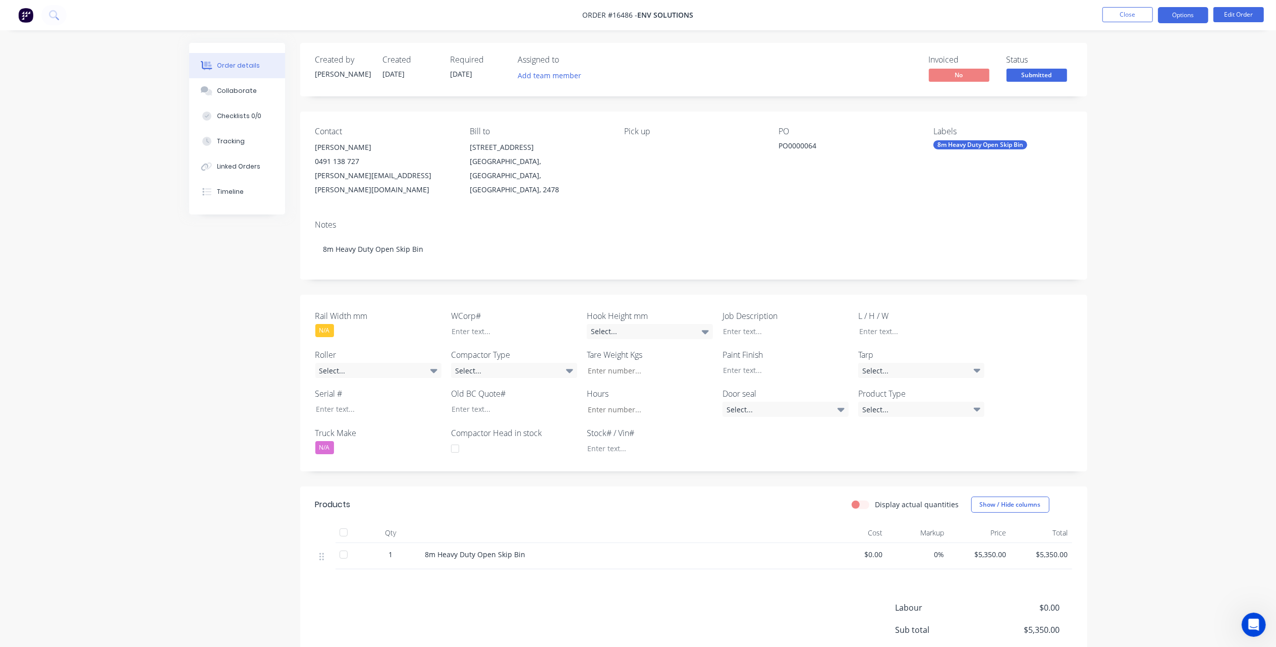
click at [1189, 10] on button "Options" at bounding box center [1183, 15] width 50 height 16
click at [1121, 82] on div "Partial Invoice" at bounding box center [1153, 81] width 93 height 15
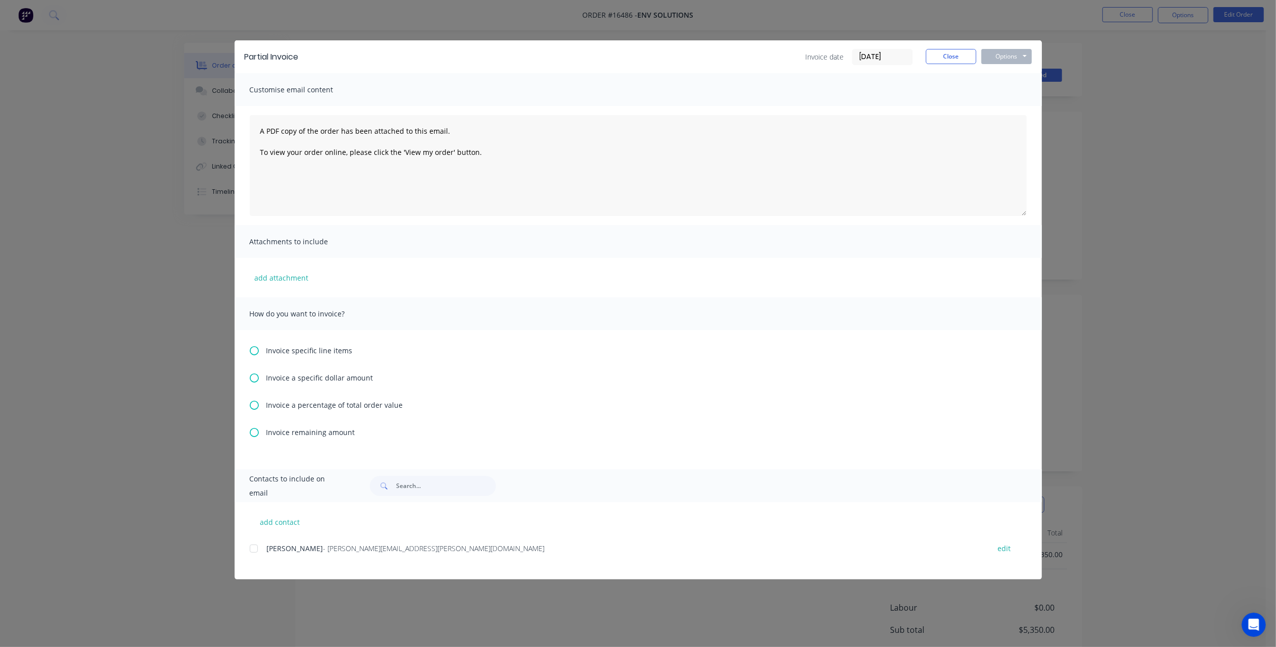
click at [289, 352] on span "Invoice specific line items" at bounding box center [309, 350] width 86 height 11
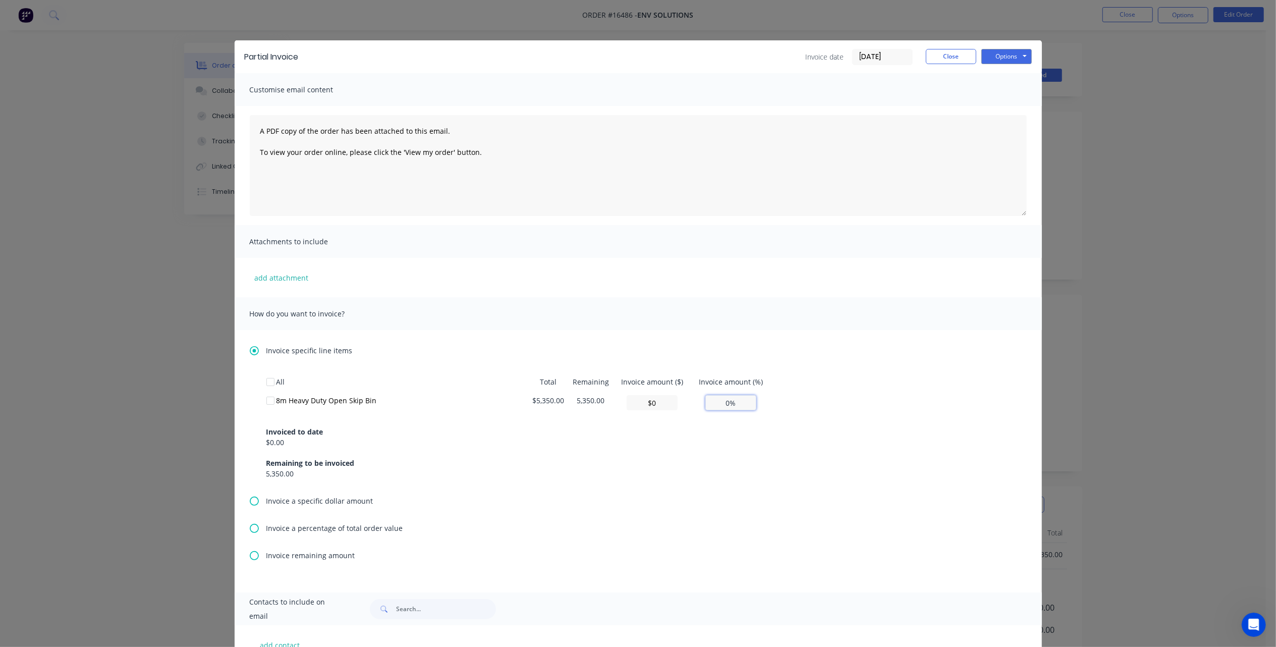
click at [727, 403] on input "0%" at bounding box center [730, 402] width 51 height 15
type input "0%"
type input "$267.50"
type input "5%"
type input "$2,675.00"
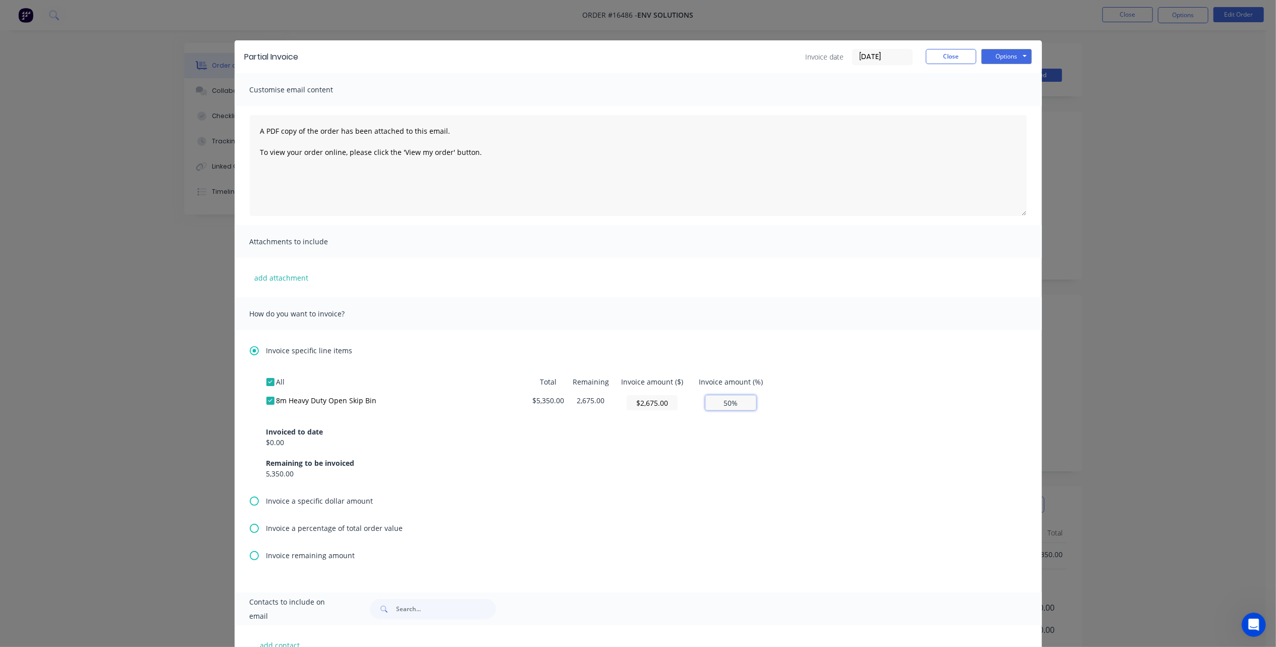
type input "50%"
click at [716, 426] on div "Invoiced to date $0.00 Remaining to be invoiced 5,350.00" at bounding box center [638, 446] width 744 height 65
click at [993, 56] on button "Options" at bounding box center [1006, 56] width 50 height 15
click at [998, 91] on button "Print" at bounding box center [1013, 91] width 65 height 17
